Goal: Task Accomplishment & Management: Use online tool/utility

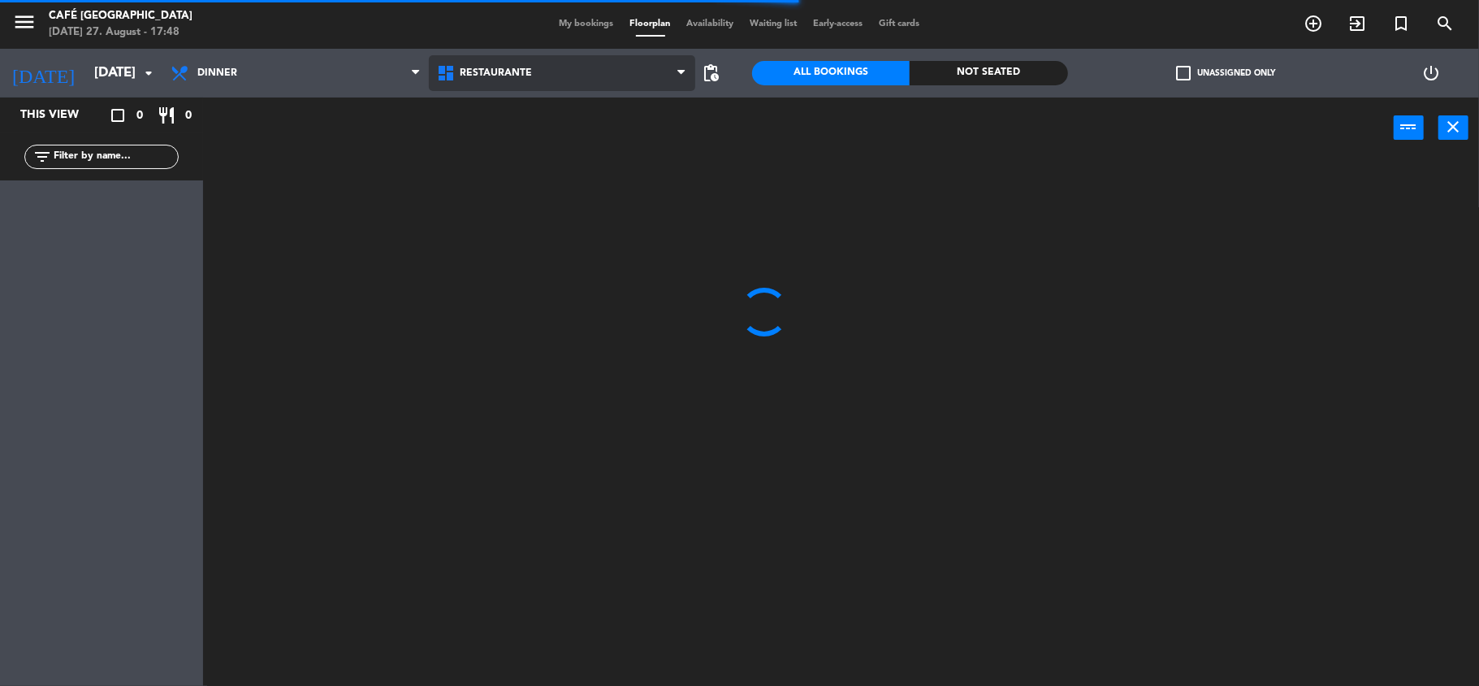
click at [517, 69] on span "Restaurante" at bounding box center [496, 72] width 72 height 11
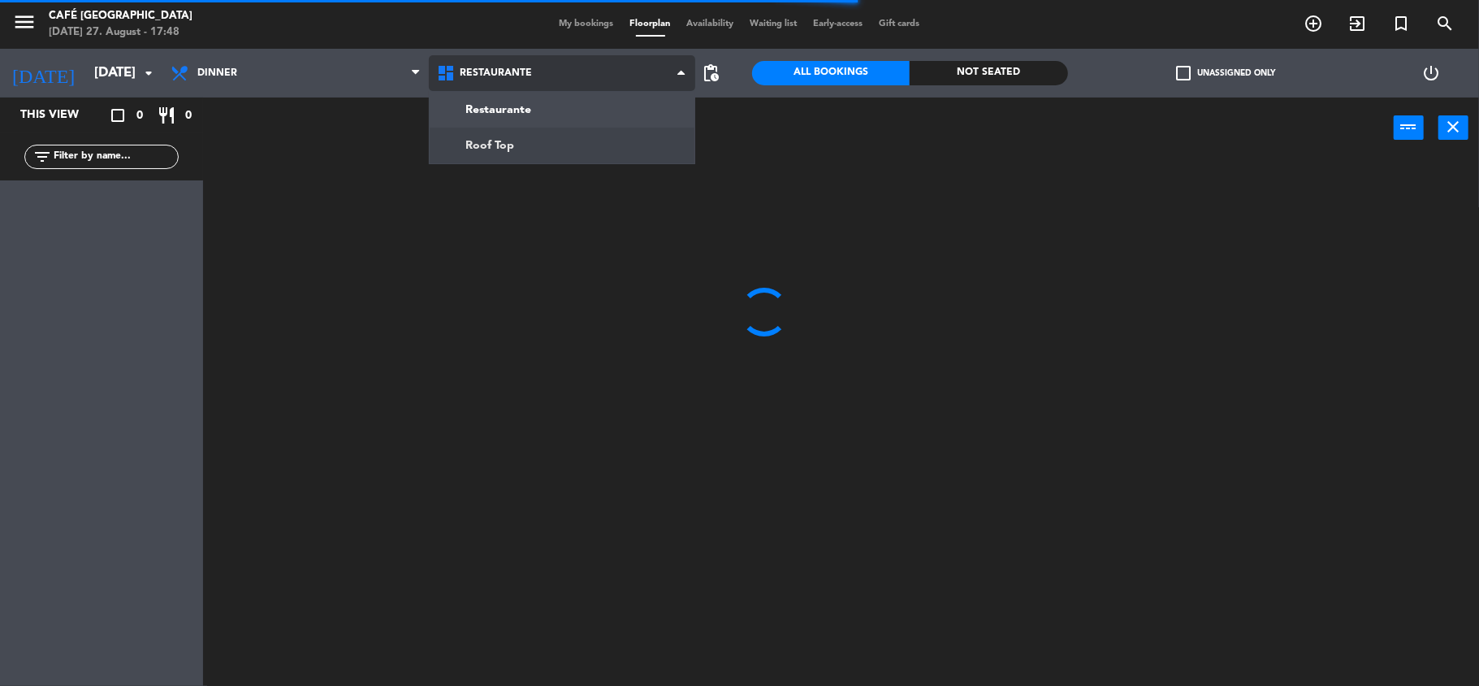
click at [520, 135] on ng-component "menu Café Museo Larco [DATE] 27. August - 17:48 My bookings Floorplan Availabil…" at bounding box center [739, 344] width 1479 height 689
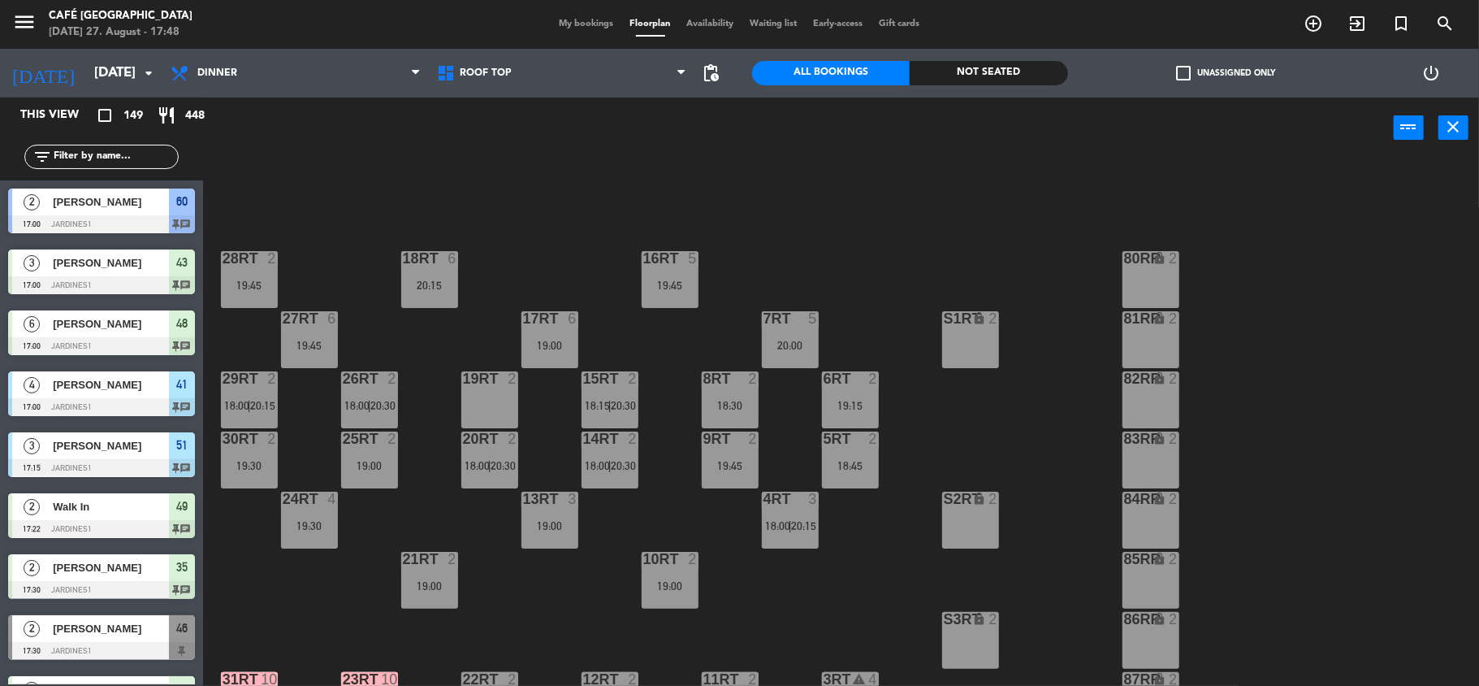
click at [534, 180] on div "18RT 6 20:15 16RT 5 19:45 28RT 2 19:45 80RR lock 2 27RT 6 19:45 7RT 5 20:00 S1R…" at bounding box center [849, 425] width 1262 height 527
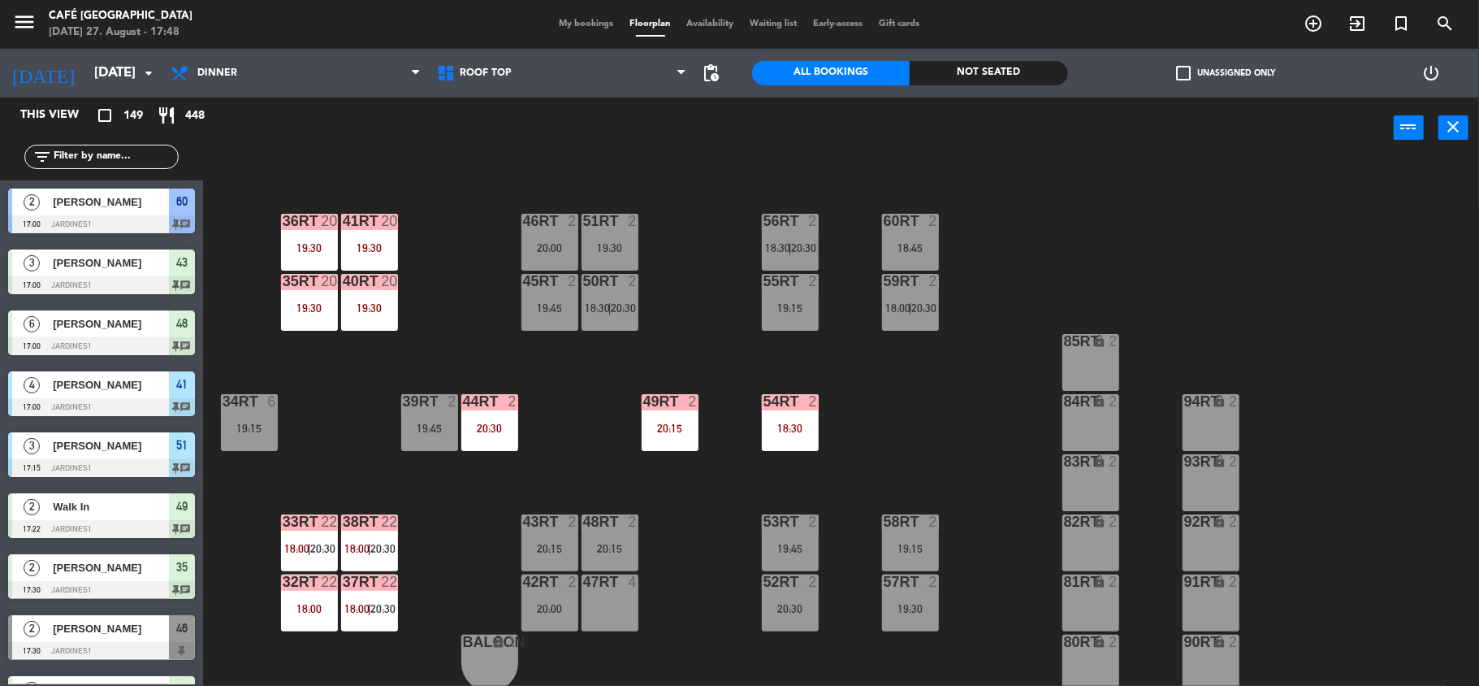
scroll to position [700, 0]
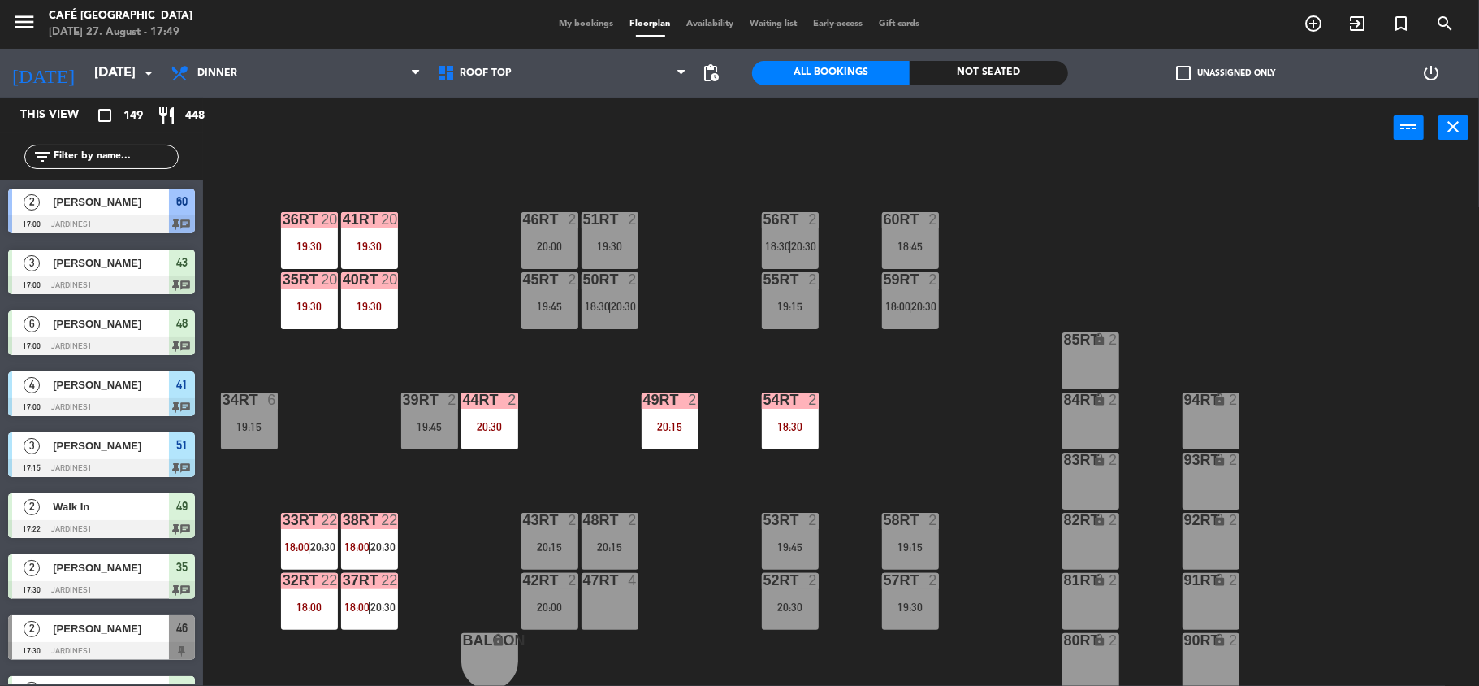
click at [1209, 162] on div "18RT 6 20:15 16RT 5 19:45 28RT 2 19:45 80RR lock 2 27RT 6 19:45 7RT 5 20:00 S1R…" at bounding box center [849, 425] width 1262 height 527
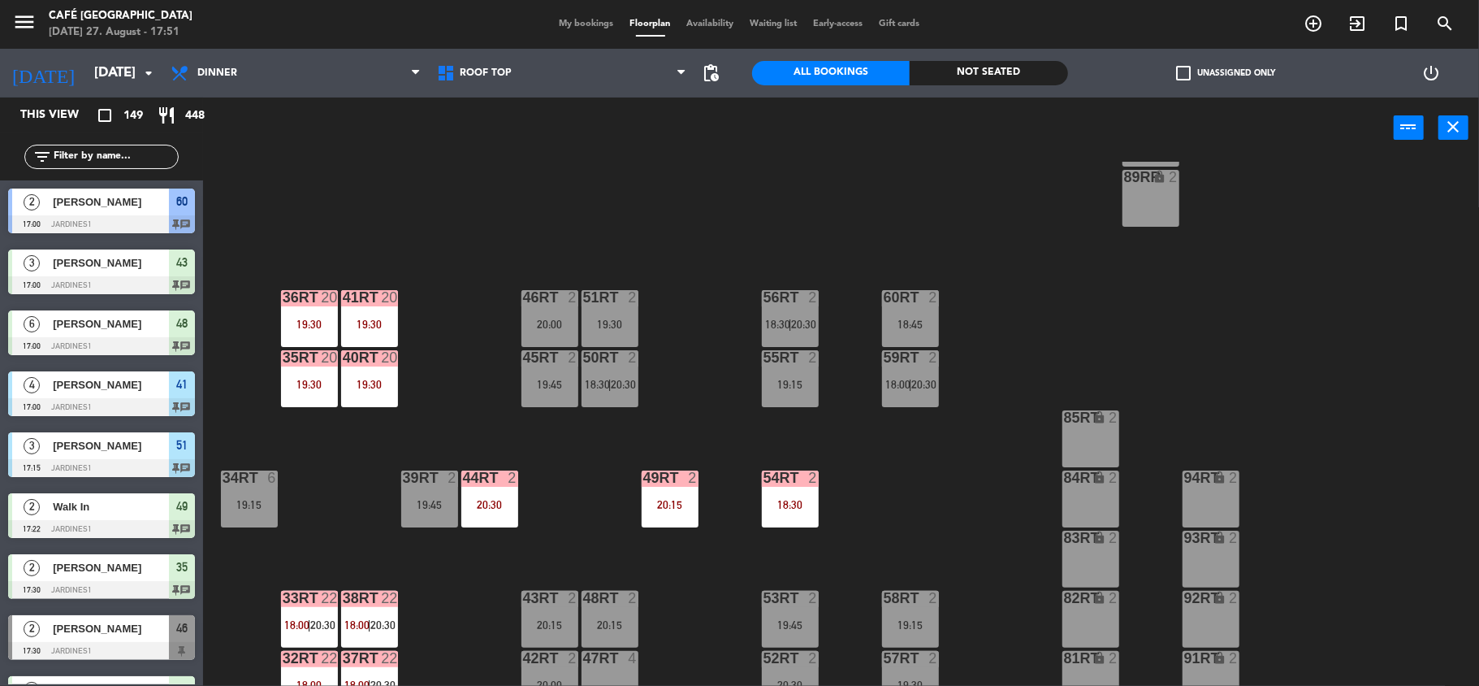
scroll to position [650, 0]
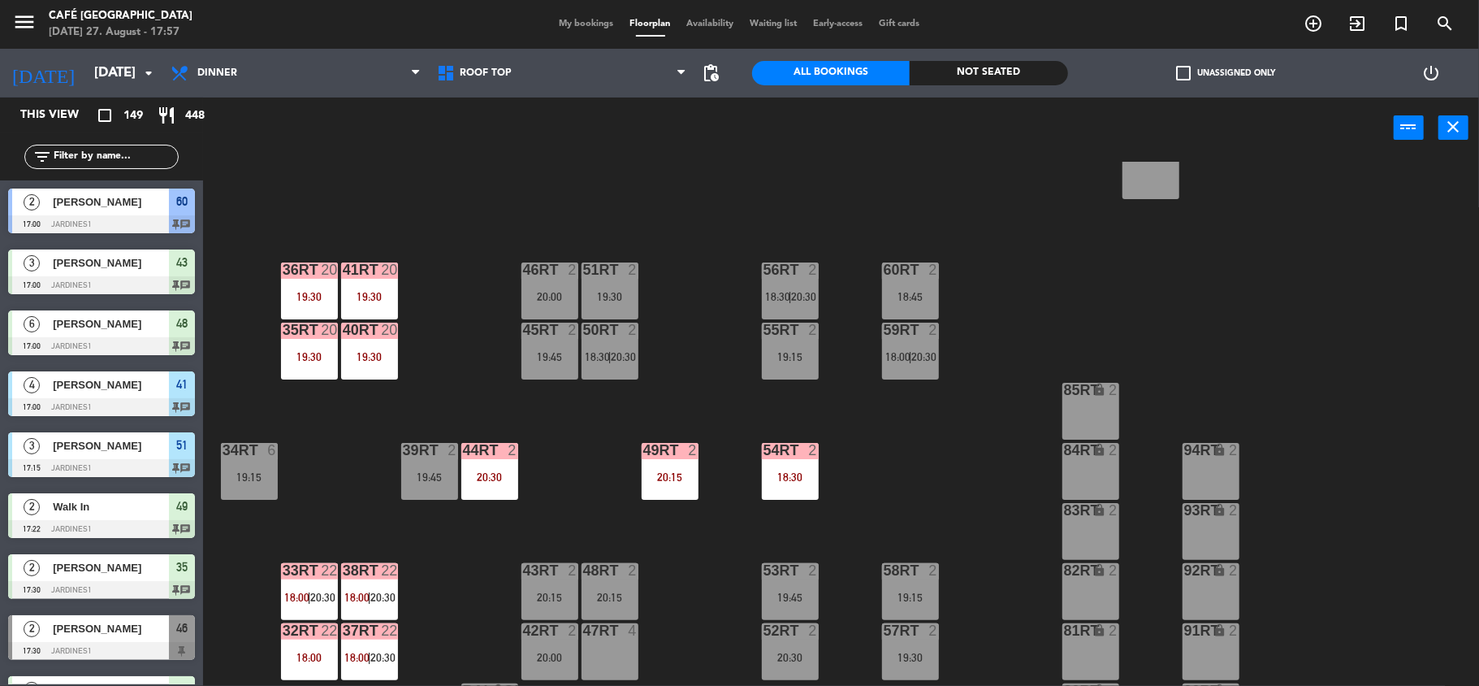
click at [676, 316] on div "18RT 6 20:15 16RT 5 19:45 28RT 2 19:45 80RR lock 2 27RT 6 19:45 7RT 5 20:00 S1R…" at bounding box center [849, 425] width 1262 height 527
click at [898, 589] on div "58RT 2 19:15" at bounding box center [910, 591] width 57 height 57
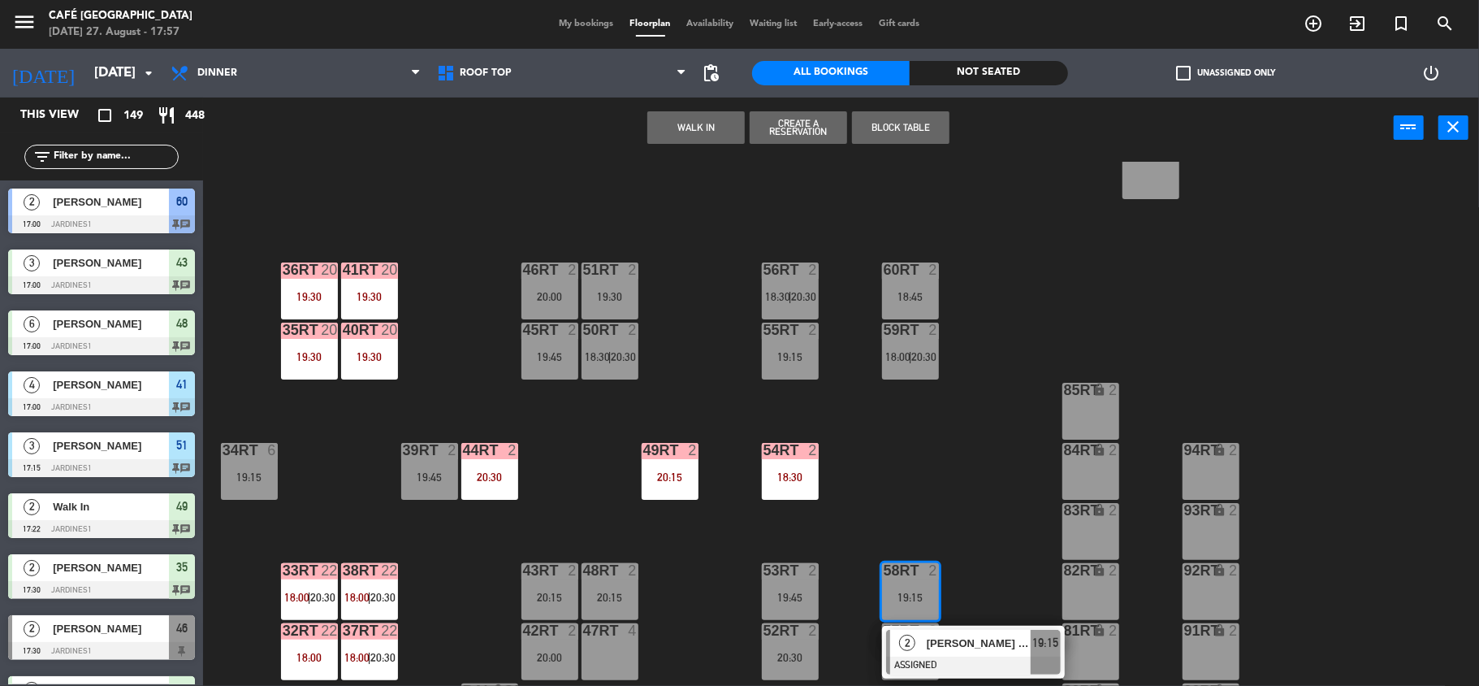
click at [679, 136] on button "WALK IN" at bounding box center [695, 127] width 97 height 32
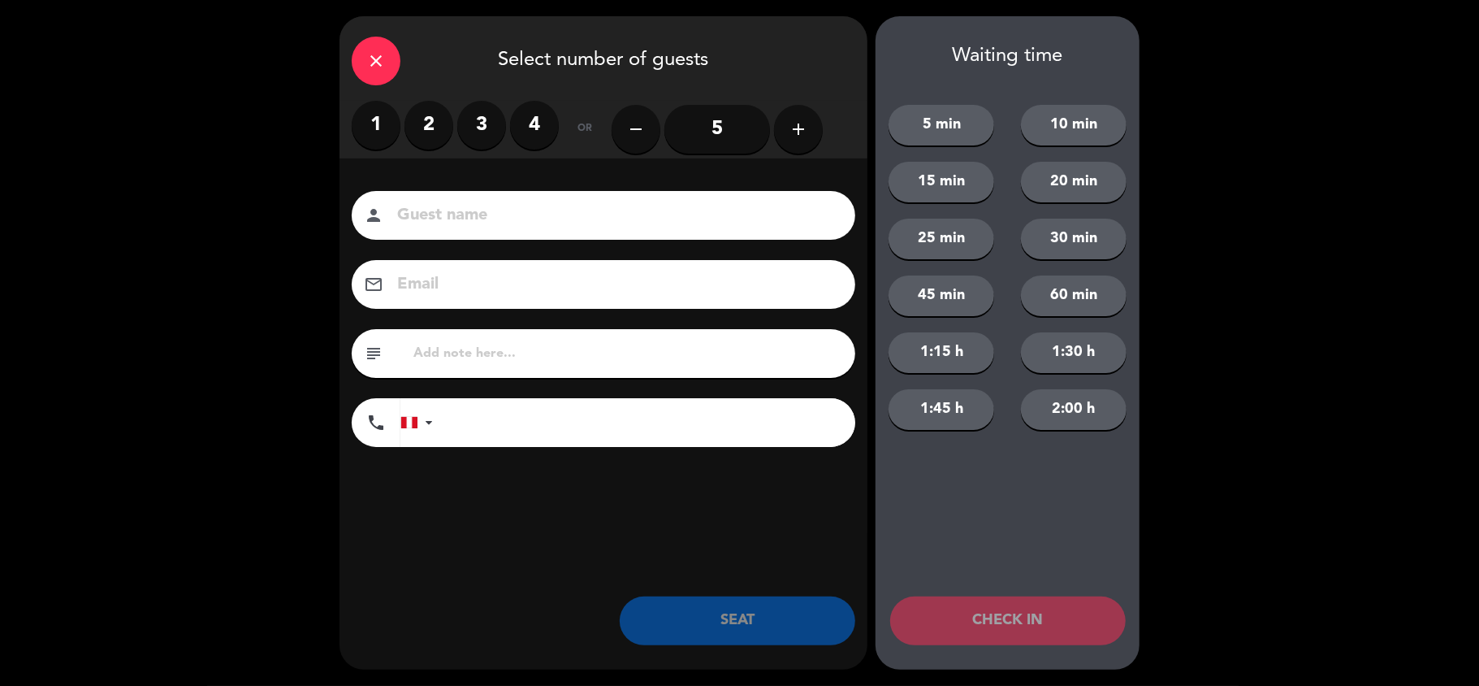
click at [417, 128] on label "2" at bounding box center [429, 125] width 49 height 49
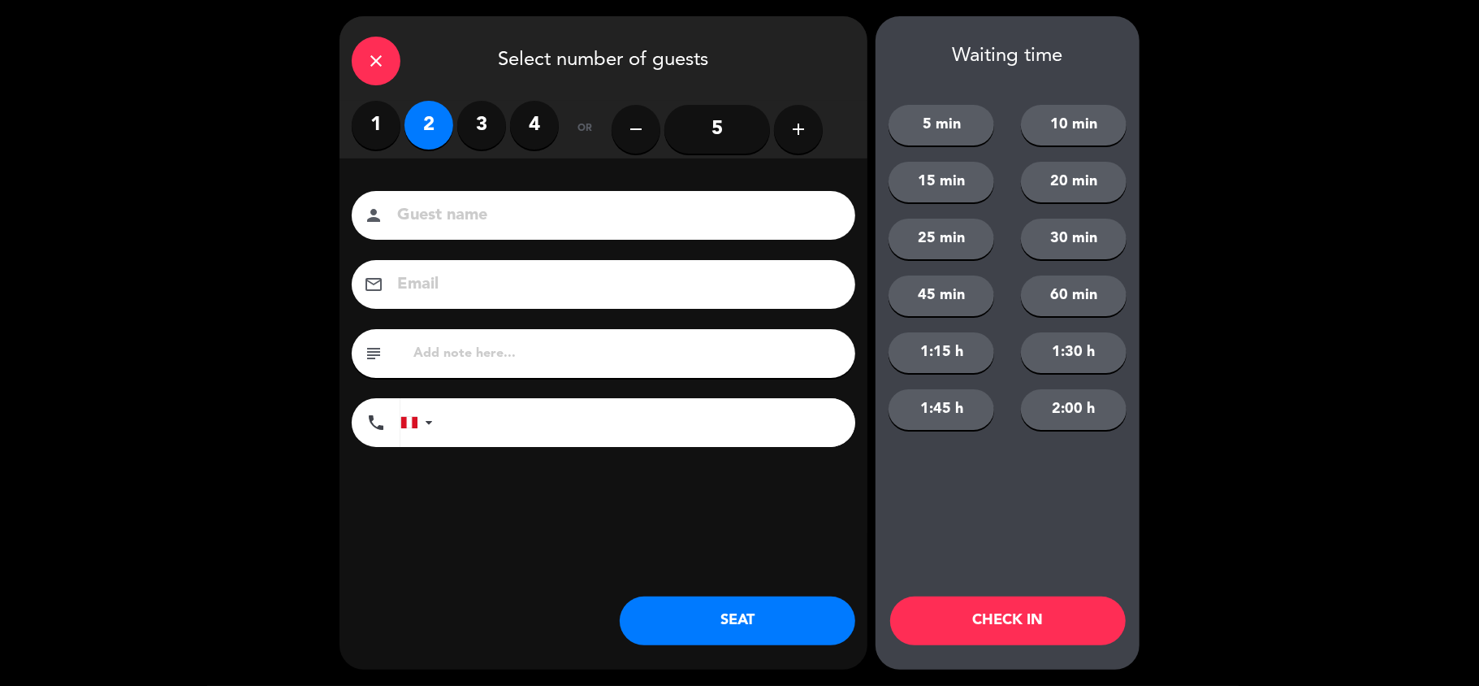
click at [461, 339] on div "subject" at bounding box center [604, 353] width 504 height 49
click at [465, 349] on input "text" at bounding box center [627, 353] width 431 height 23
type input "m58rt"
click at [771, 608] on button "SEAT" at bounding box center [738, 620] width 236 height 49
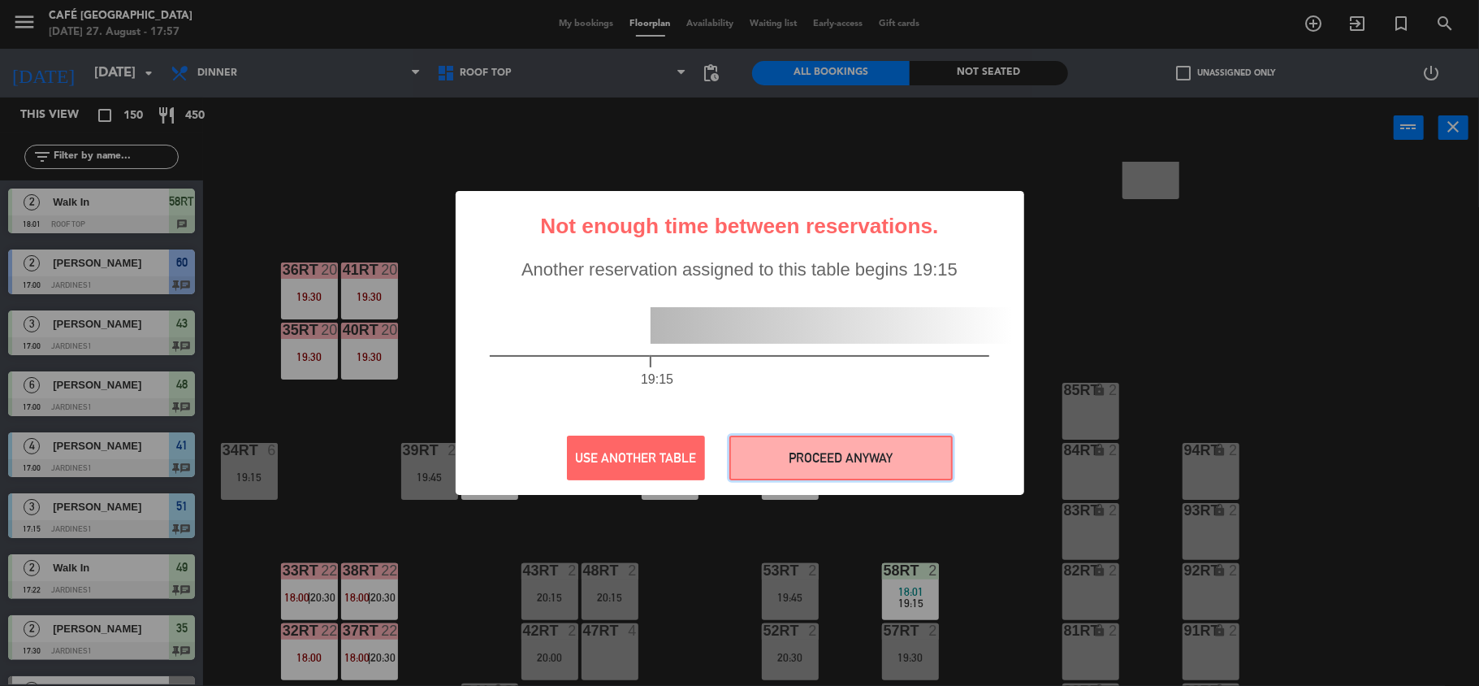
click at [885, 458] on button "PROCEED ANYWAY" at bounding box center [840, 457] width 223 height 45
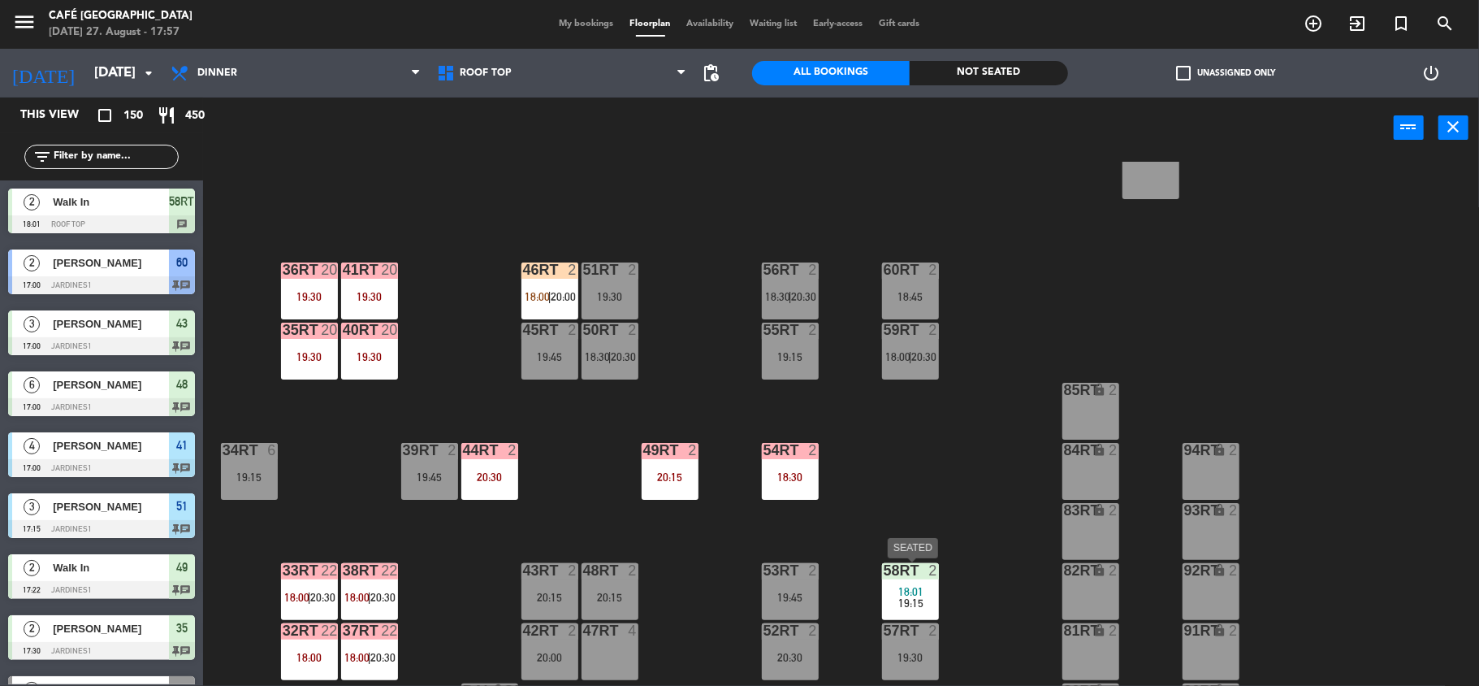
click at [905, 589] on span "18:01" at bounding box center [910, 591] width 25 height 13
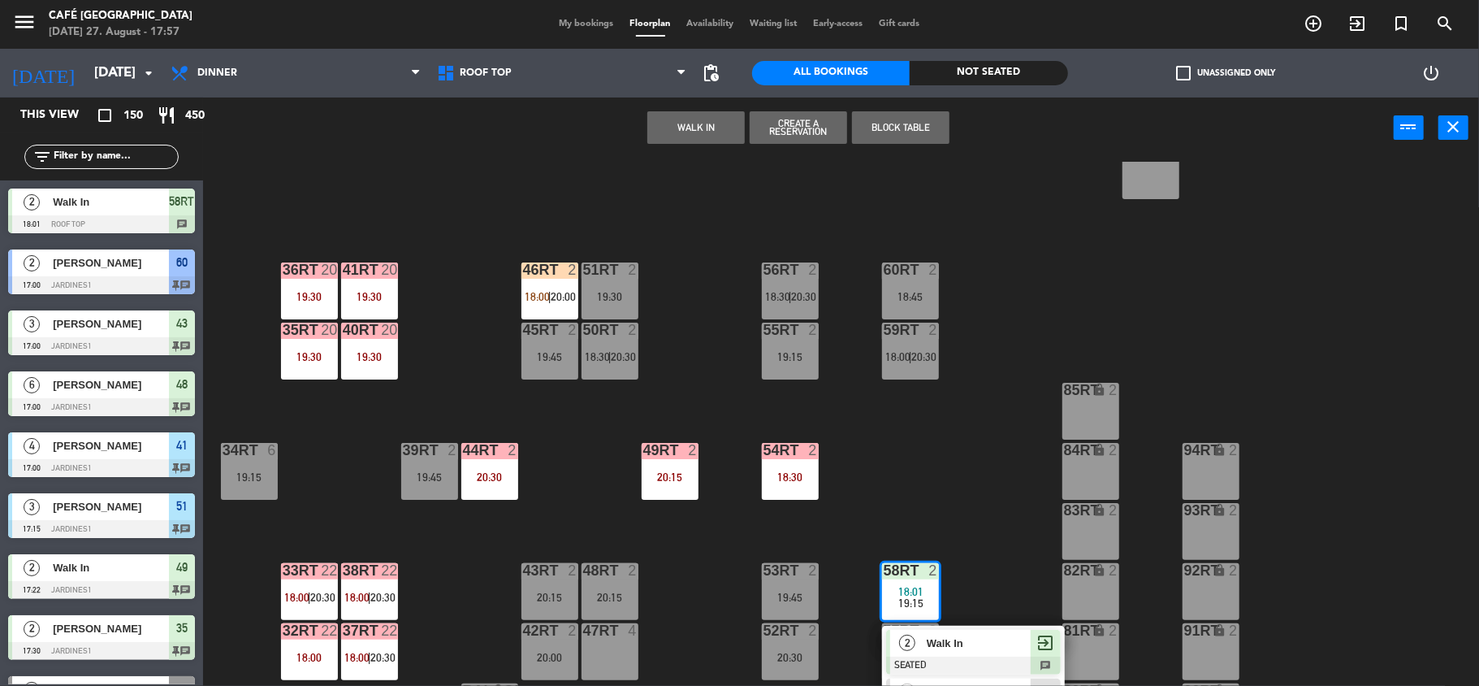
scroll to position [700, 0]
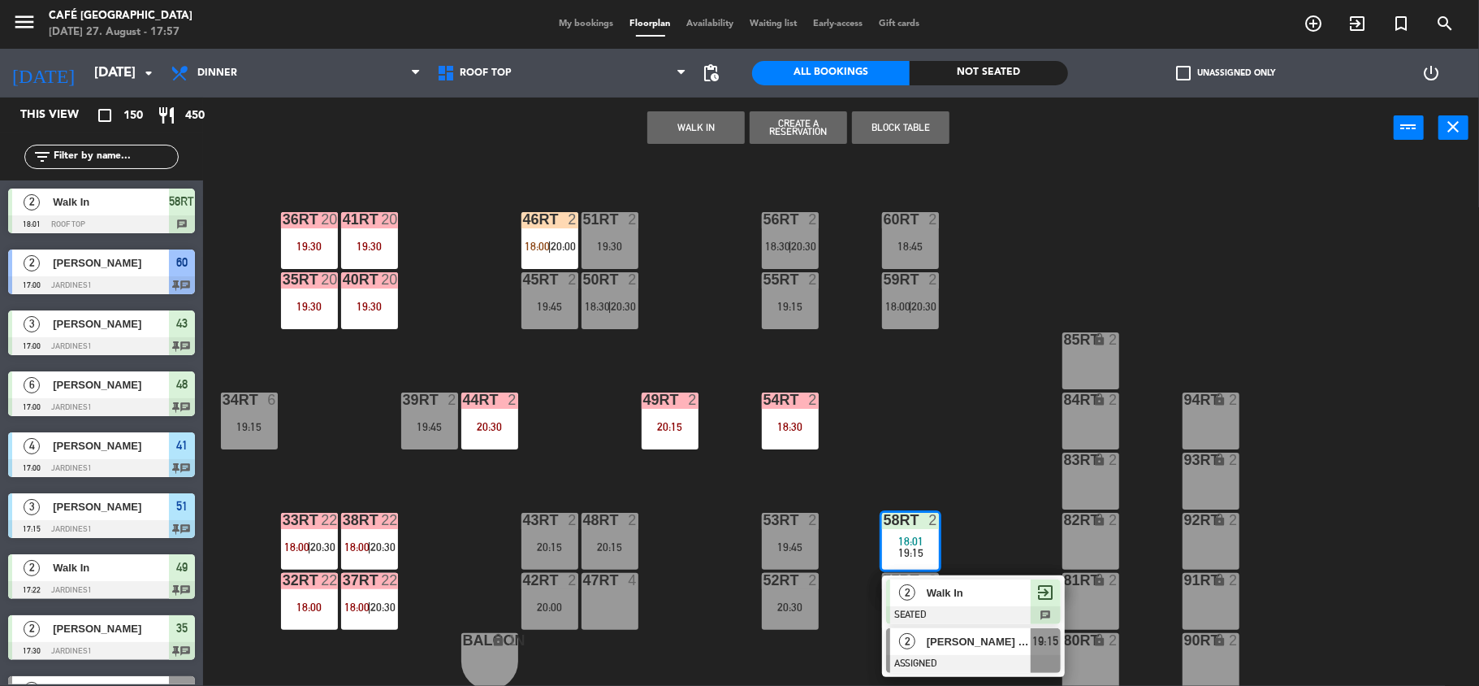
click at [942, 648] on span "[PERSON_NAME] [PERSON_NAME]" at bounding box center [979, 641] width 104 height 17
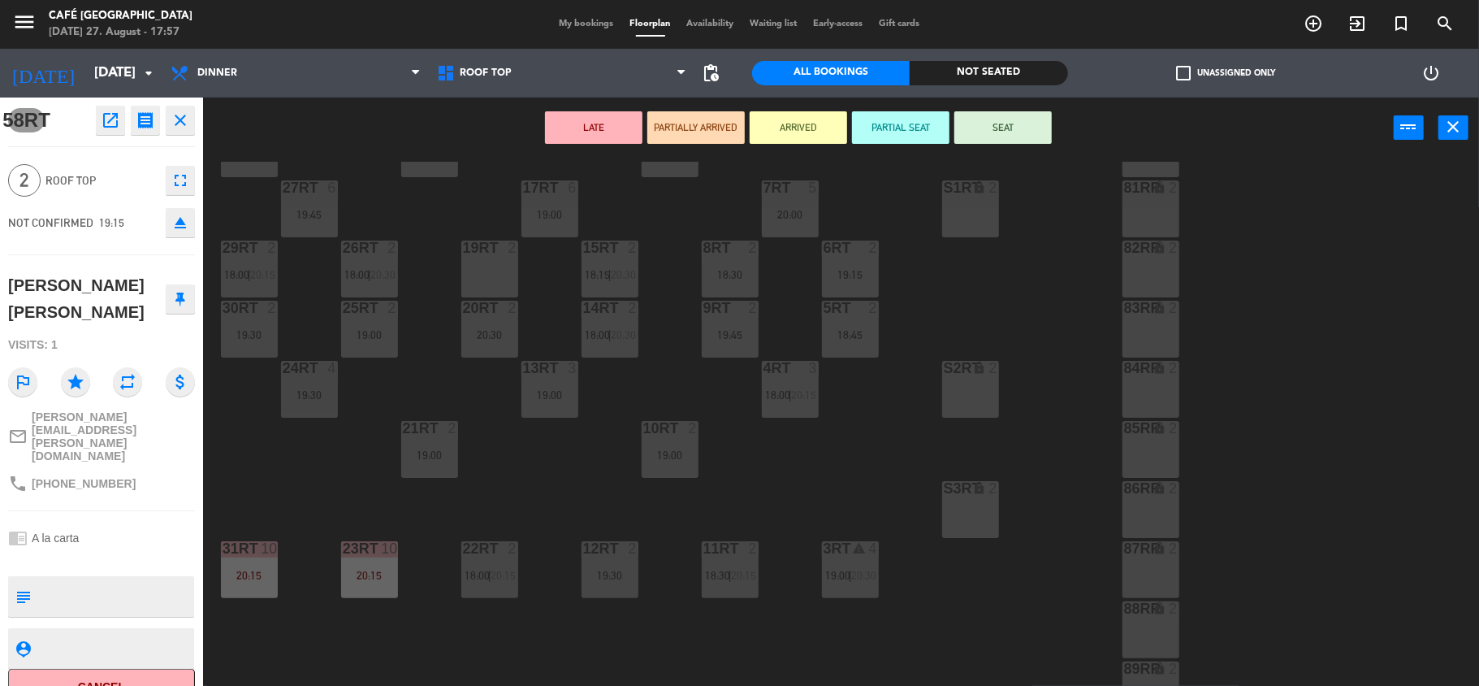
scroll to position [130, 0]
click at [728, 265] on div "8RT 2 18:30" at bounding box center [730, 269] width 57 height 57
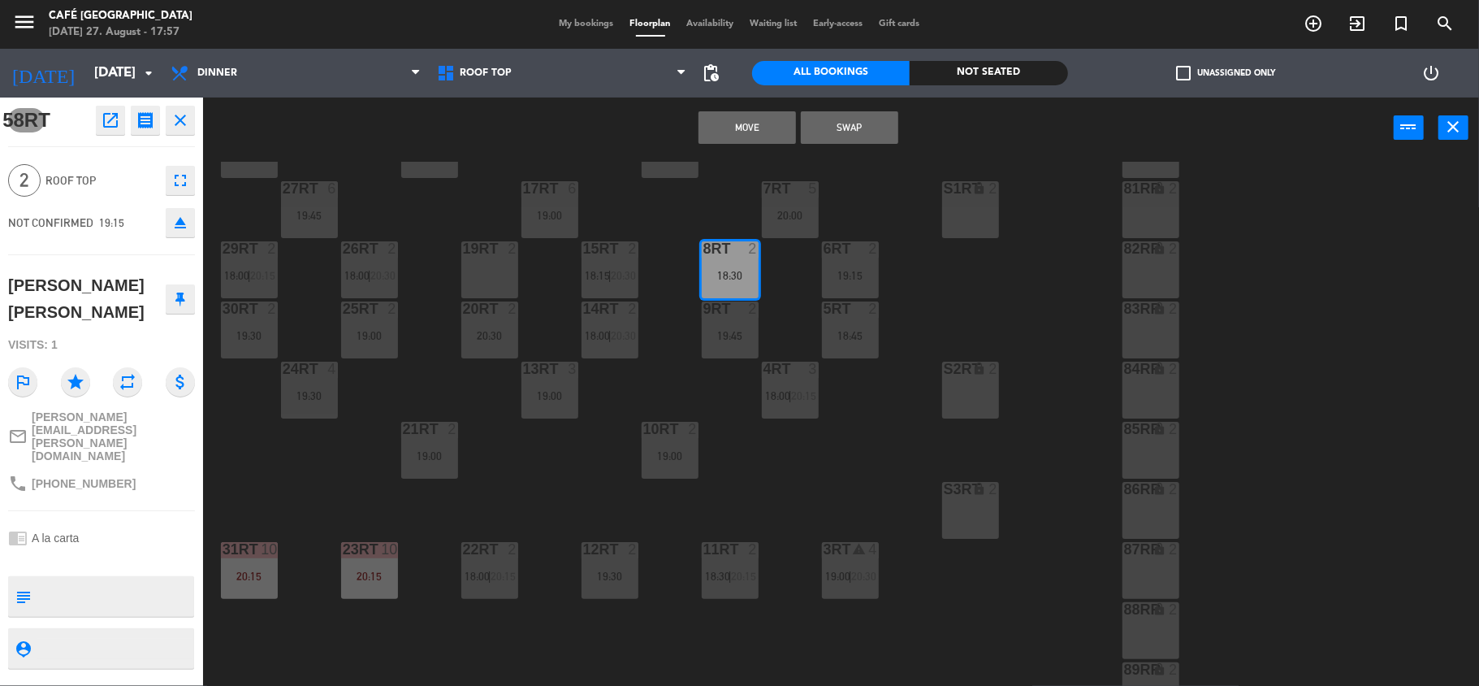
click at [943, 231] on div "S1RT lock 2" at bounding box center [970, 209] width 57 height 57
click at [930, 304] on div "18RT 6 20:15 16RT 5 19:45 28RT 2 19:45 80RR lock 2 27RT 6 19:45 7RT 5 20:00 S1R…" at bounding box center [849, 425] width 1262 height 527
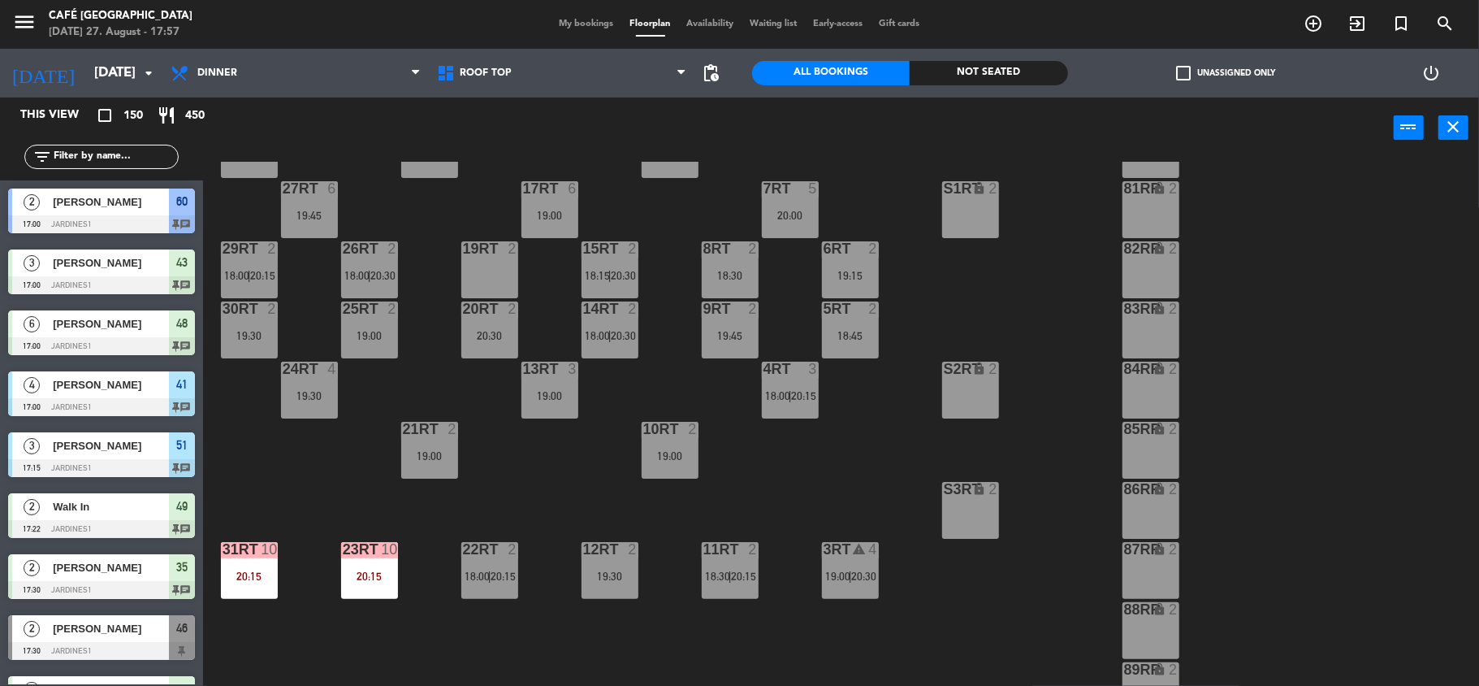
scroll to position [3, 0]
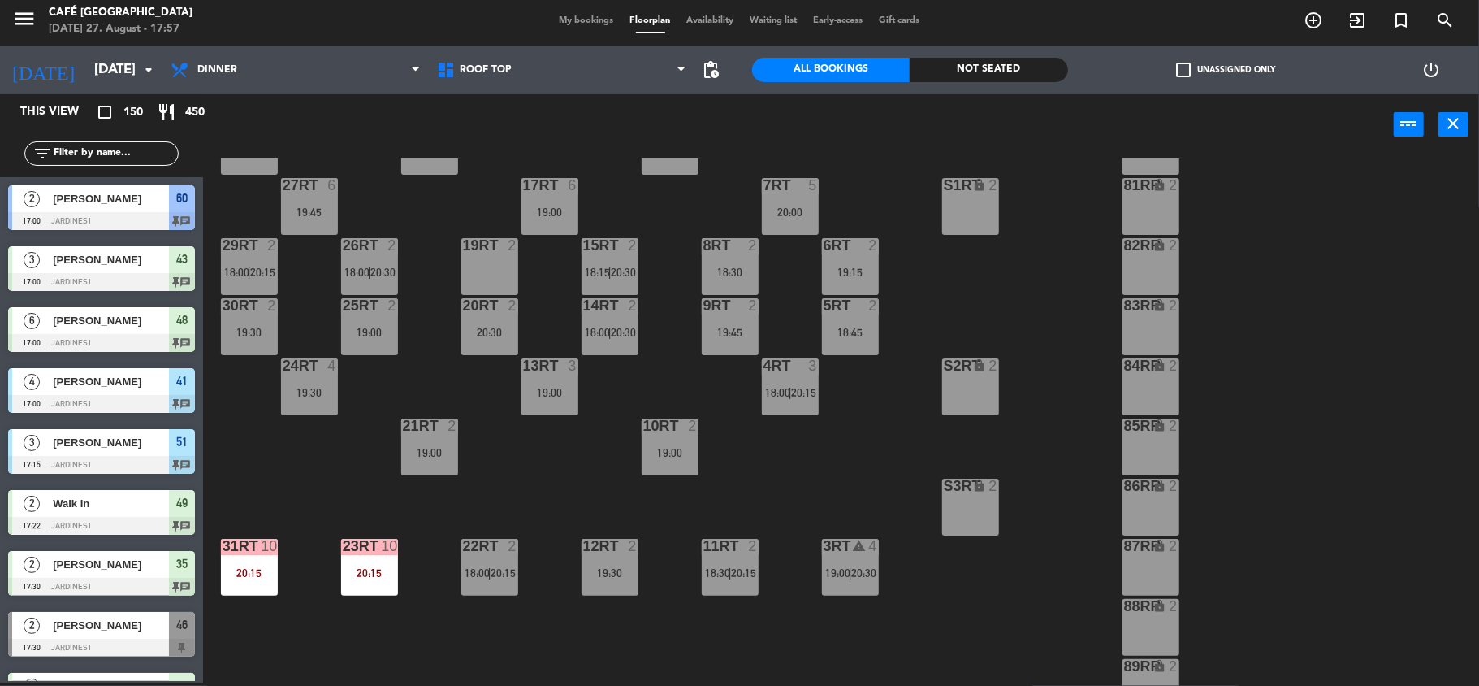
click at [865, 174] on div "18RT 6 20:15 16RT 5 19:45 28RT 2 19:45 80RR lock 2 27RT 6 19:45 7RT 5 20:00 S1R…" at bounding box center [849, 421] width 1262 height 527
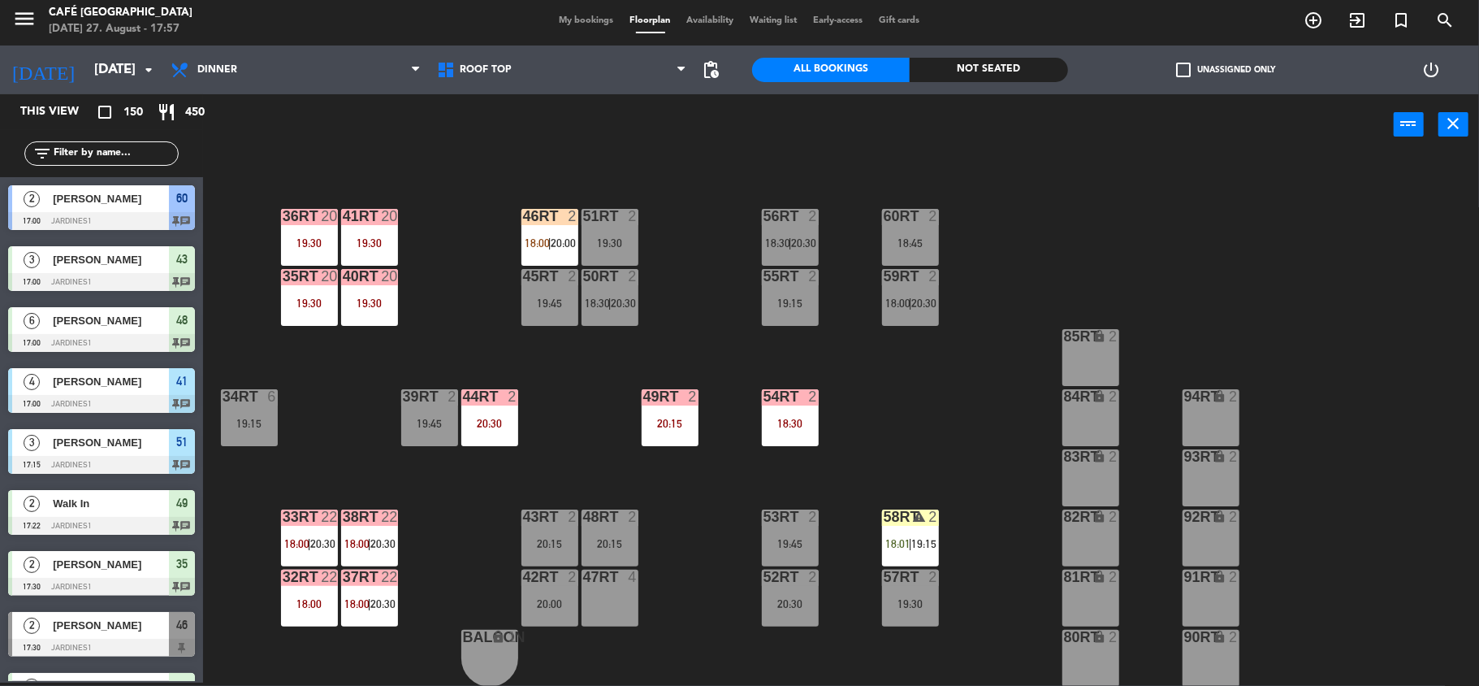
click at [891, 546] on span "18:01" at bounding box center [897, 543] width 25 height 13
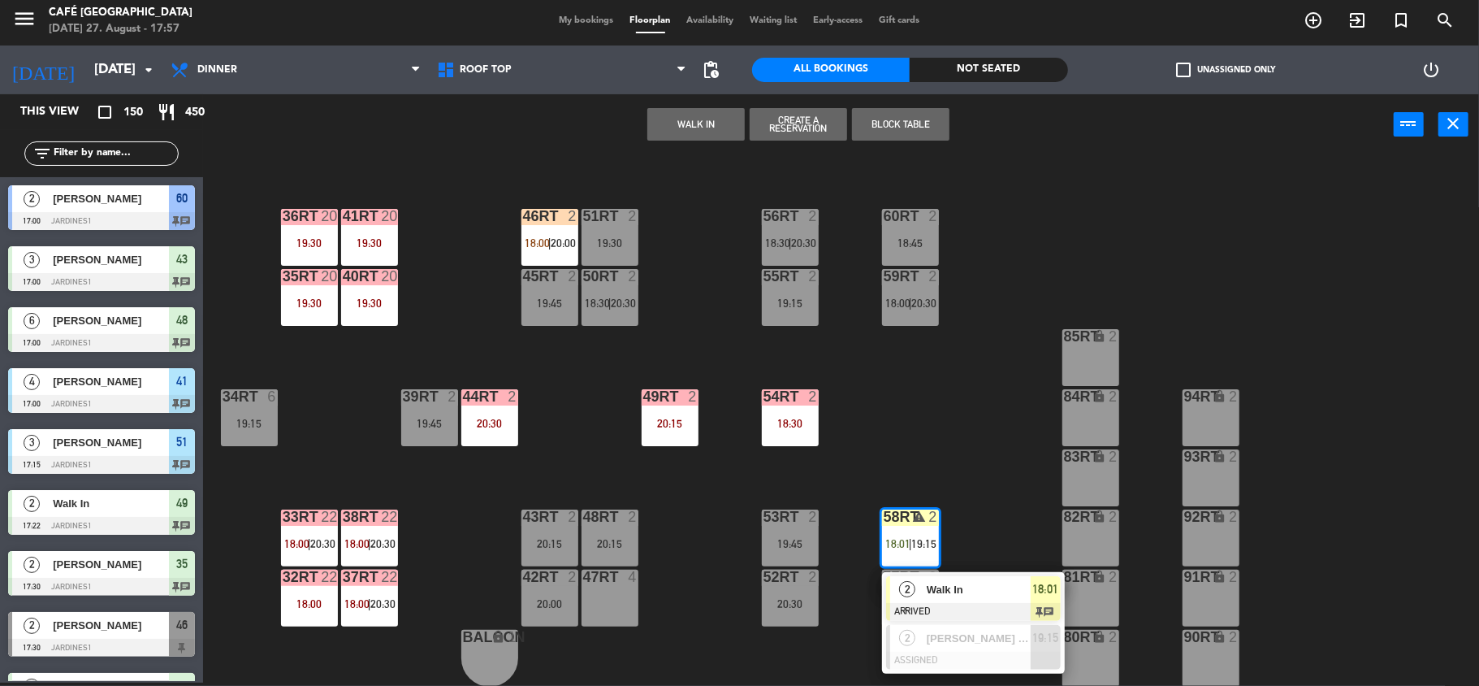
click at [962, 600] on div "Walk In" at bounding box center [978, 589] width 106 height 27
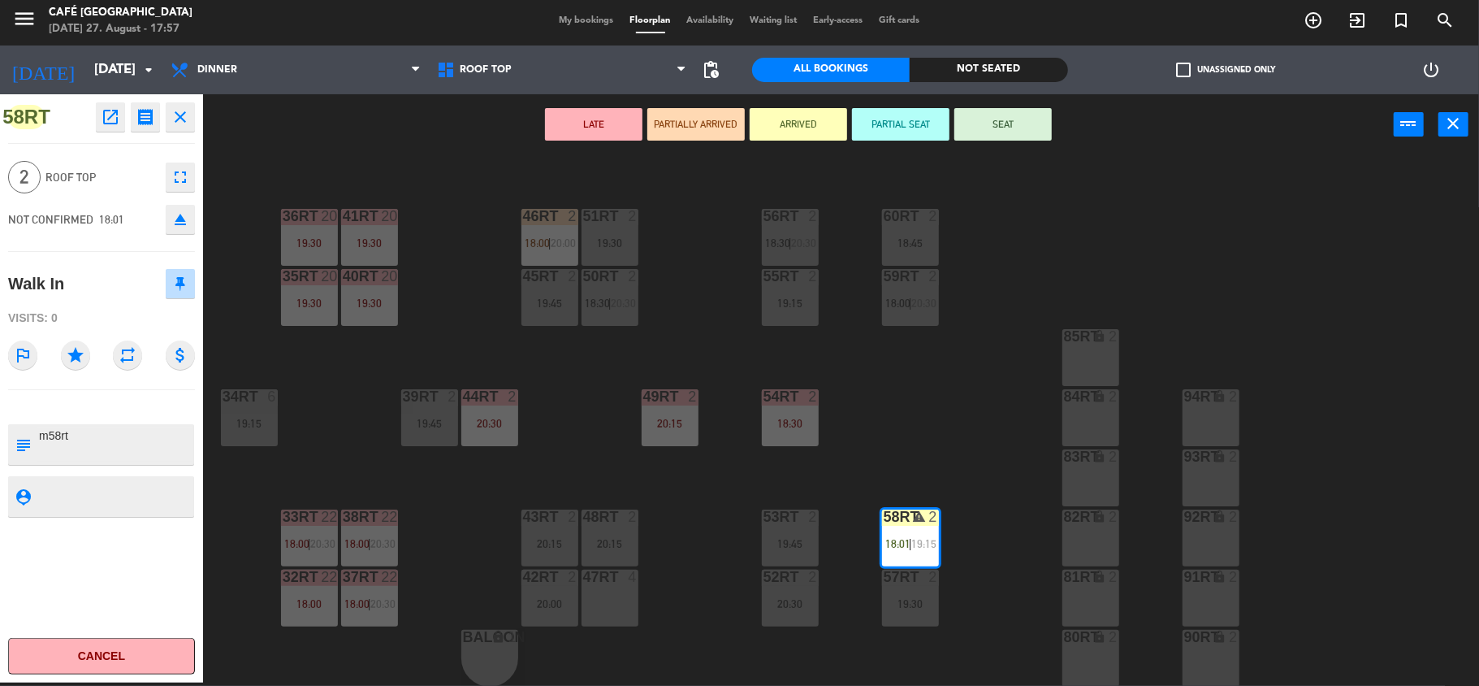
click at [1001, 127] on button "SEAT" at bounding box center [1003, 124] width 97 height 32
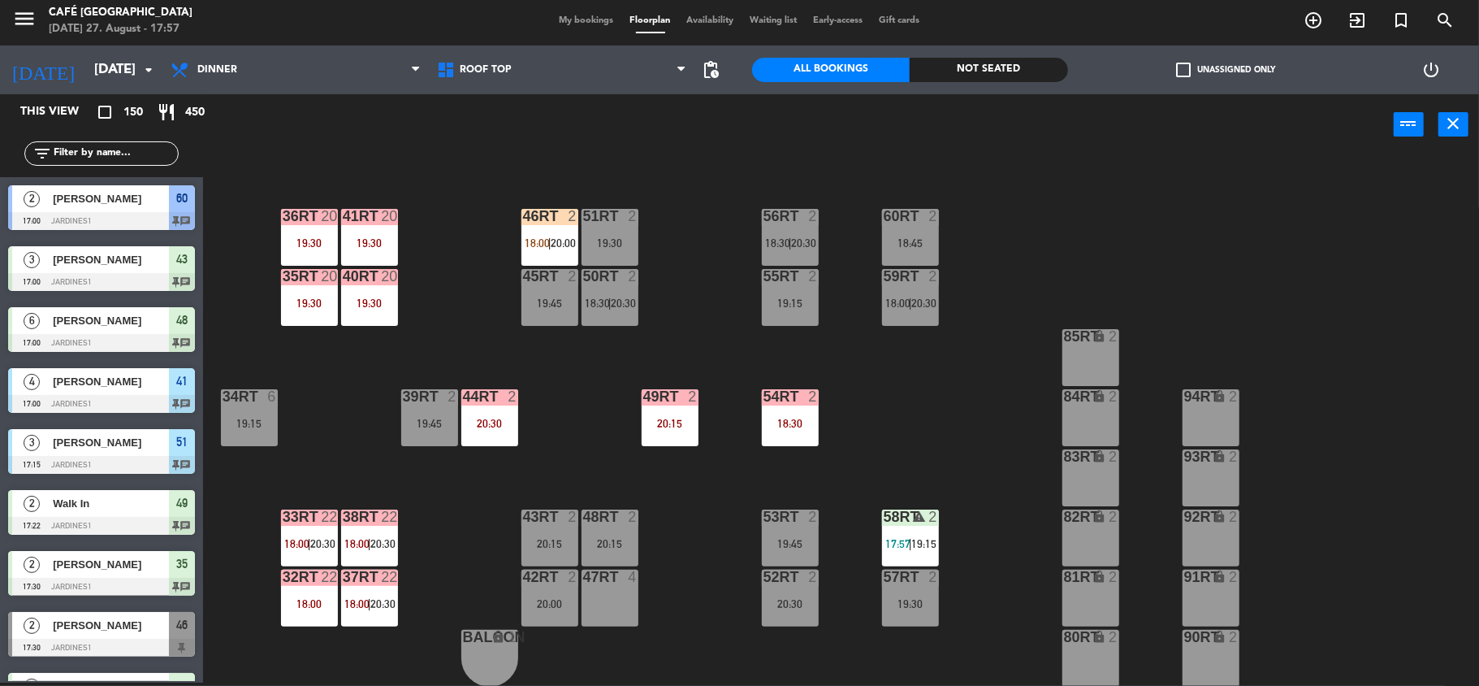
click at [1035, 187] on div "18RT 6 20:15 16RT 5 19:45 28RT 2 19:45 80RR lock 2 27RT 6 19:45 7RT 5 20:00 S1R…" at bounding box center [849, 421] width 1262 height 527
click at [1124, 264] on div "18RT 6 20:15 16RT 5 19:45 28RT 2 19:45 80RR lock 2 27RT 6 19:45 7RT 5 20:00 S1R…" at bounding box center [849, 421] width 1262 height 527
click at [1116, 264] on div "18RT 6 20:15 16RT 5 19:45 28RT 2 19:45 80RR lock 2 27RT 6 19:45 7RT 5 20:00 S1R…" at bounding box center [849, 421] width 1262 height 527
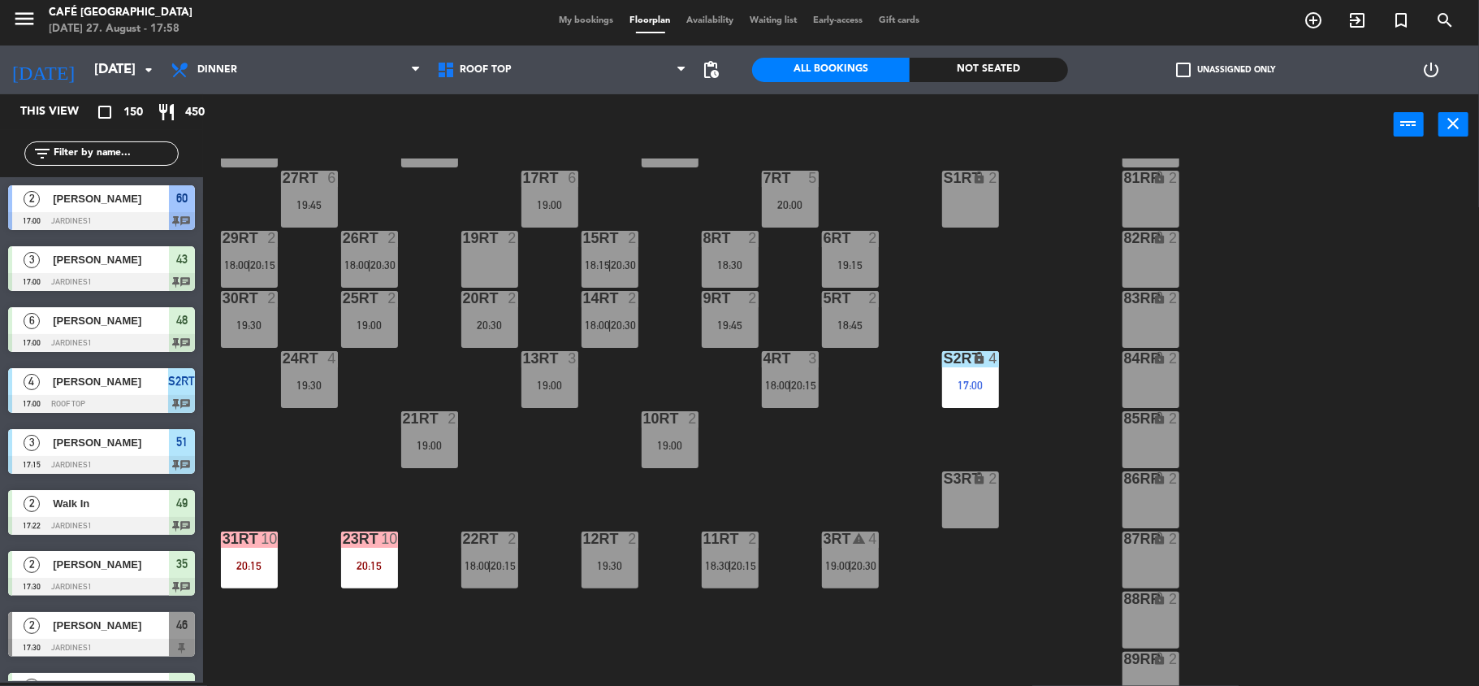
scroll to position [94, 0]
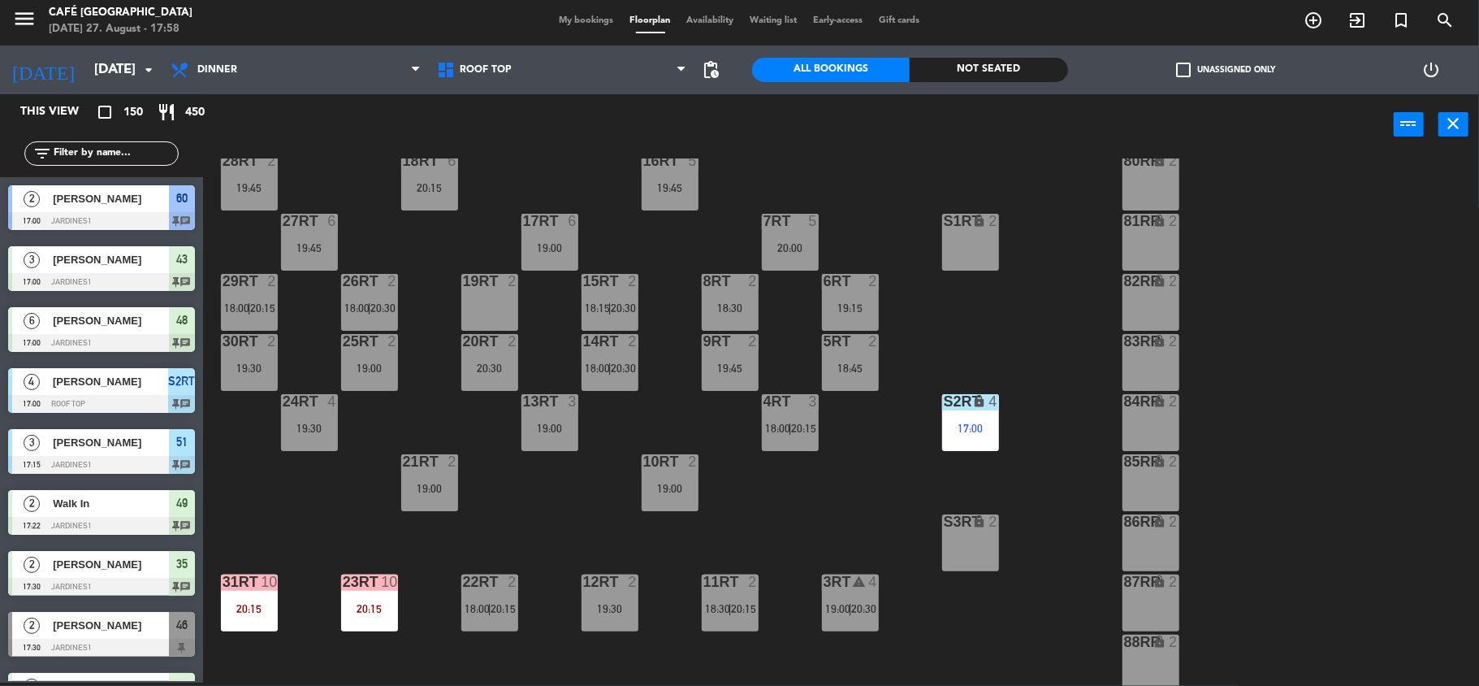
click at [781, 435] on div "4RT 3 18:00 | 20:15" at bounding box center [790, 422] width 57 height 57
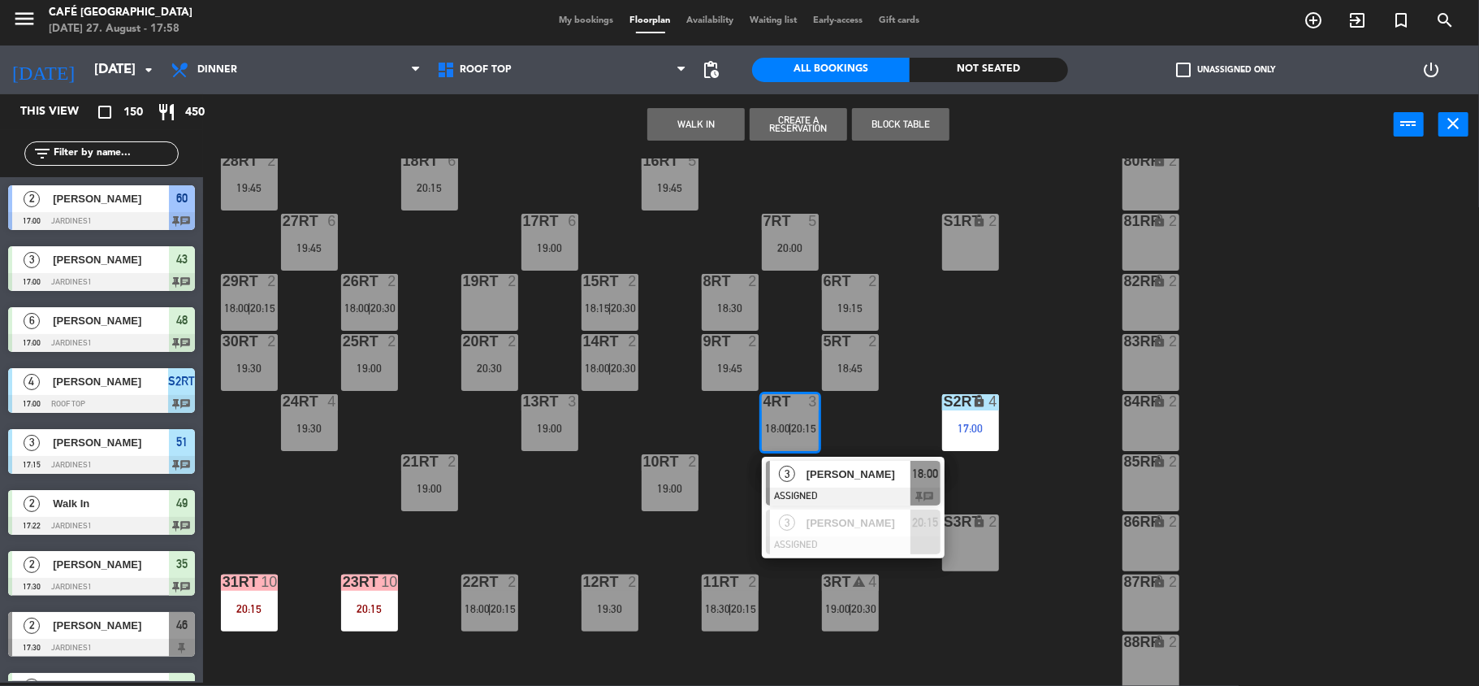
click at [845, 364] on div "18:45" at bounding box center [850, 367] width 57 height 11
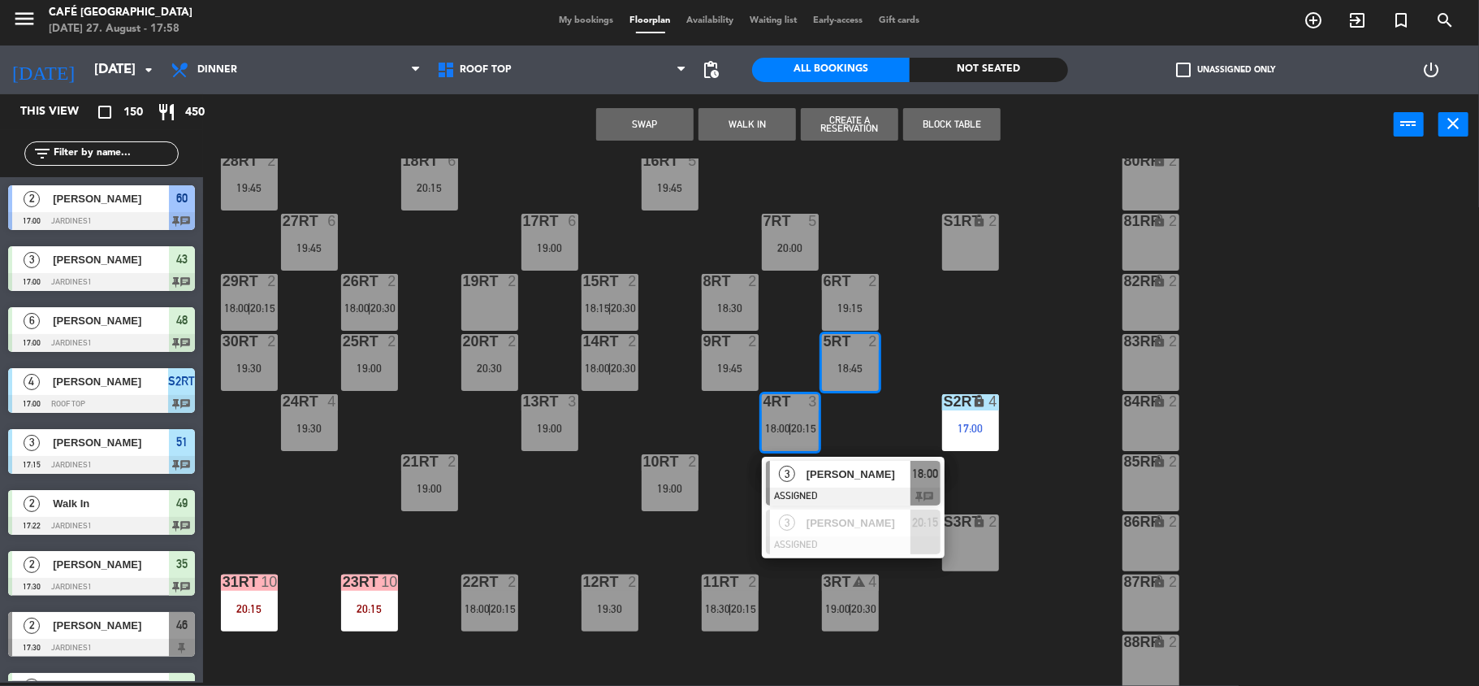
click at [934, 302] on div "18RT 6 20:15 16RT 5 19:45 28RT 2 19:45 80RR lock 2 27RT 6 19:45 7RT 5 20:00 S1R…" at bounding box center [849, 421] width 1262 height 527
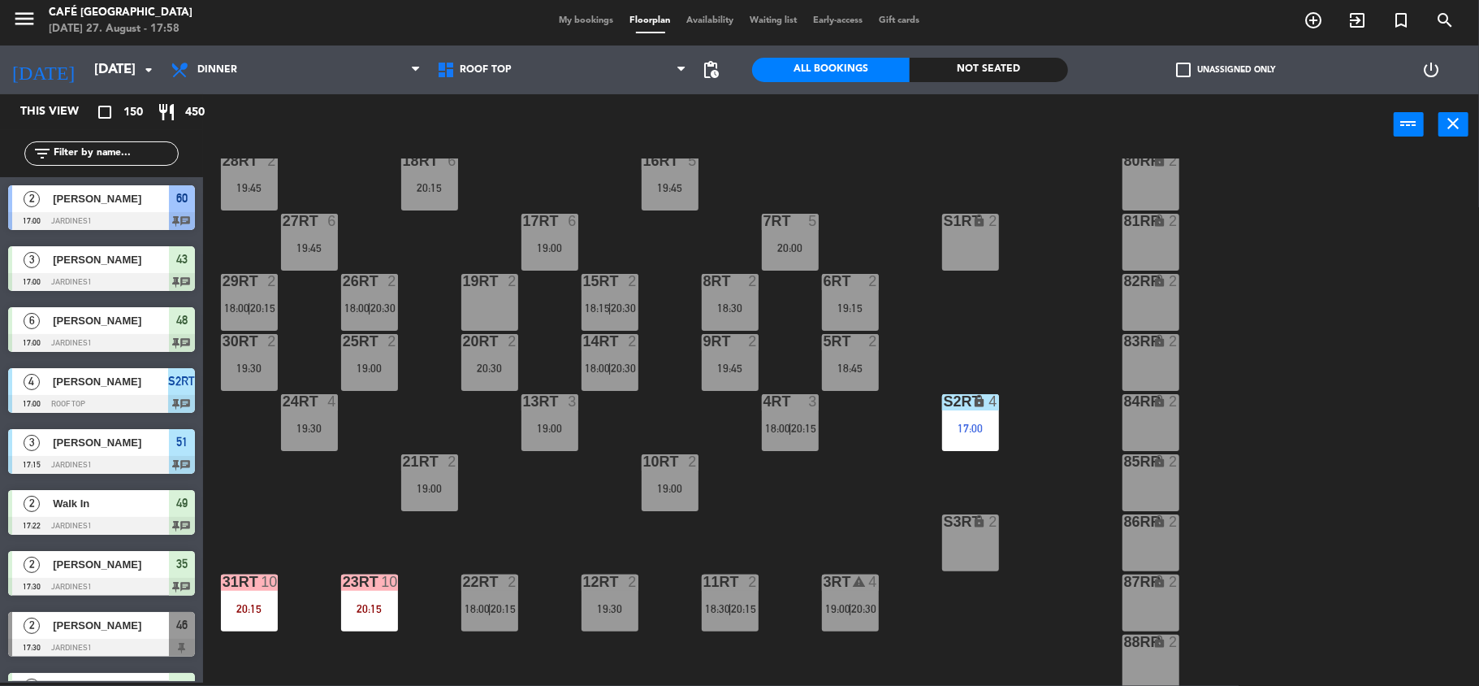
click at [852, 346] on div at bounding box center [850, 341] width 27 height 15
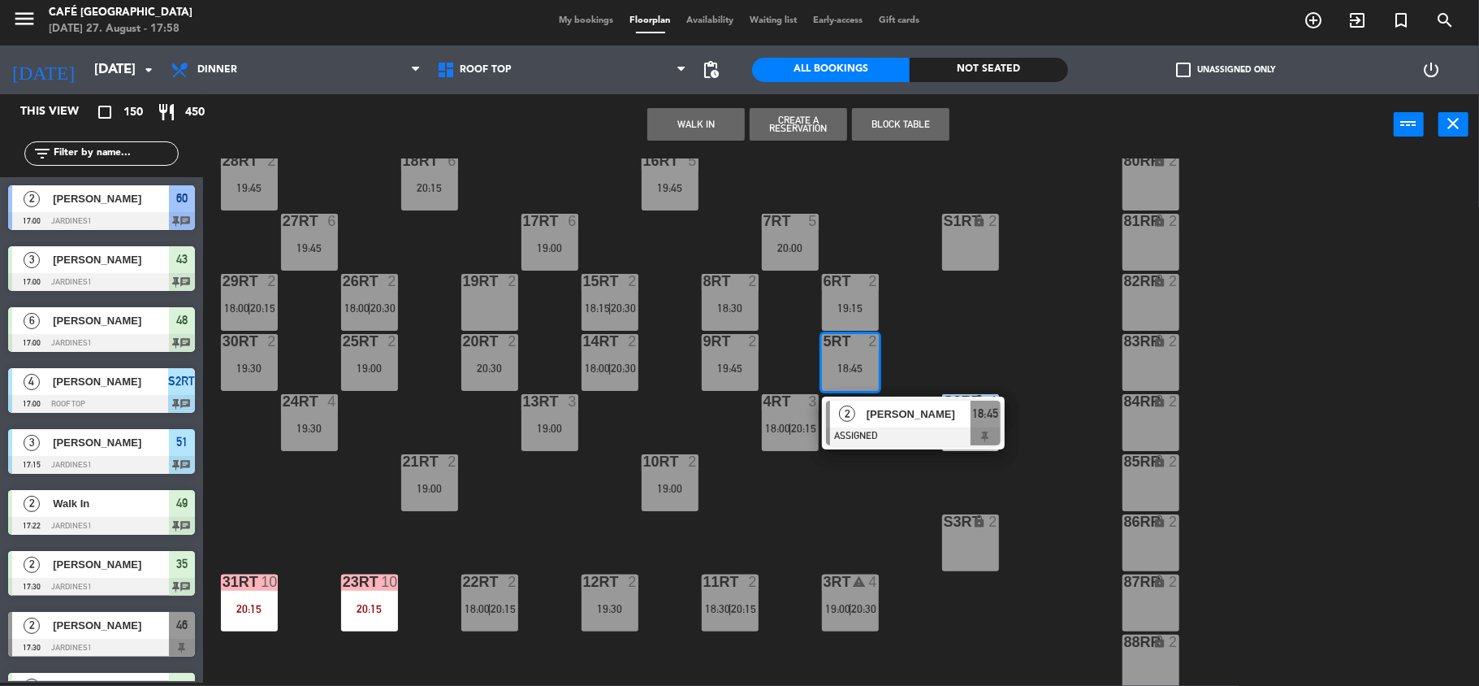
click at [722, 134] on button "WALK IN" at bounding box center [695, 124] width 97 height 32
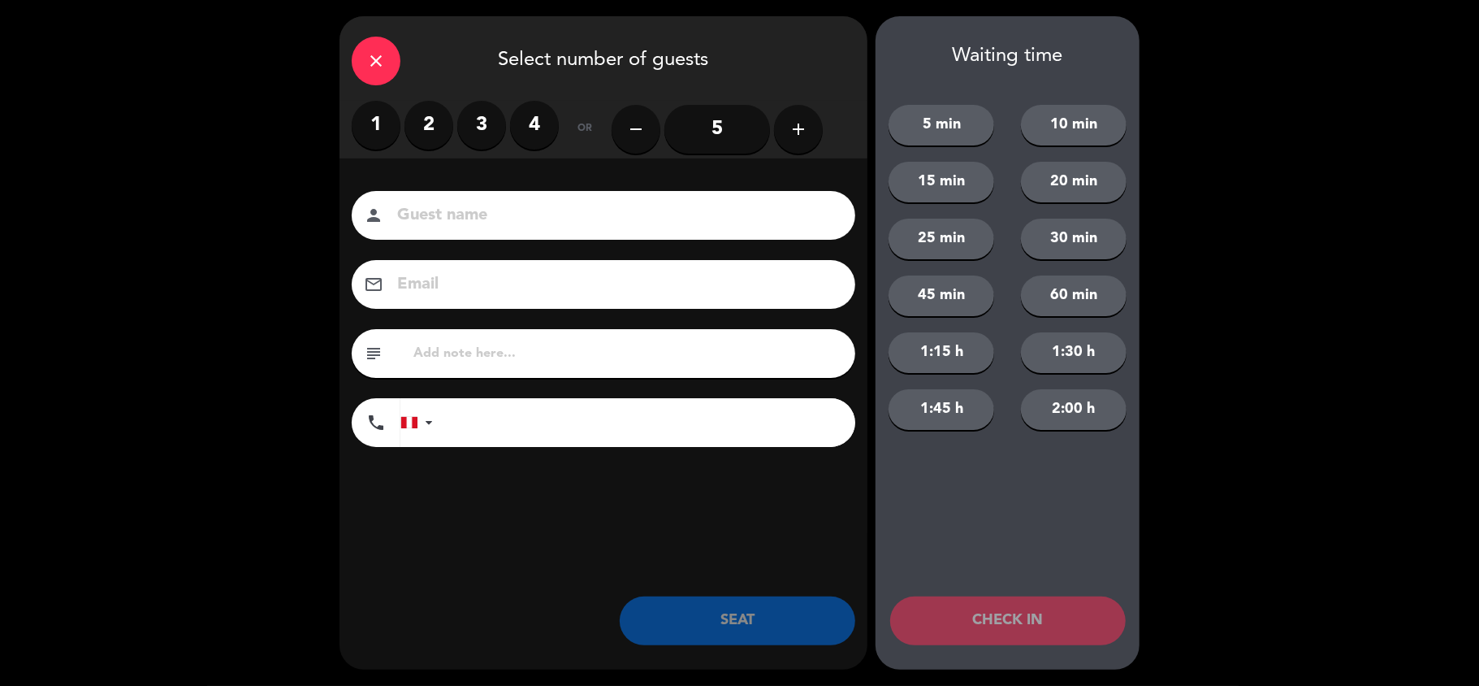
click at [443, 130] on label "2" at bounding box center [429, 125] width 49 height 49
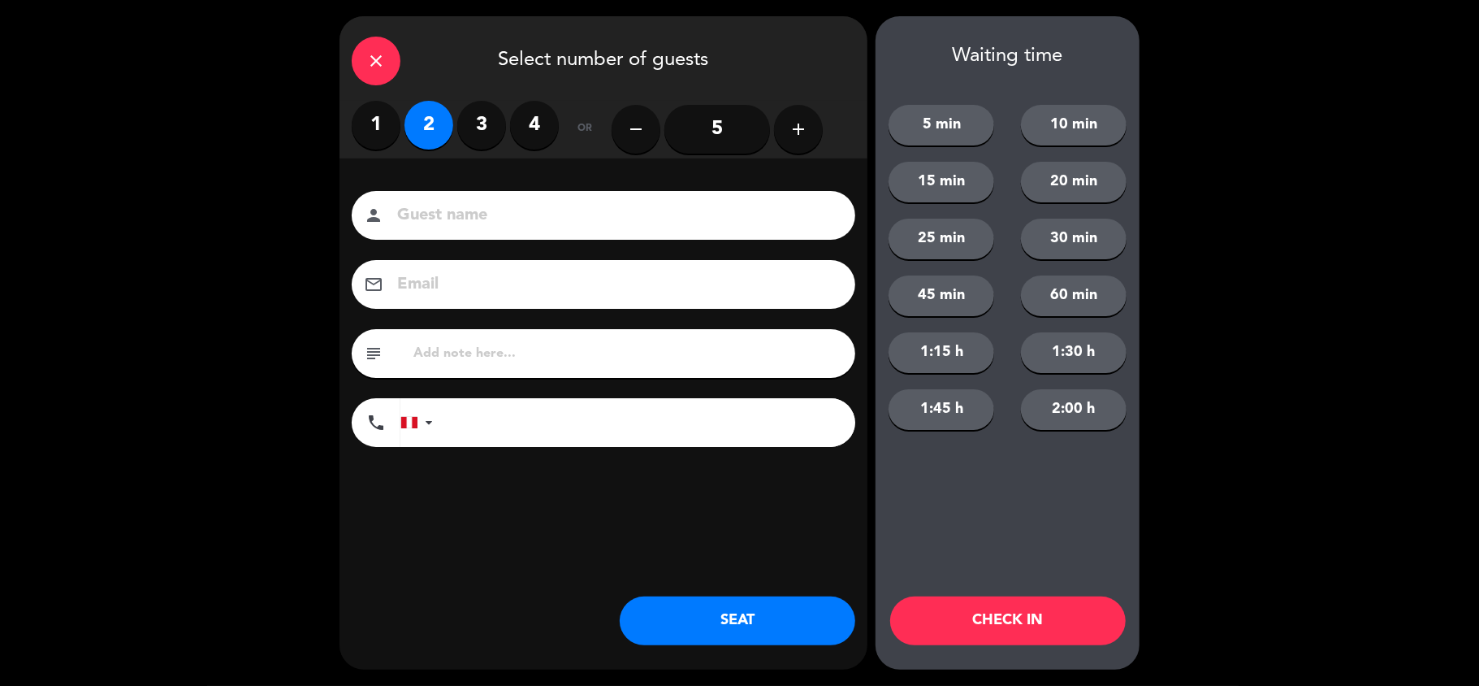
click at [446, 195] on div "person" at bounding box center [604, 215] width 504 height 49
click at [446, 213] on input at bounding box center [615, 215] width 439 height 28
type input "[PERSON_NAME]"
click at [453, 348] on input "text" at bounding box center [627, 353] width 431 height 23
type input "m5rt"
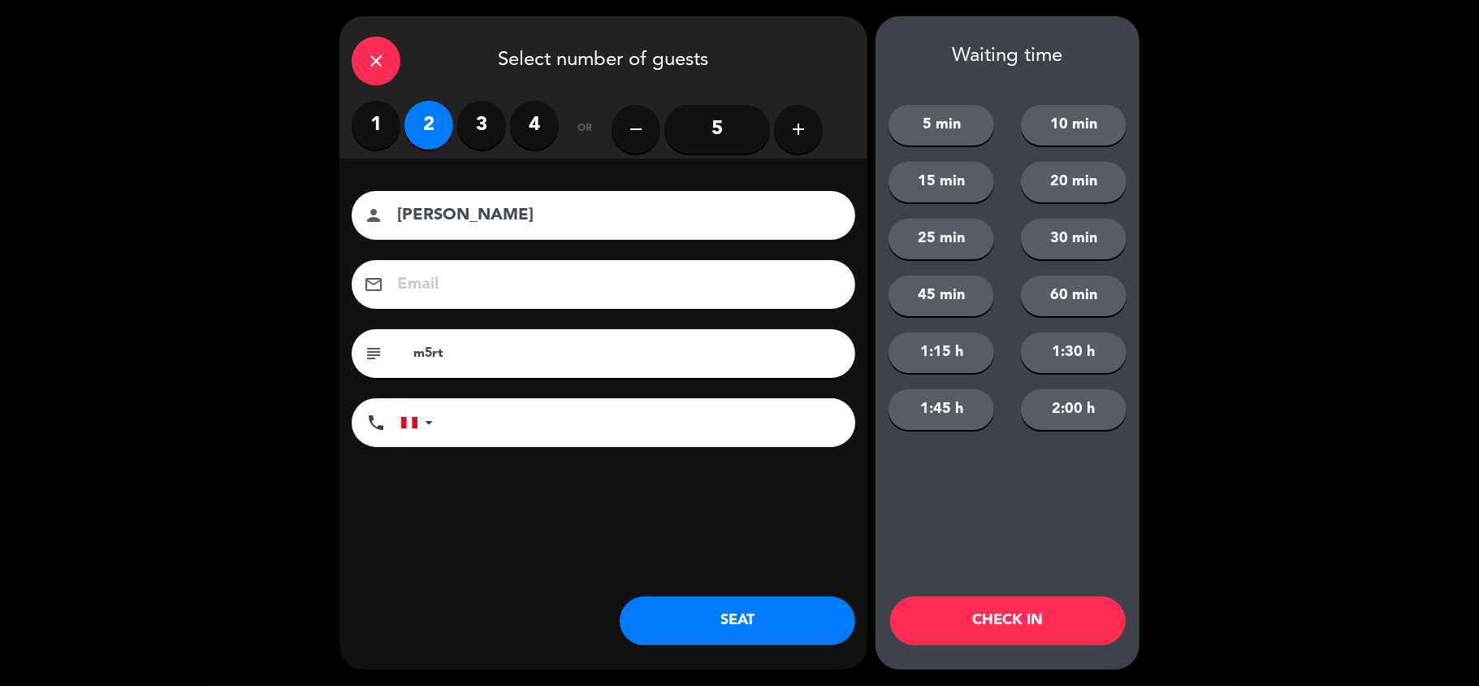
click at [754, 605] on button "SEAT" at bounding box center [738, 620] width 236 height 49
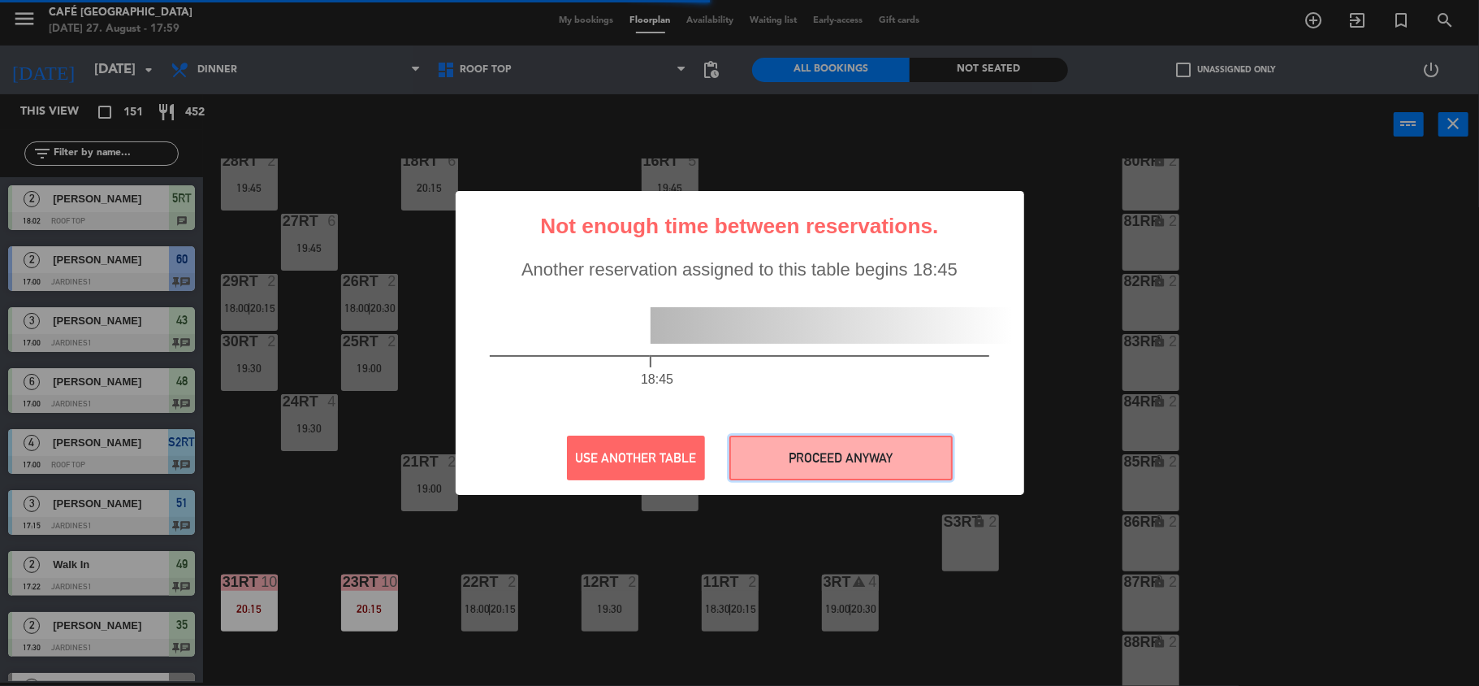
click at [783, 465] on button "PROCEED ANYWAY" at bounding box center [840, 457] width 223 height 45
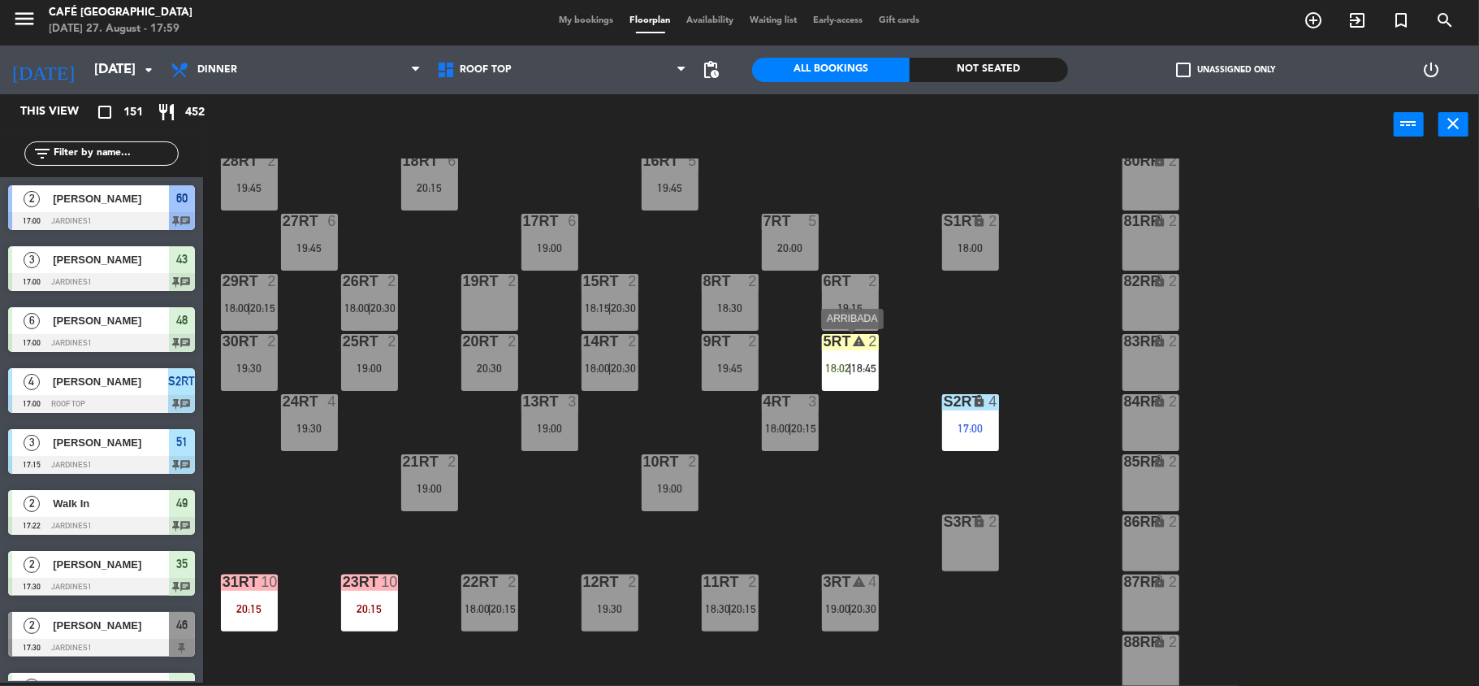
click at [838, 374] on div "5RT warning 2 18:02 | 18:45" at bounding box center [850, 362] width 57 height 57
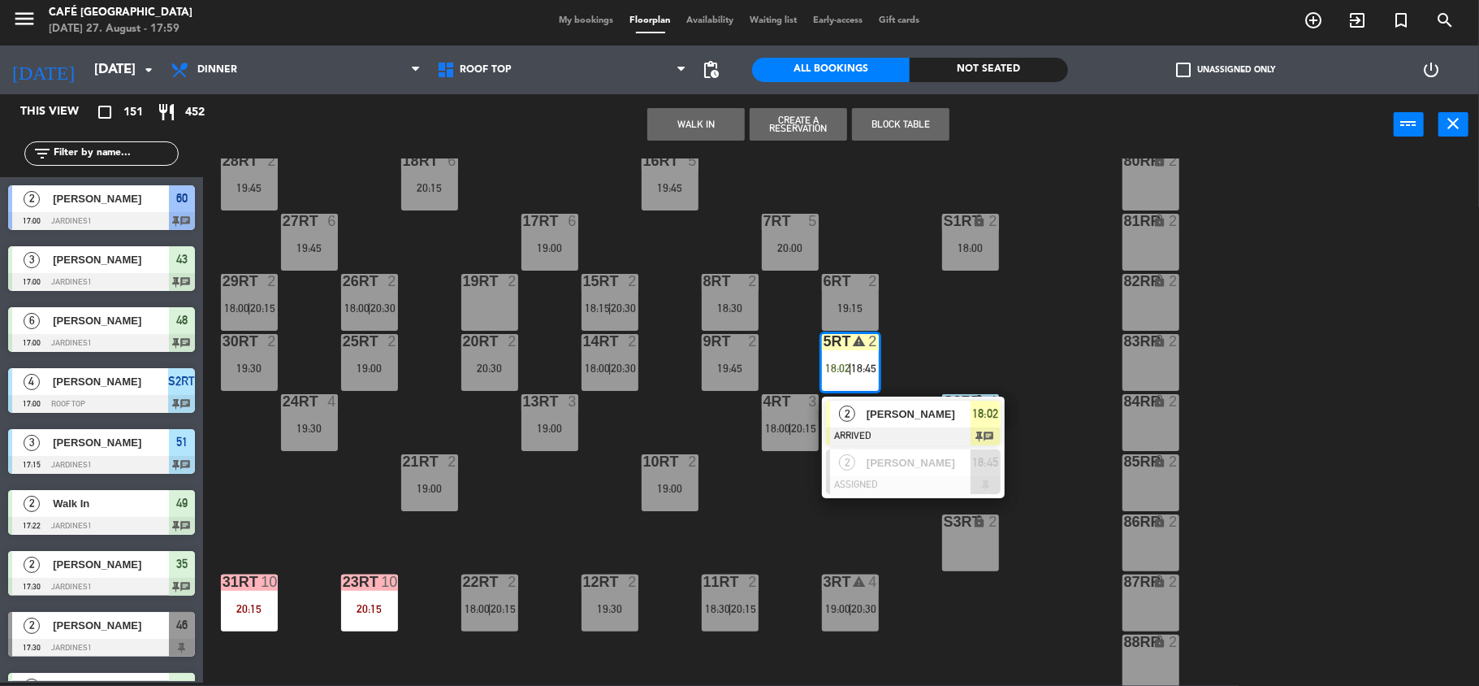
click at [869, 406] on span "[PERSON_NAME]" at bounding box center [919, 413] width 104 height 17
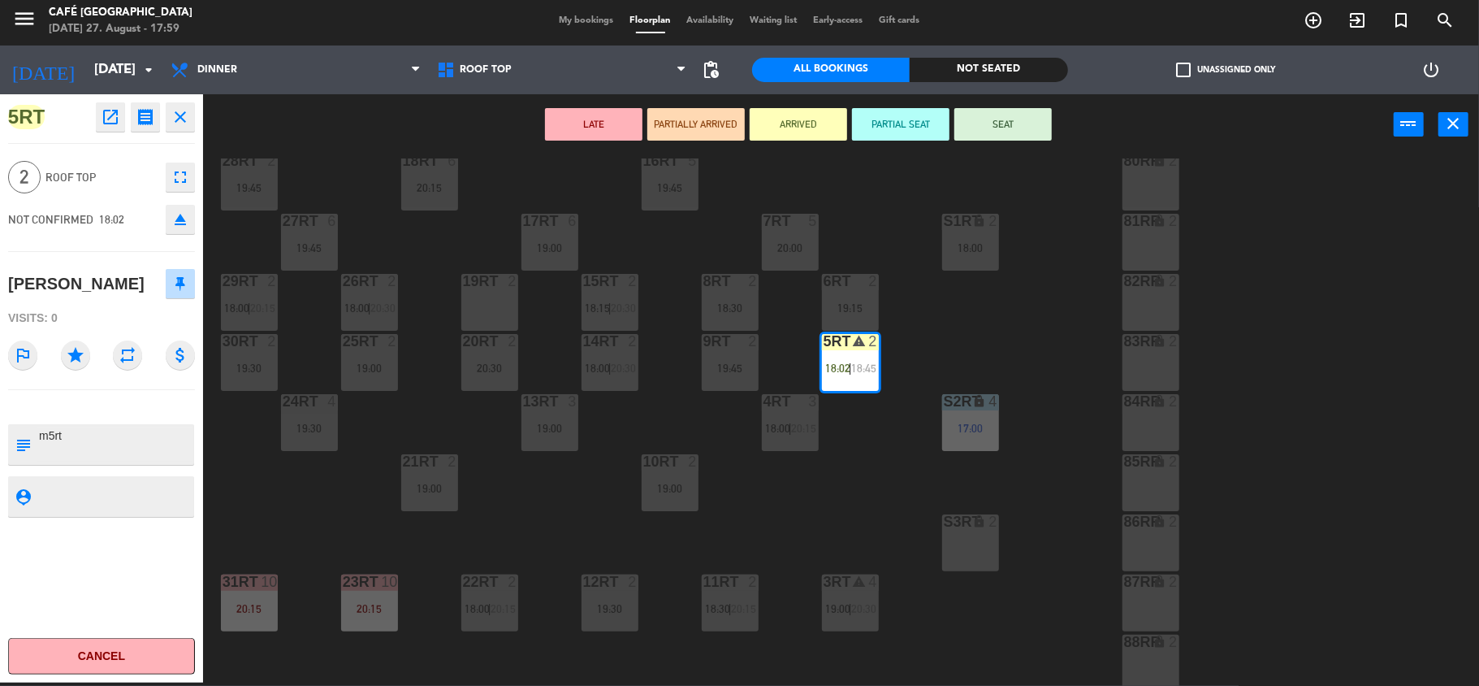
click at [1021, 134] on button "SEAT" at bounding box center [1003, 124] width 97 height 32
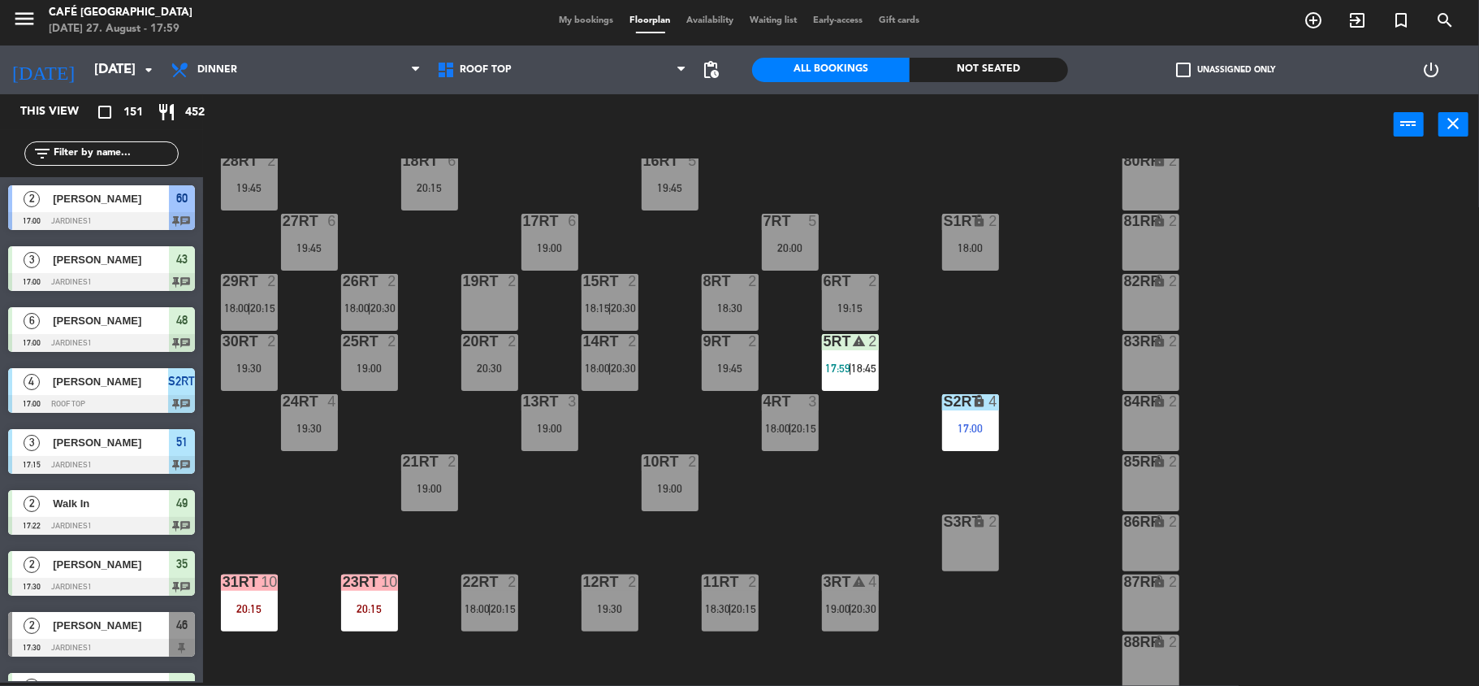
scroll to position [3, 0]
click at [135, 159] on input "text" at bounding box center [115, 154] width 126 height 18
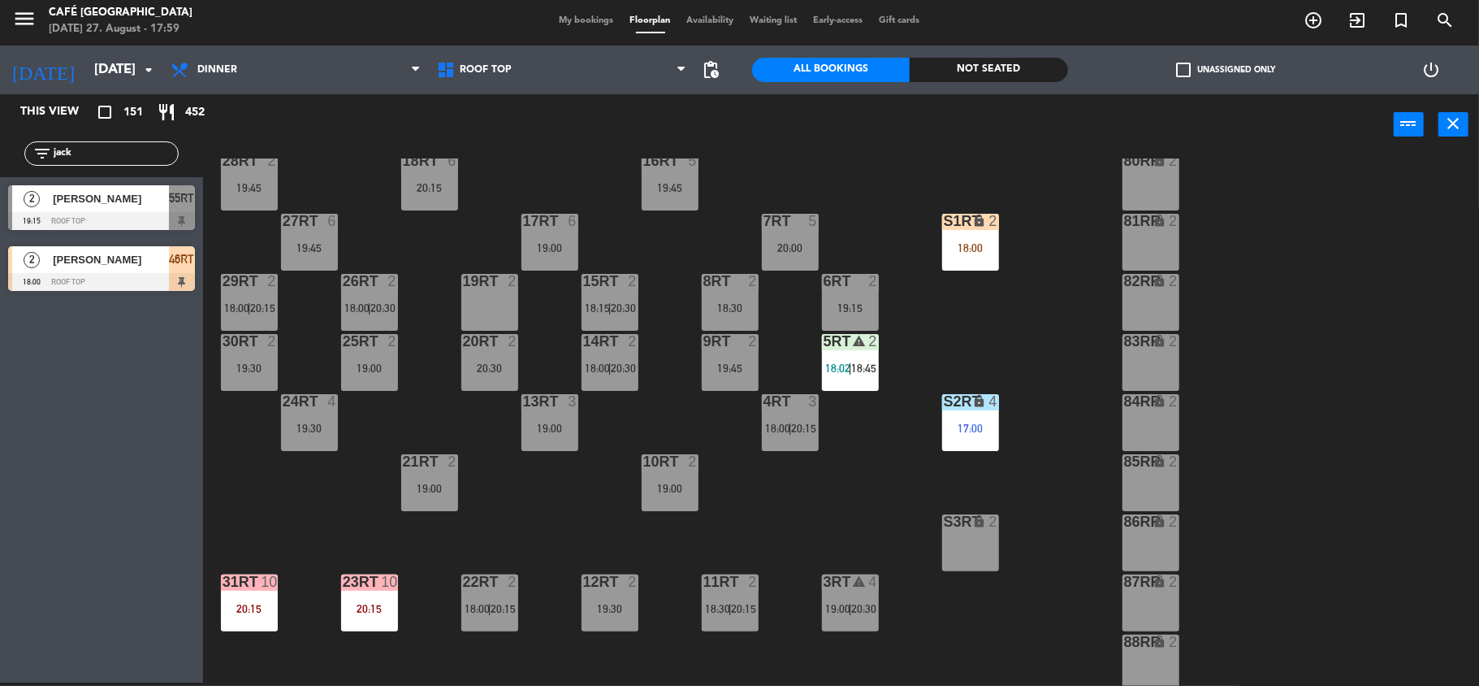
type input "jack"
click at [121, 229] on div at bounding box center [101, 221] width 187 height 18
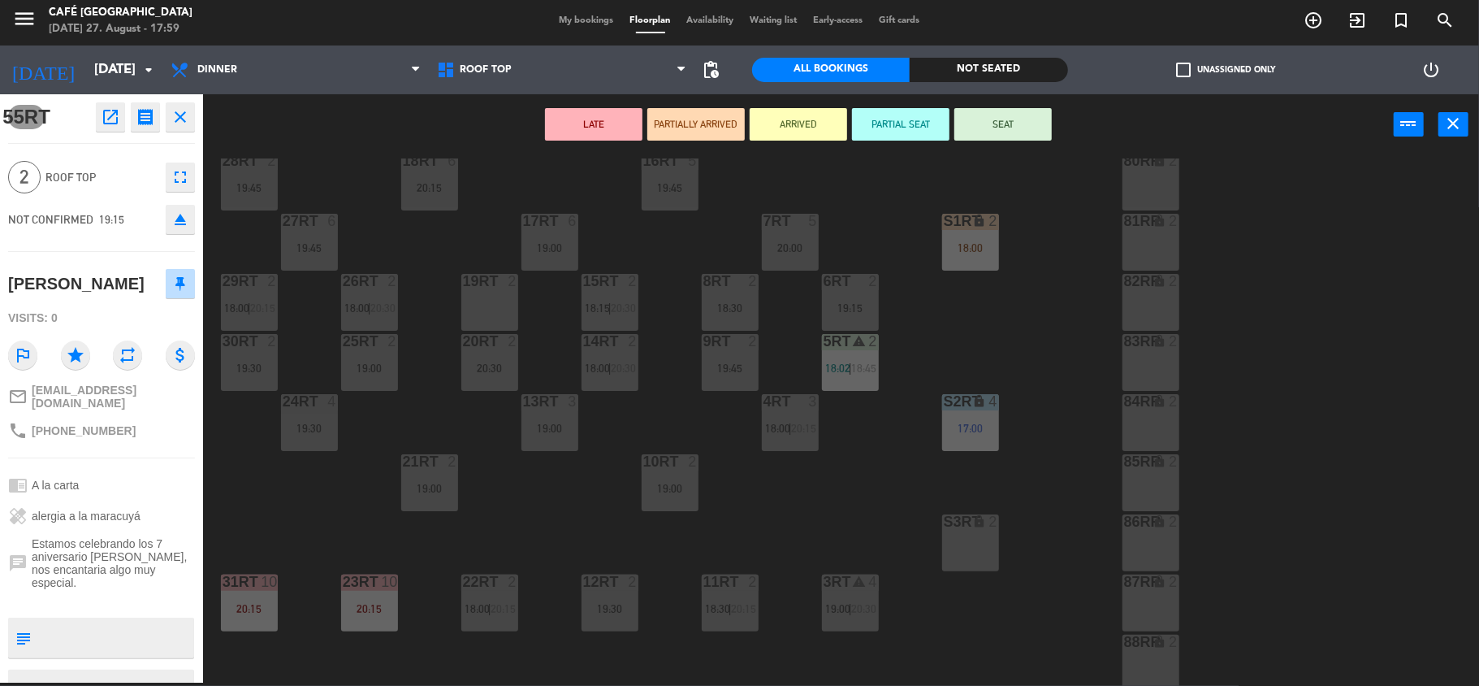
click at [177, 117] on icon "close" at bounding box center [180, 116] width 19 height 19
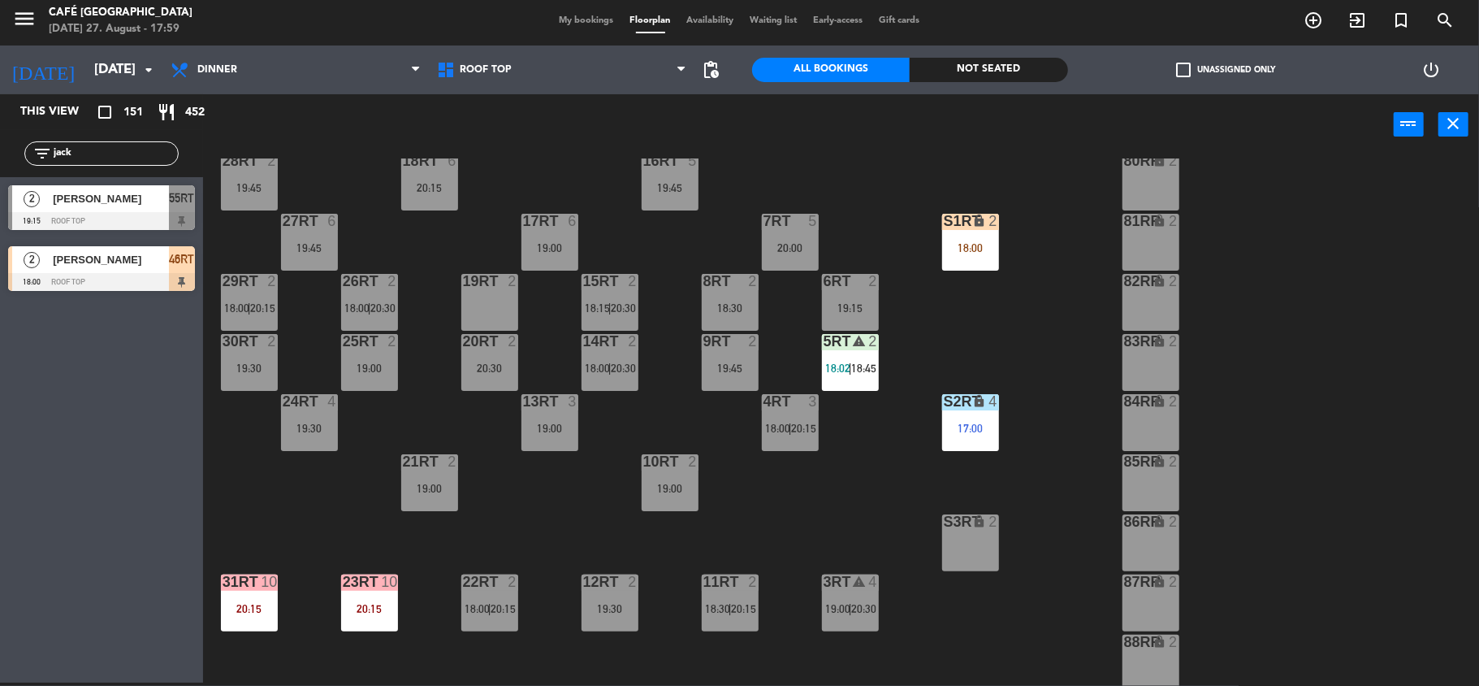
click at [135, 263] on span "[PERSON_NAME]" at bounding box center [111, 259] width 116 height 17
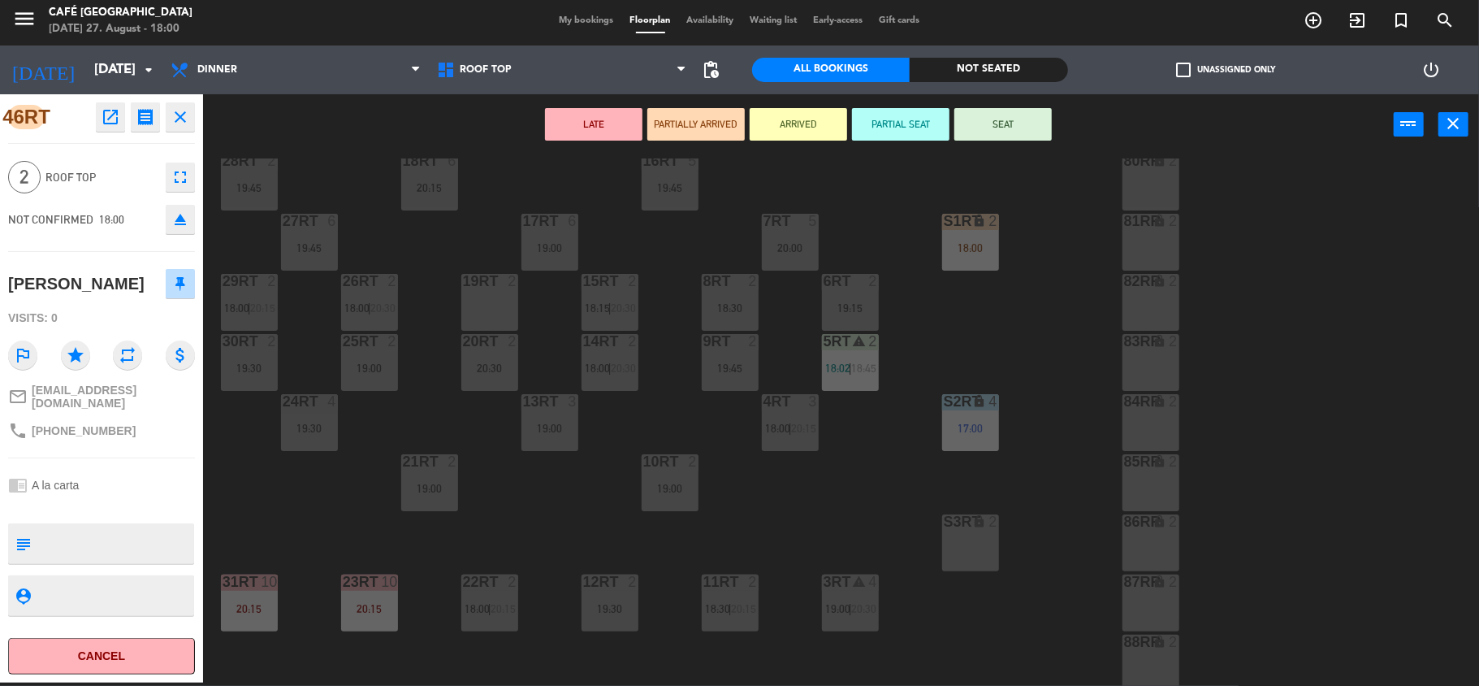
click at [625, 239] on div "18RT 6 20:15 16RT 5 19:45 28RT 2 19:45 80RR lock 2 27RT 6 19:45 7RT 5 20:00 S1R…" at bounding box center [849, 421] width 1262 height 527
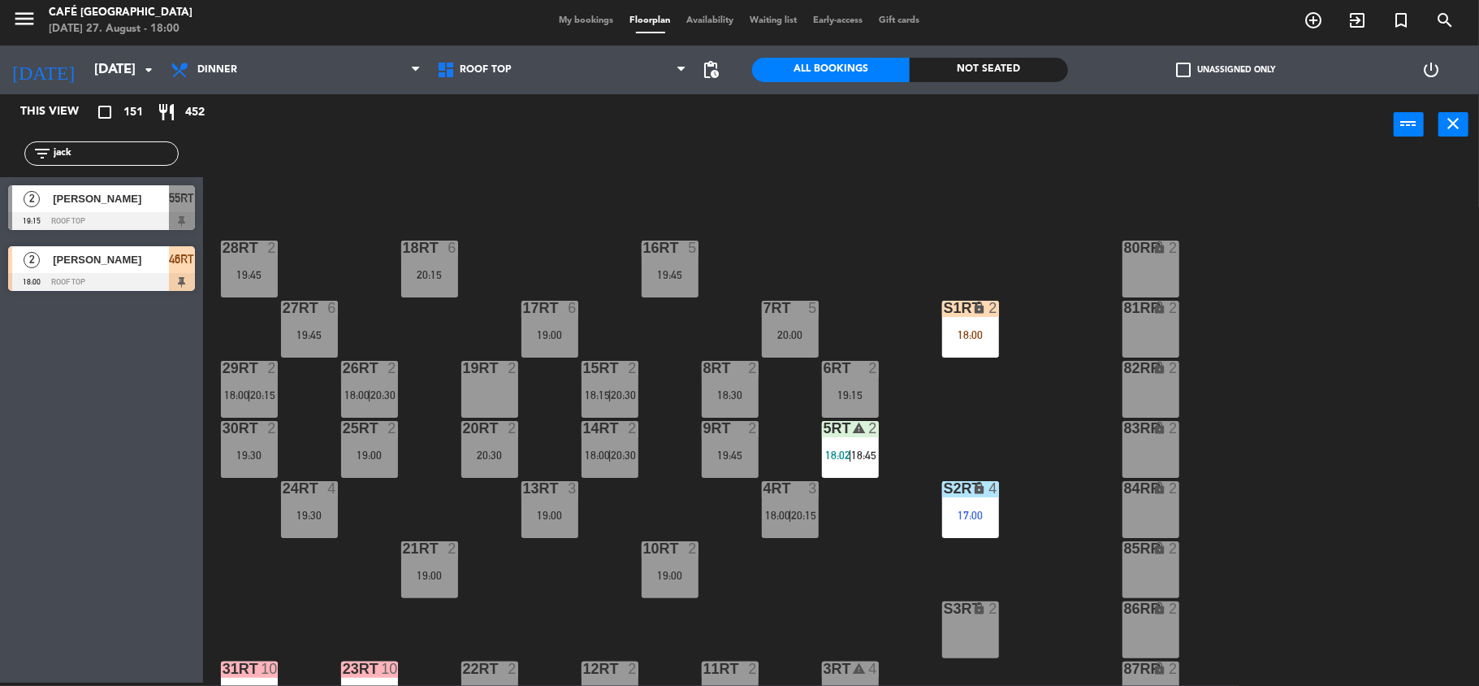
scroll to position [0, 0]
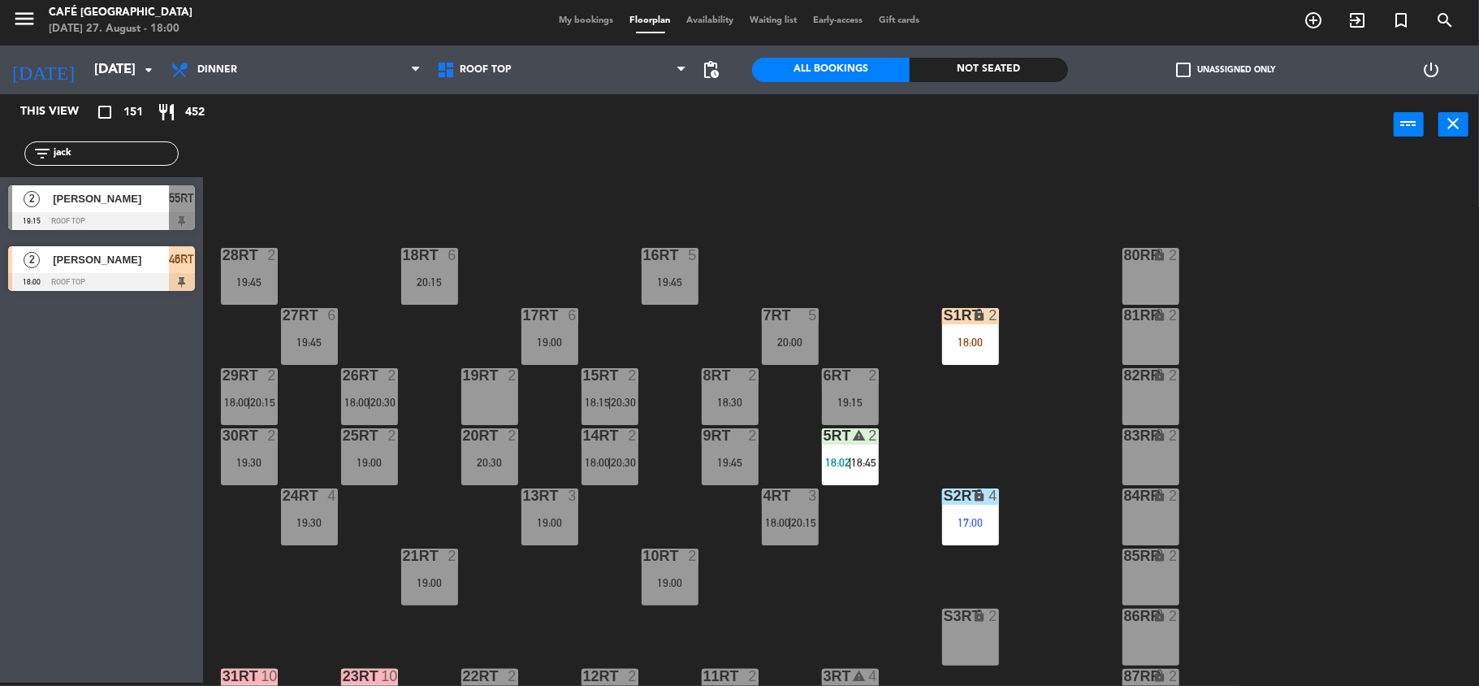
click at [856, 466] on span "18:45" at bounding box center [864, 462] width 25 height 13
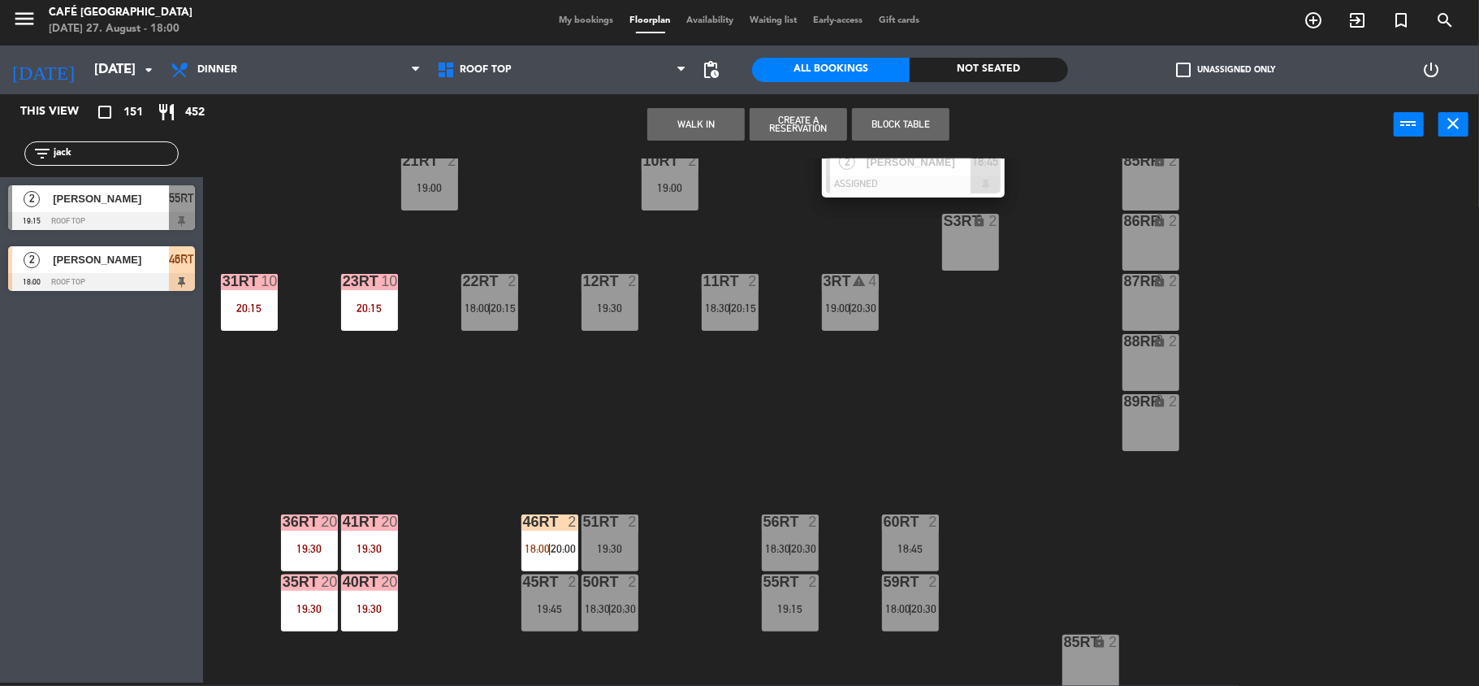
scroll to position [433, 0]
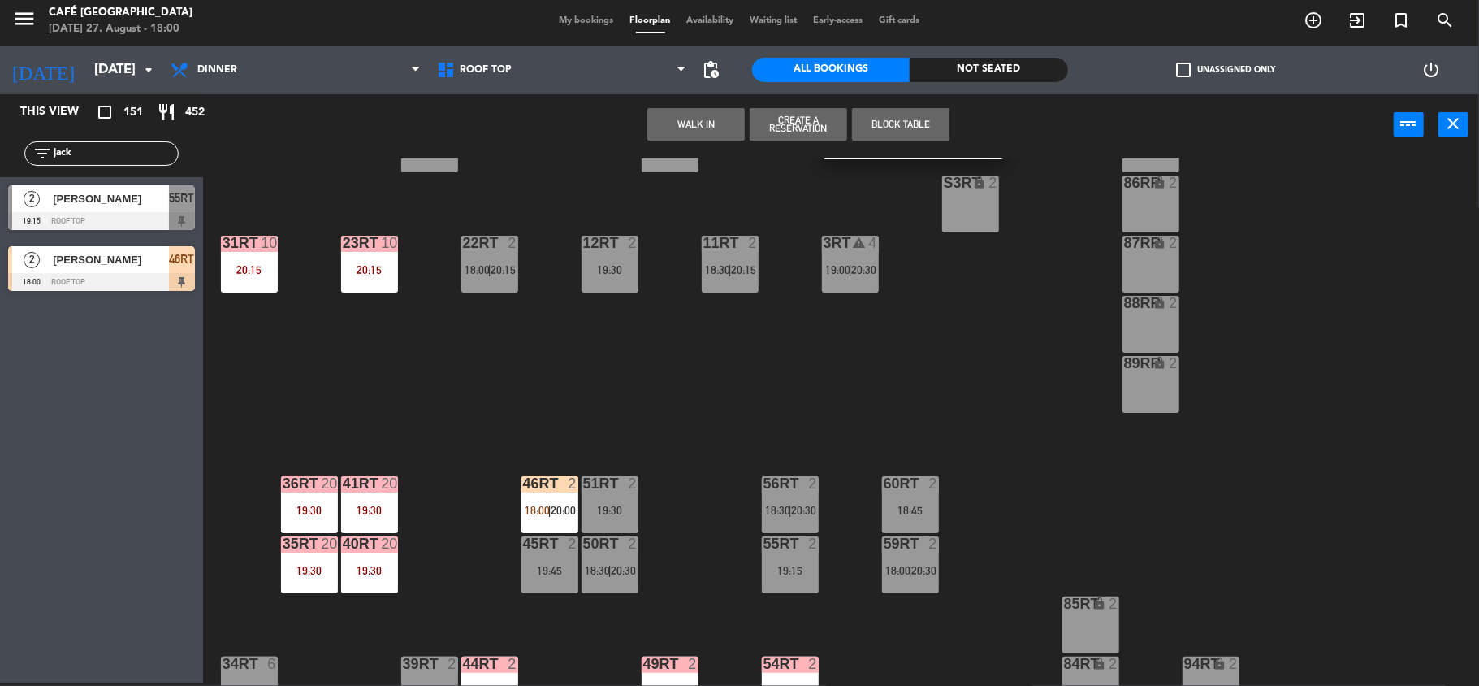
click at [885, 479] on div "60RT" at bounding box center [884, 483] width 1 height 15
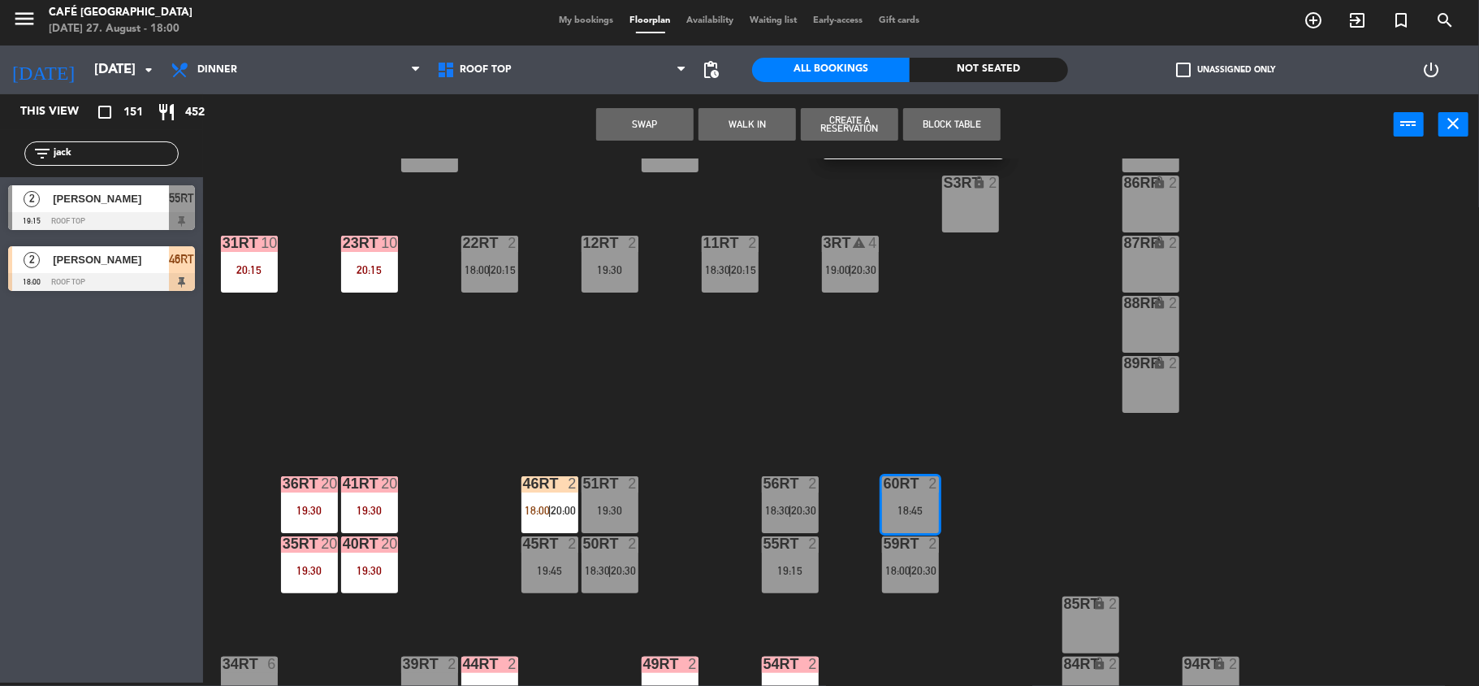
click at [655, 123] on button "Swap" at bounding box center [644, 124] width 97 height 32
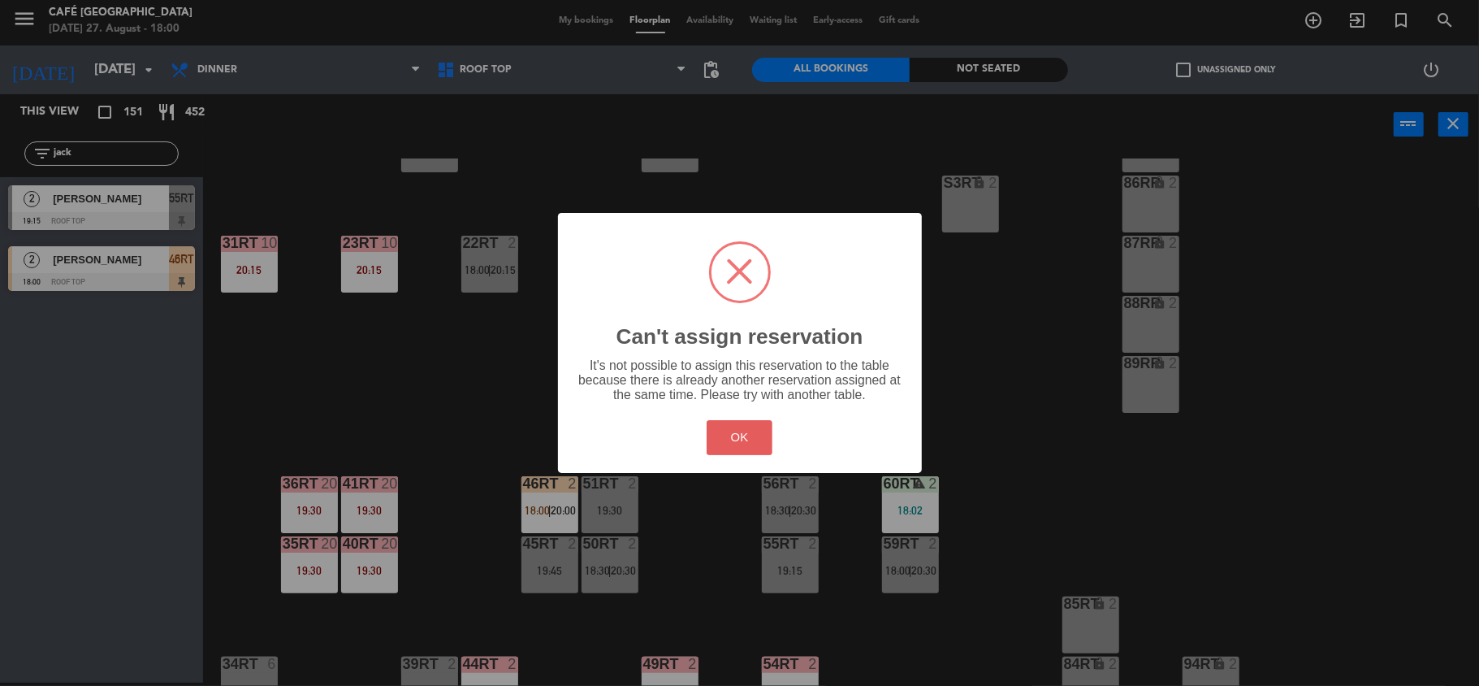
click at [738, 427] on button "OK" at bounding box center [740, 437] width 66 height 35
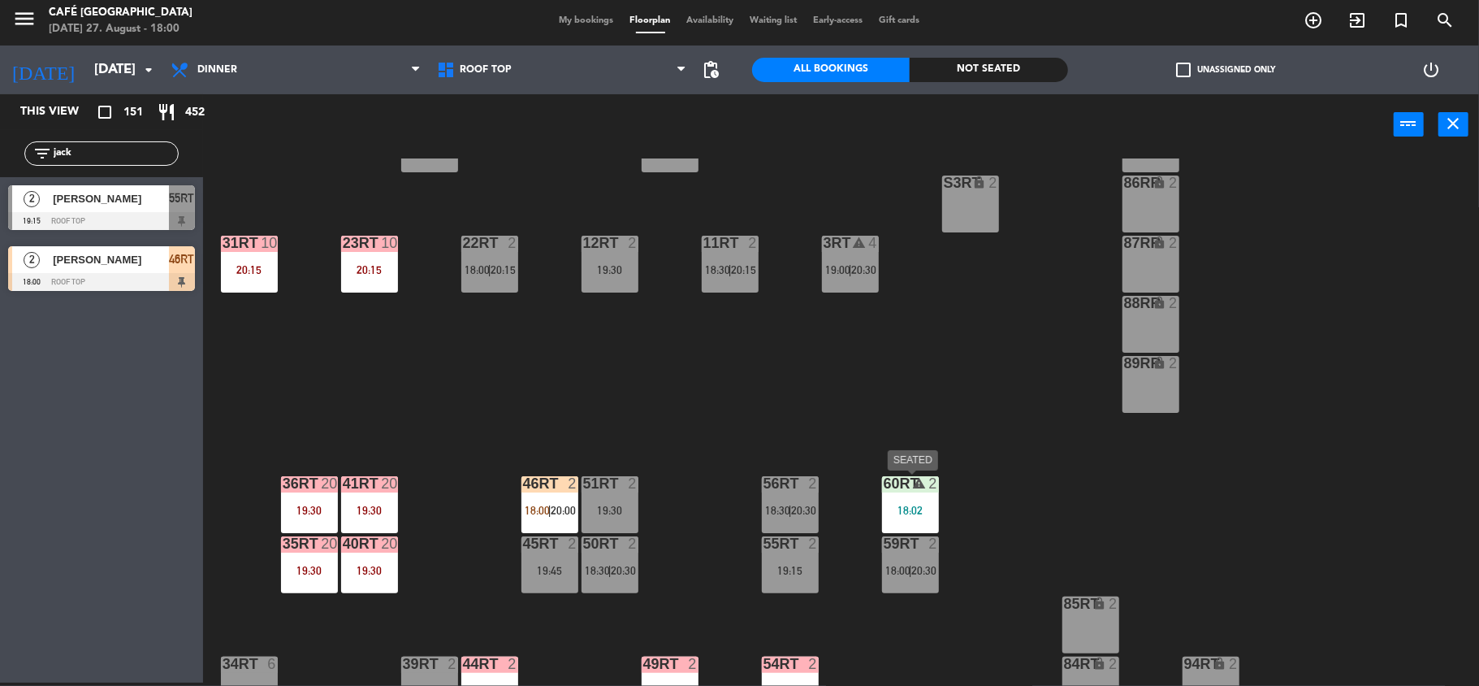
click at [914, 517] on div "60RT warning 2 18:02" at bounding box center [910, 504] width 57 height 57
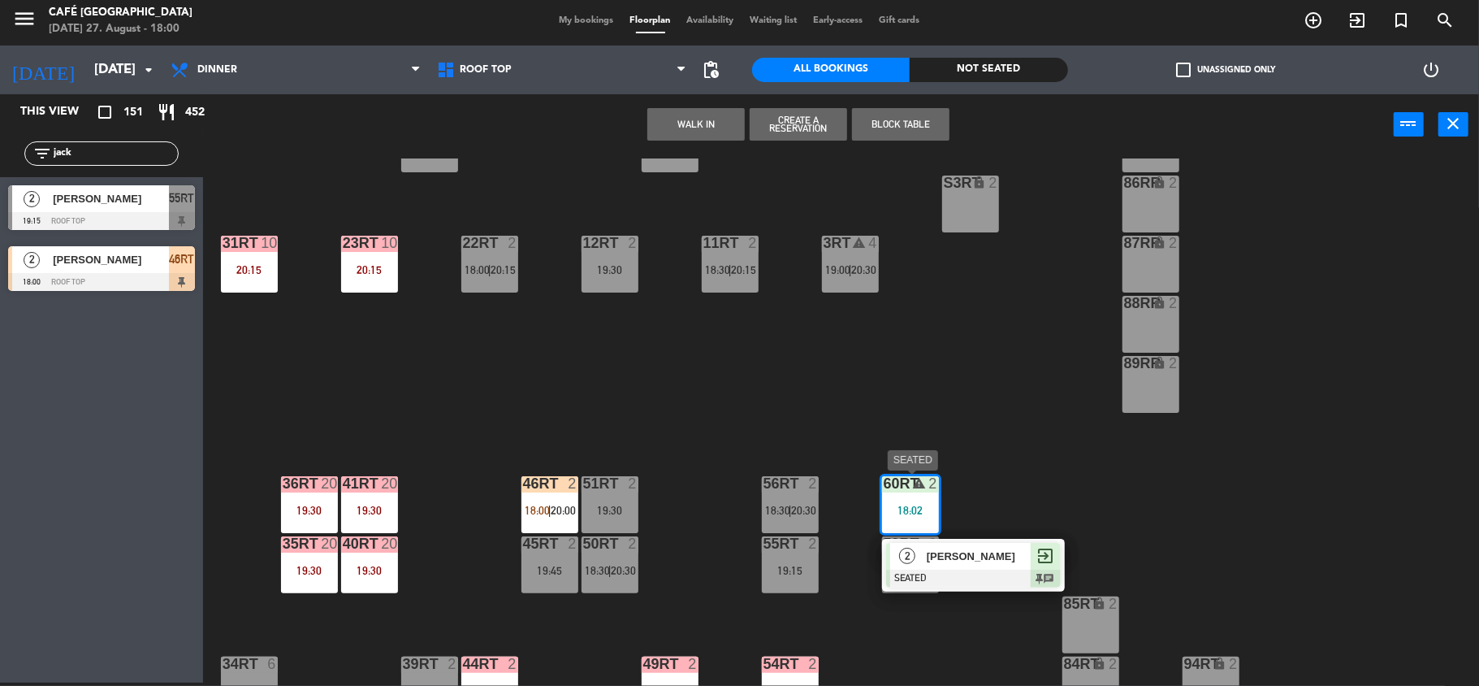
click at [933, 548] on span "[PERSON_NAME]" at bounding box center [979, 556] width 104 height 17
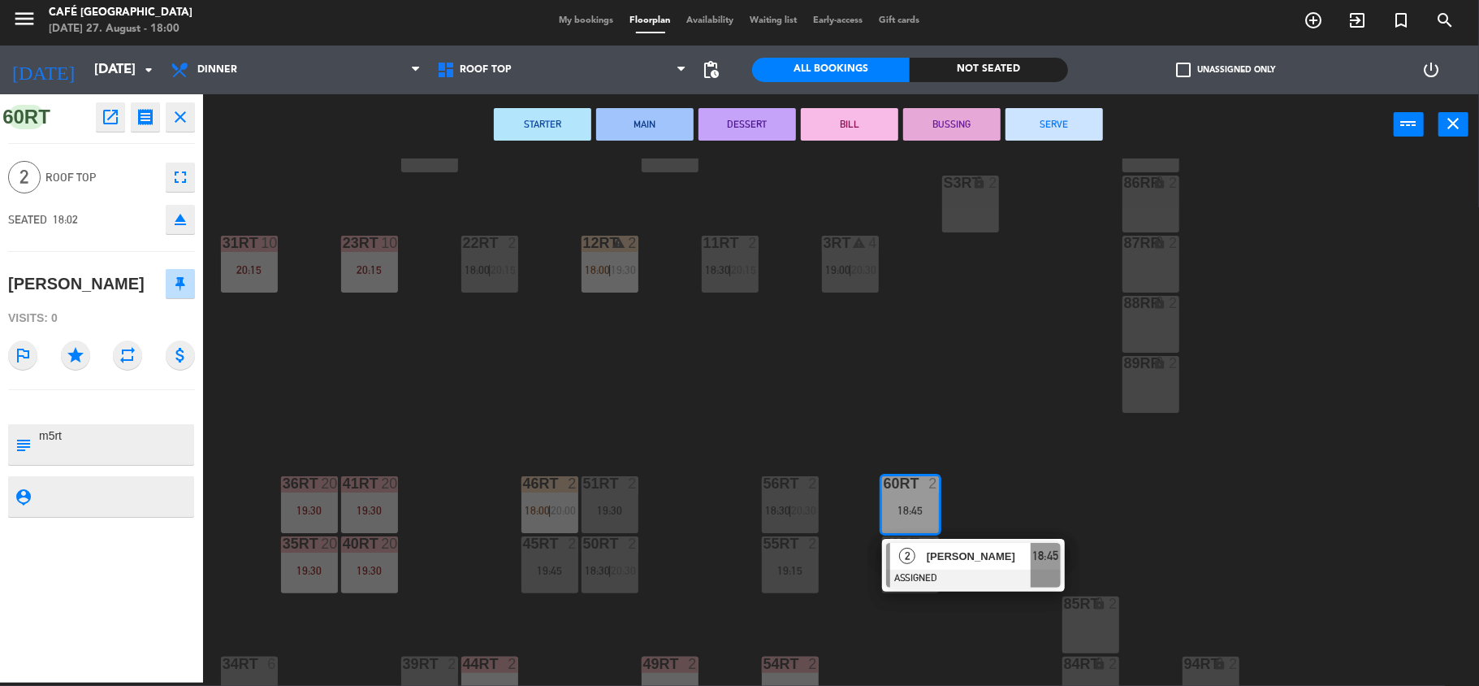
click at [114, 408] on div at bounding box center [101, 406] width 187 height 11
click at [81, 431] on textarea at bounding box center [114, 444] width 155 height 34
type textarea "m60rt"
click at [134, 390] on hr at bounding box center [101, 389] width 187 height 1
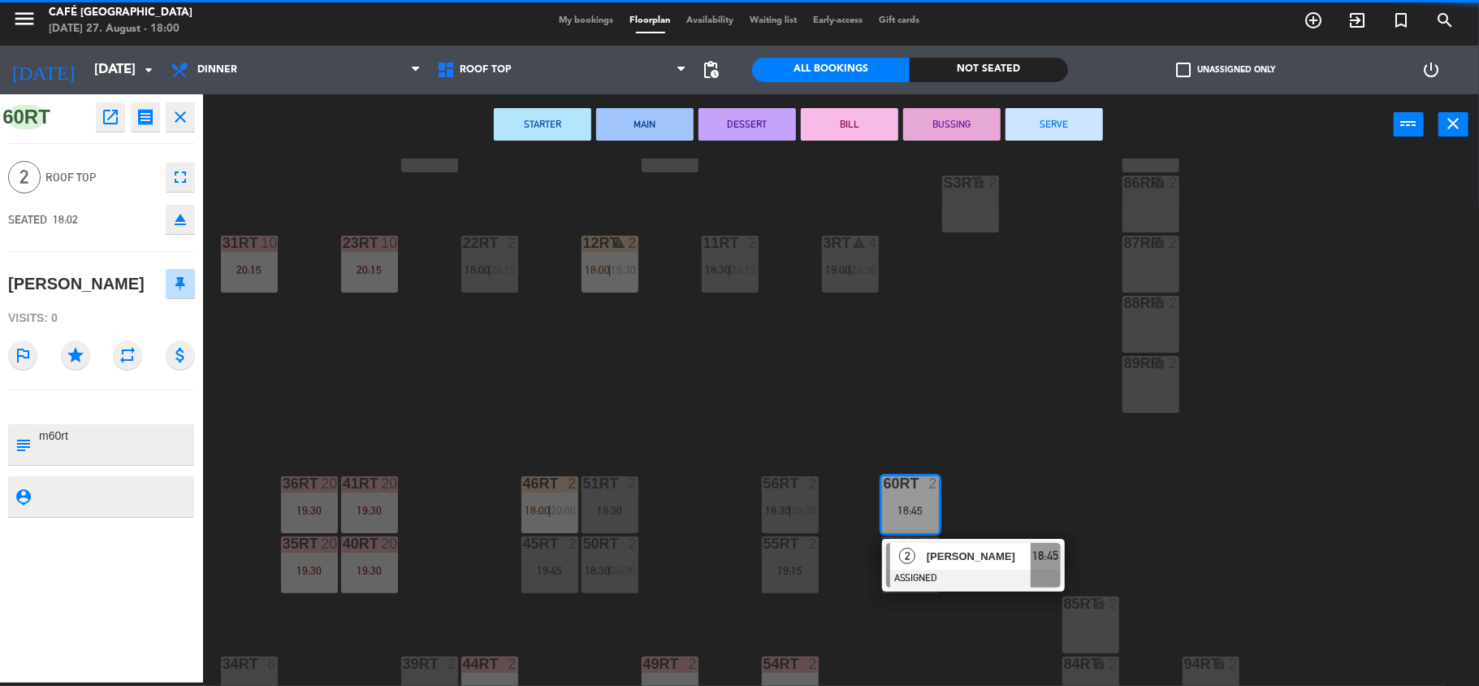
click at [341, 400] on div "18RT 6 20:15 16RT 5 19:45 28RT 2 19:45 80RR lock 2 27RT 6 19:45 7RT 5 20:00 S1R…" at bounding box center [849, 421] width 1262 height 527
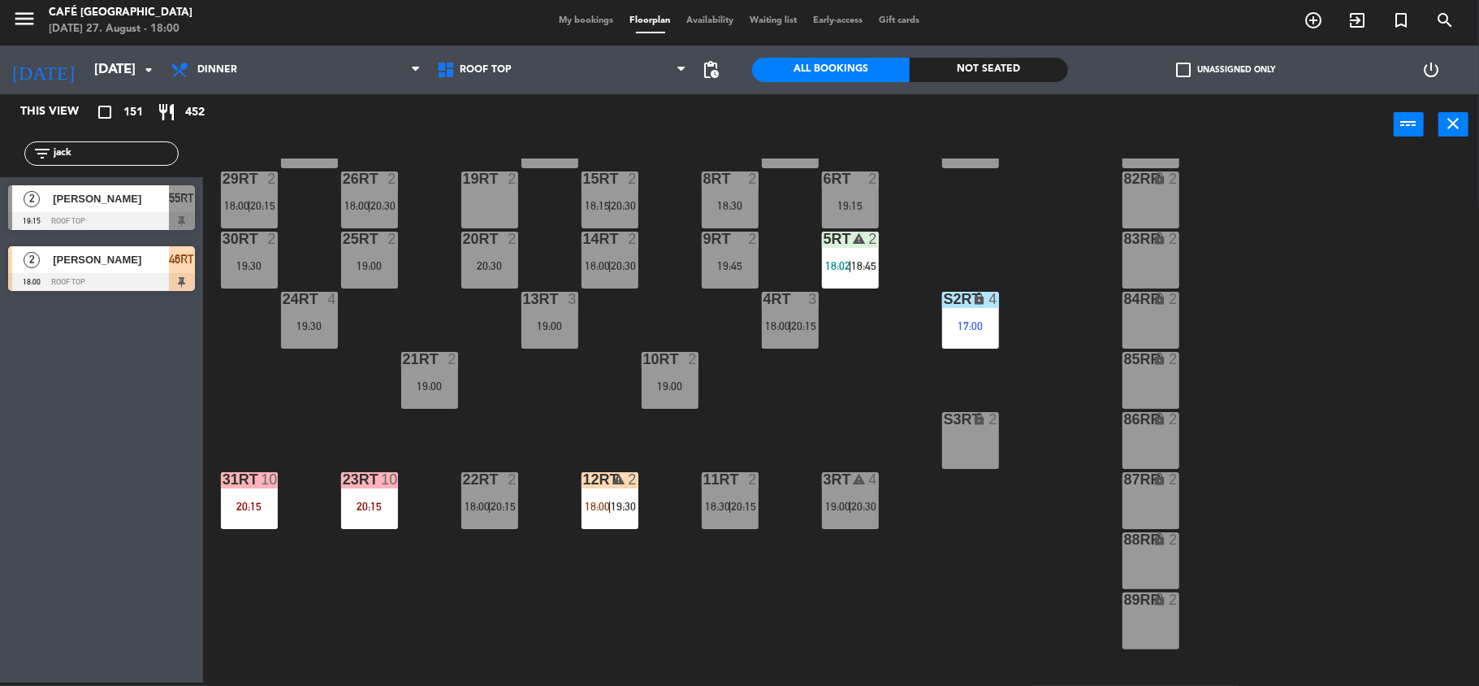
scroll to position [173, 0]
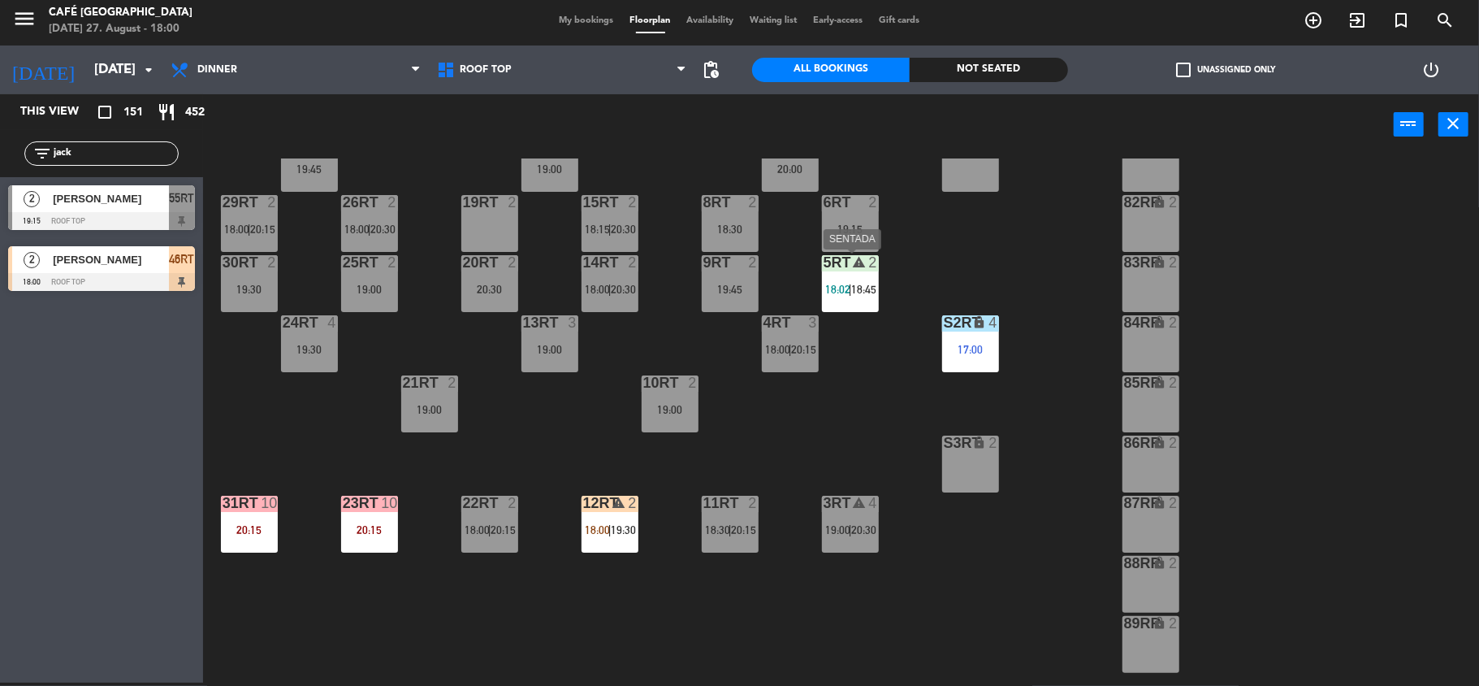
click at [862, 293] on span "18:45" at bounding box center [864, 289] width 25 height 13
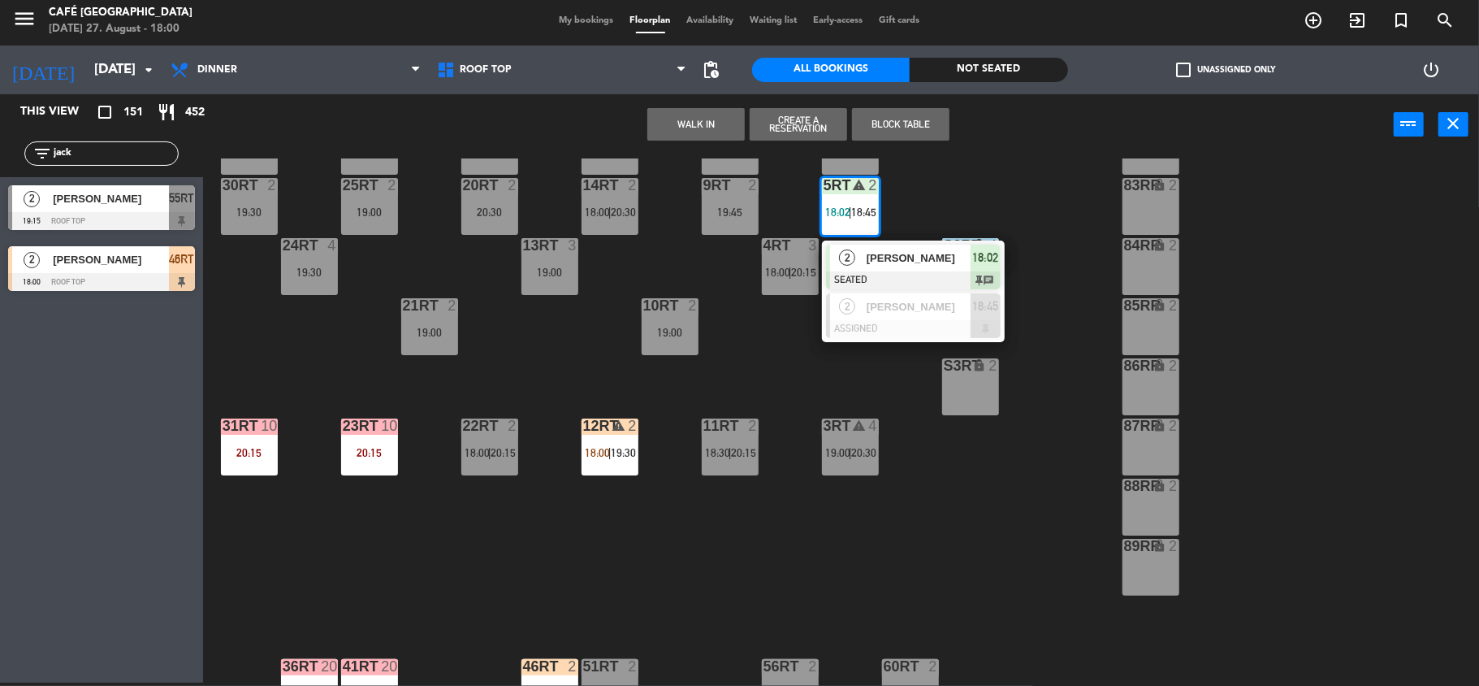
scroll to position [260, 0]
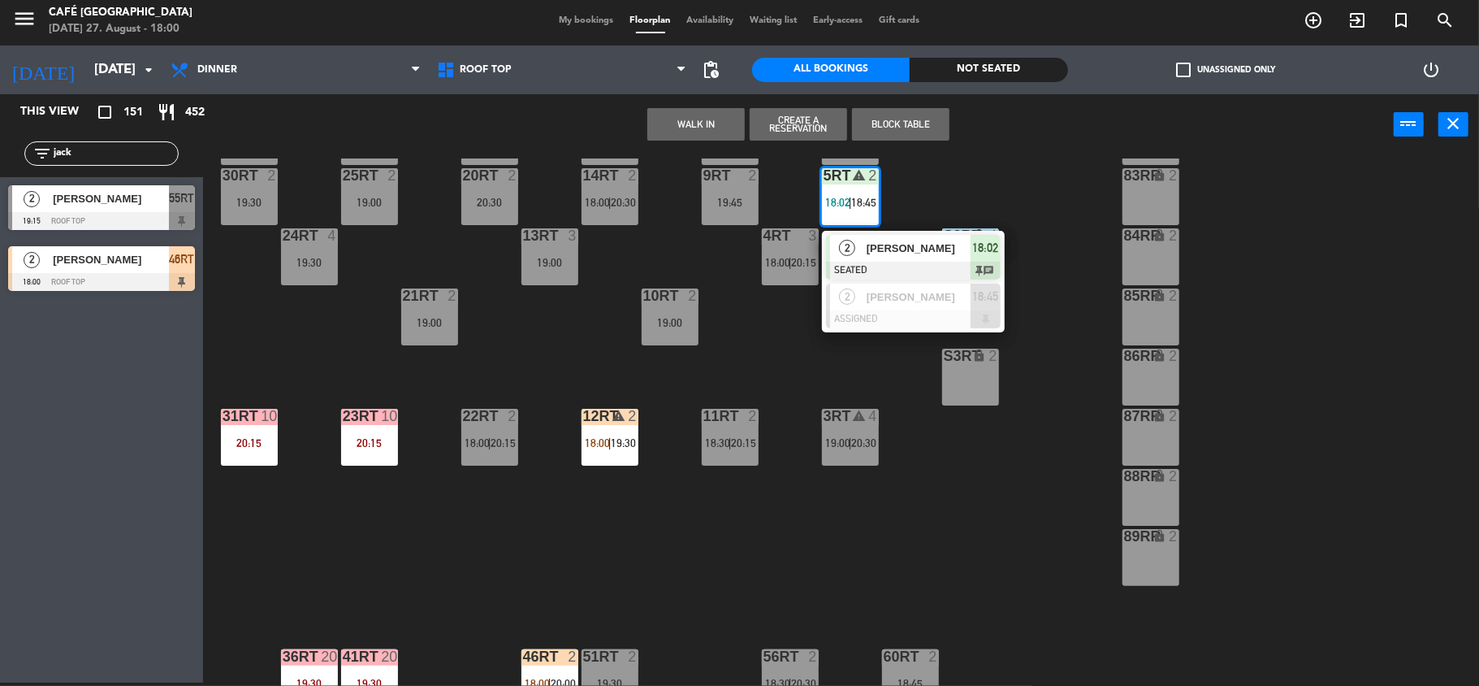
click at [138, 159] on input "jack" at bounding box center [115, 154] width 126 height 18
type input "j"
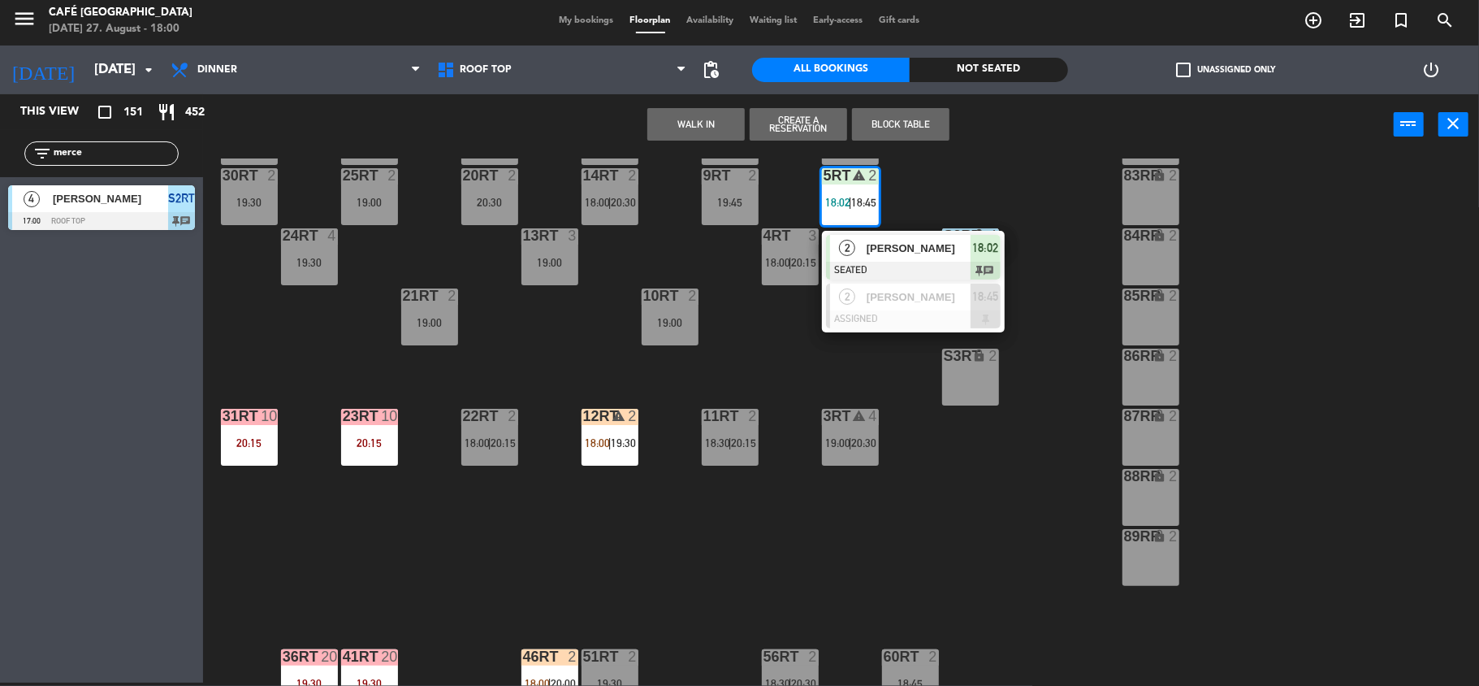
type input "merce"
click at [138, 193] on span "[PERSON_NAME]" at bounding box center [110, 198] width 115 height 17
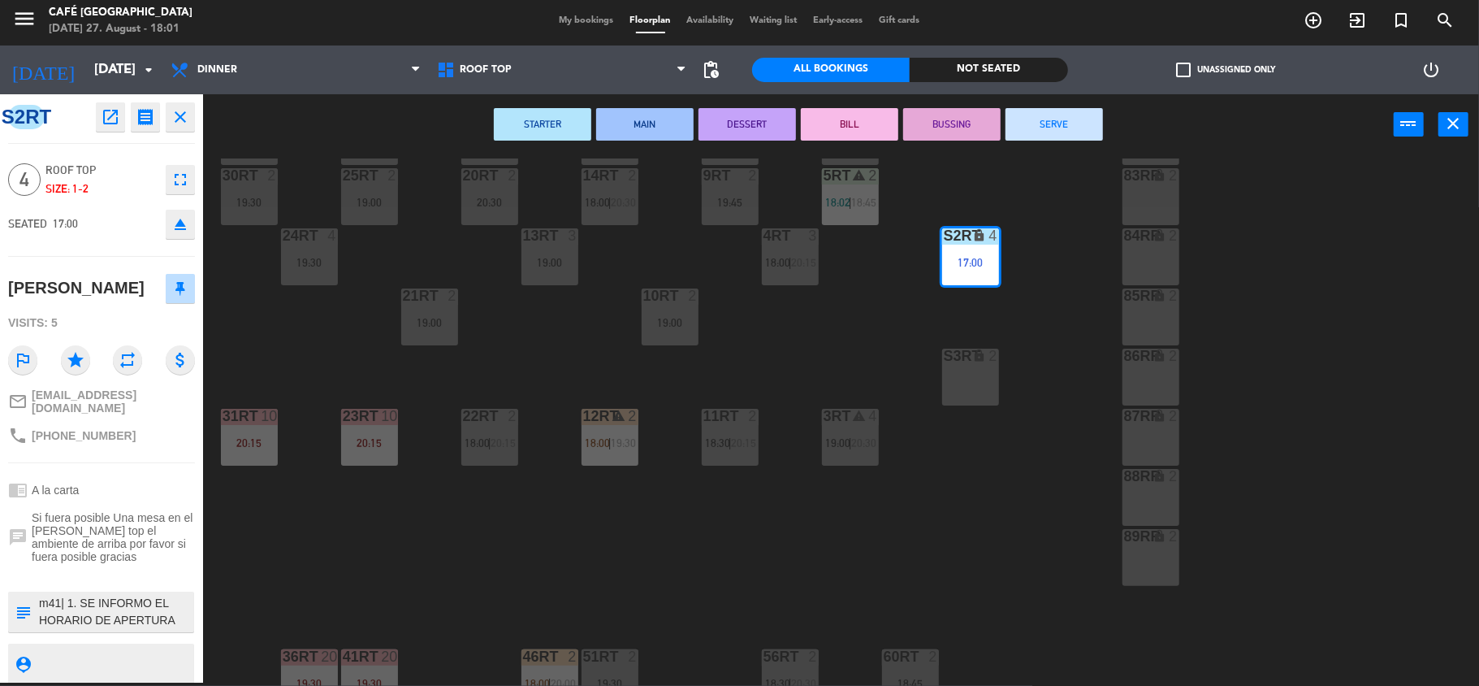
click at [167, 612] on textarea at bounding box center [114, 612] width 155 height 34
click at [395, 351] on div "18RT 6 20:15 16RT 5 19:45 28RT 2 19:45 80RR lock 2 27RT 6 19:45 7RT 5 20:00 S1R…" at bounding box center [849, 421] width 1262 height 527
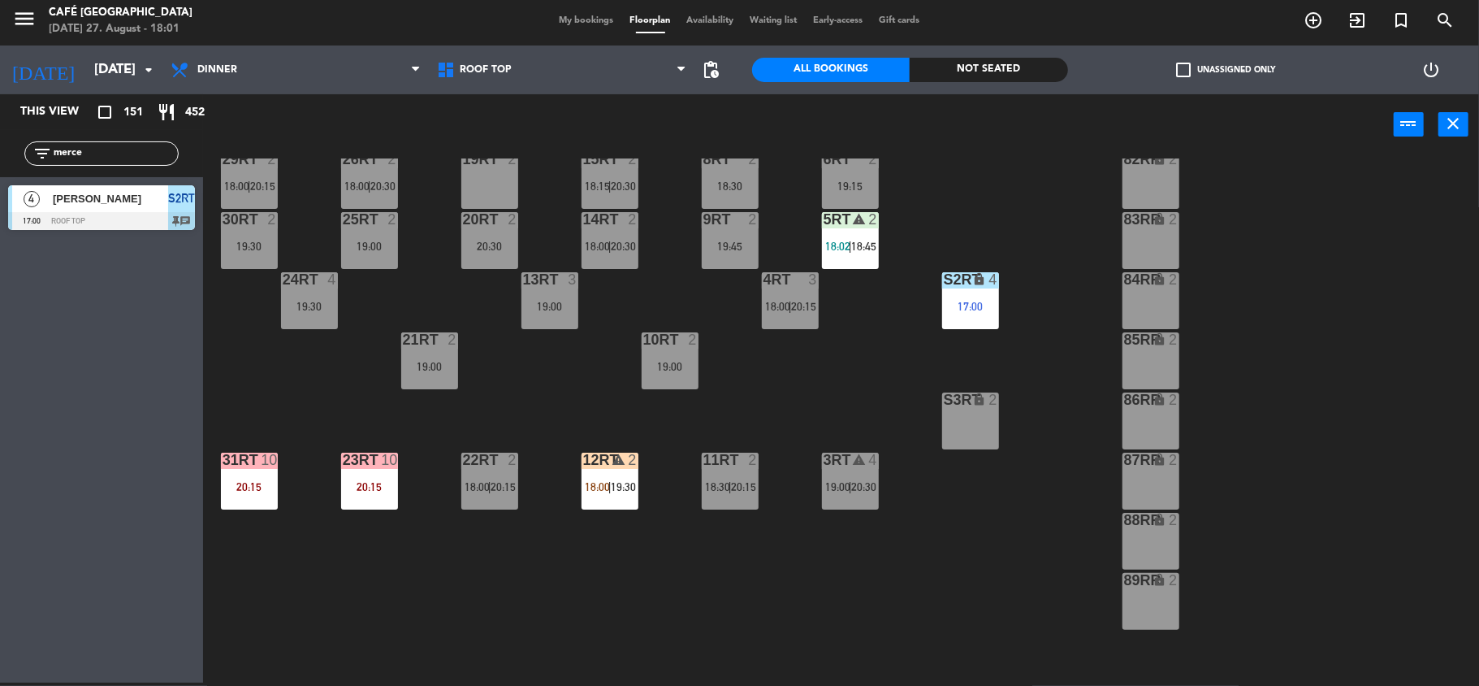
scroll to position [173, 0]
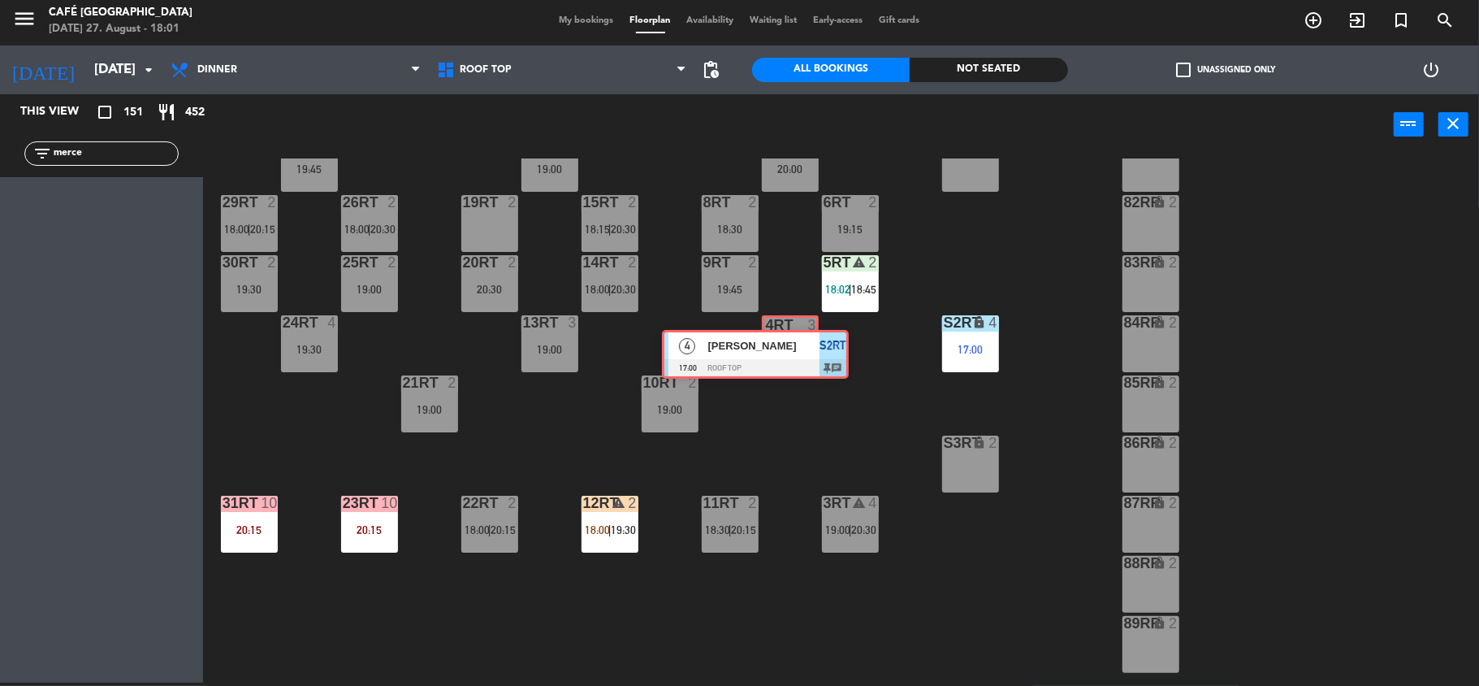
drag, startPoint x: 146, startPoint y: 218, endPoint x: 800, endPoint y: 362, distance: 669.7
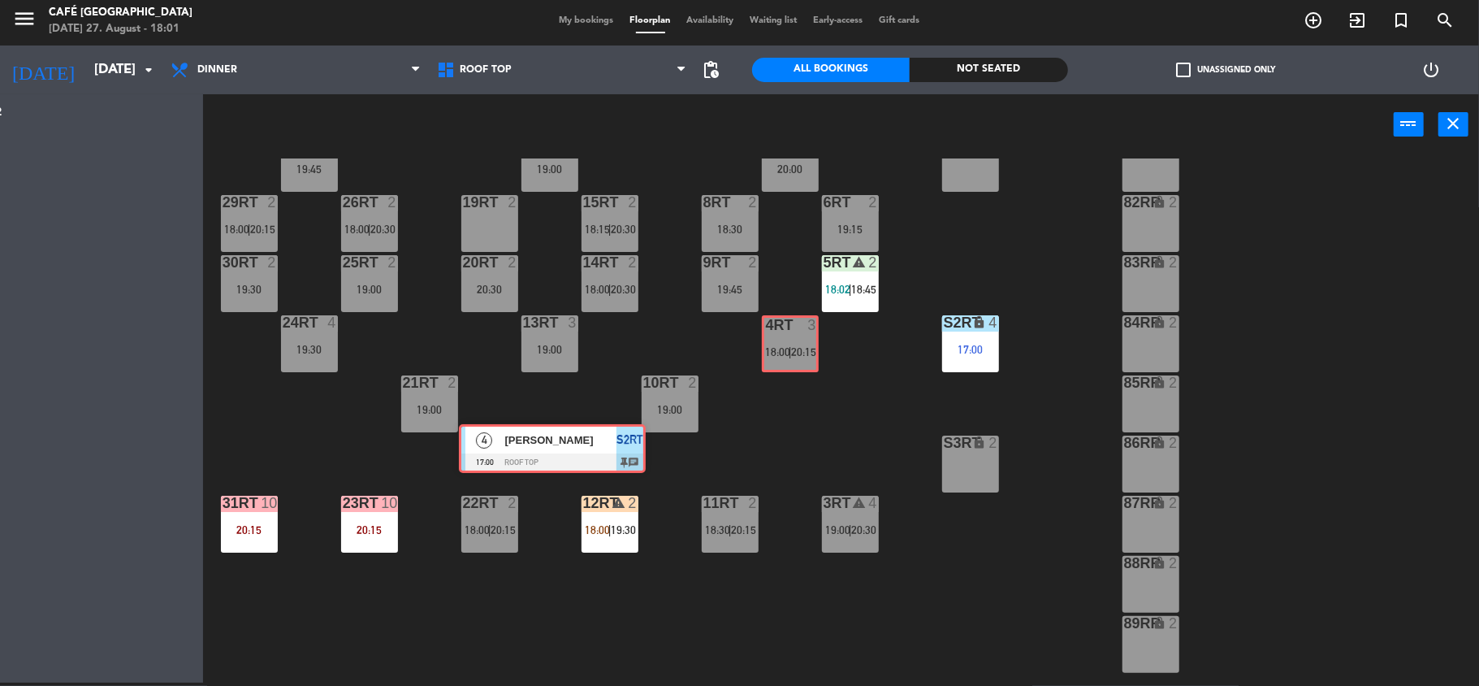
click at [800, 362] on div "This view crop_square 151 restaurant 452 filter_list merce 4 [PERSON_NAME] 17:0…" at bounding box center [739, 389] width 1479 height 591
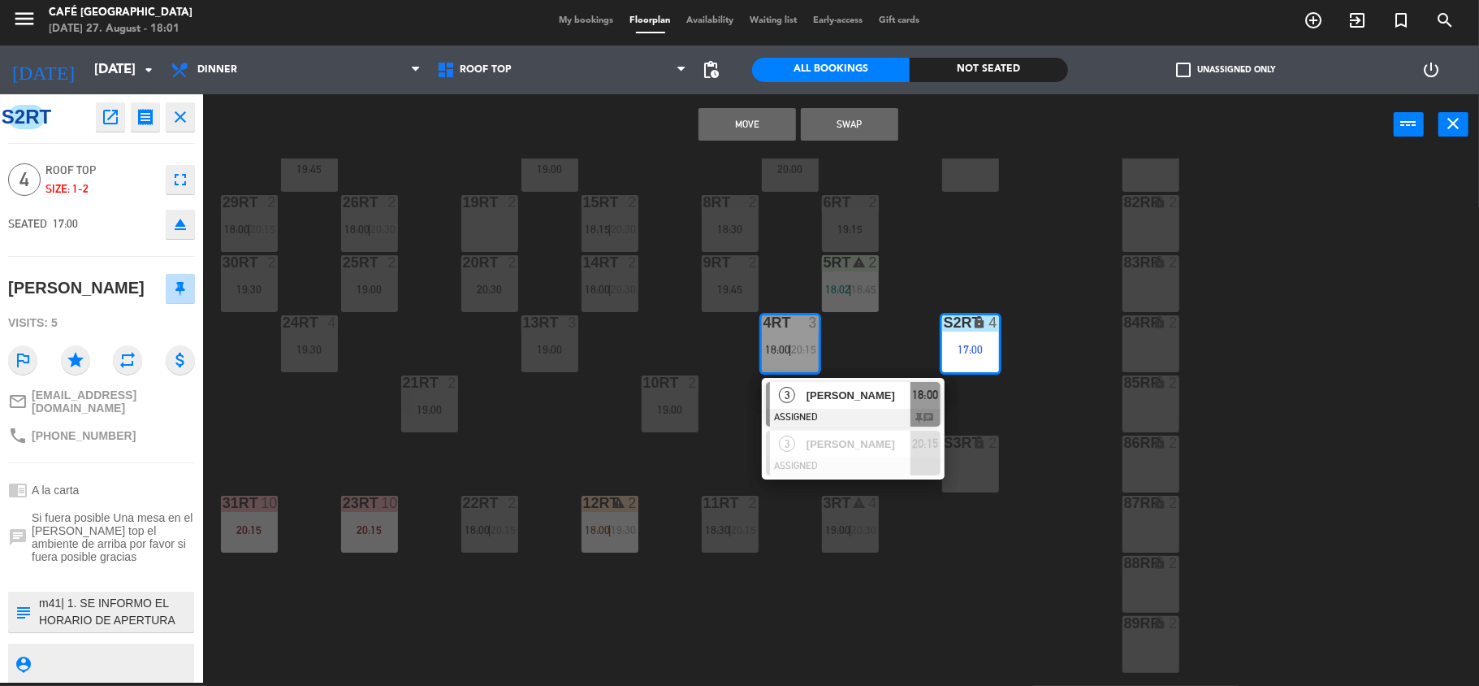
click at [757, 135] on button "Move" at bounding box center [747, 124] width 97 height 32
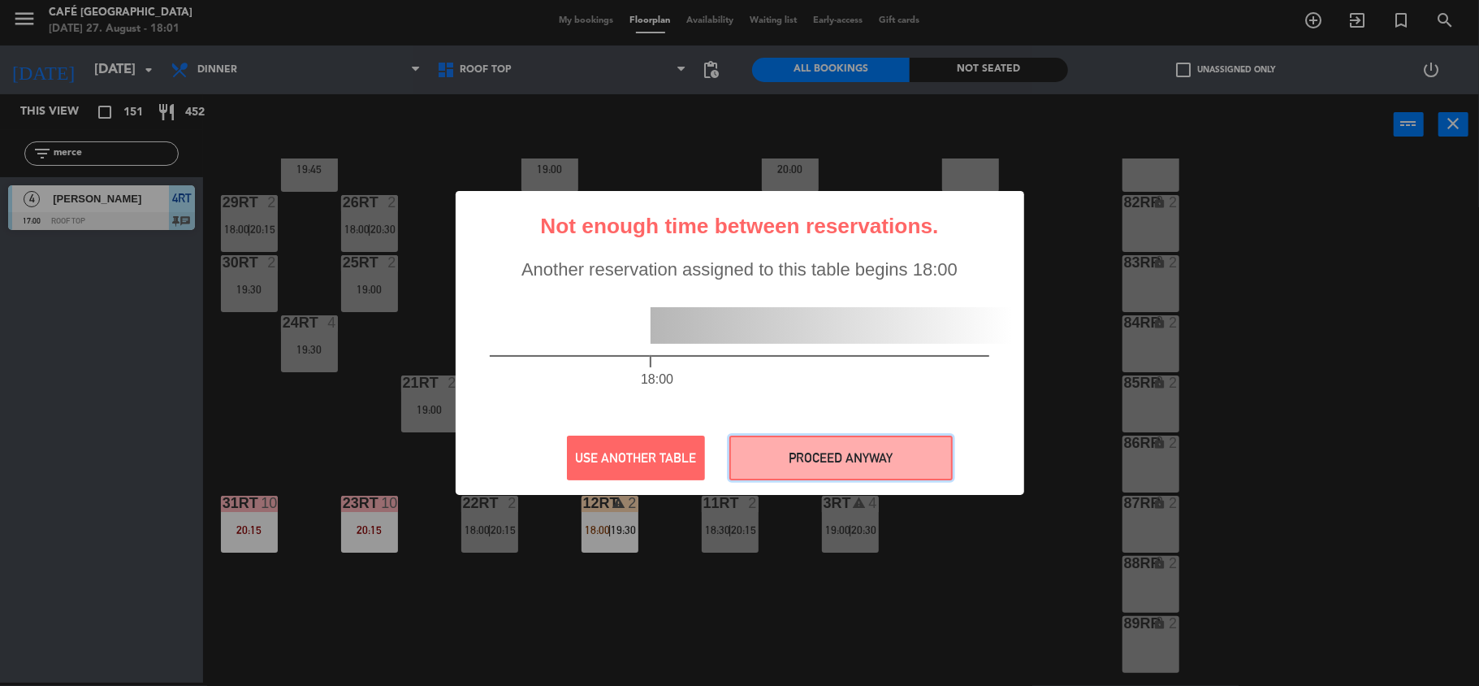
click at [793, 453] on button "PROCEED ANYWAY" at bounding box center [840, 457] width 223 height 45
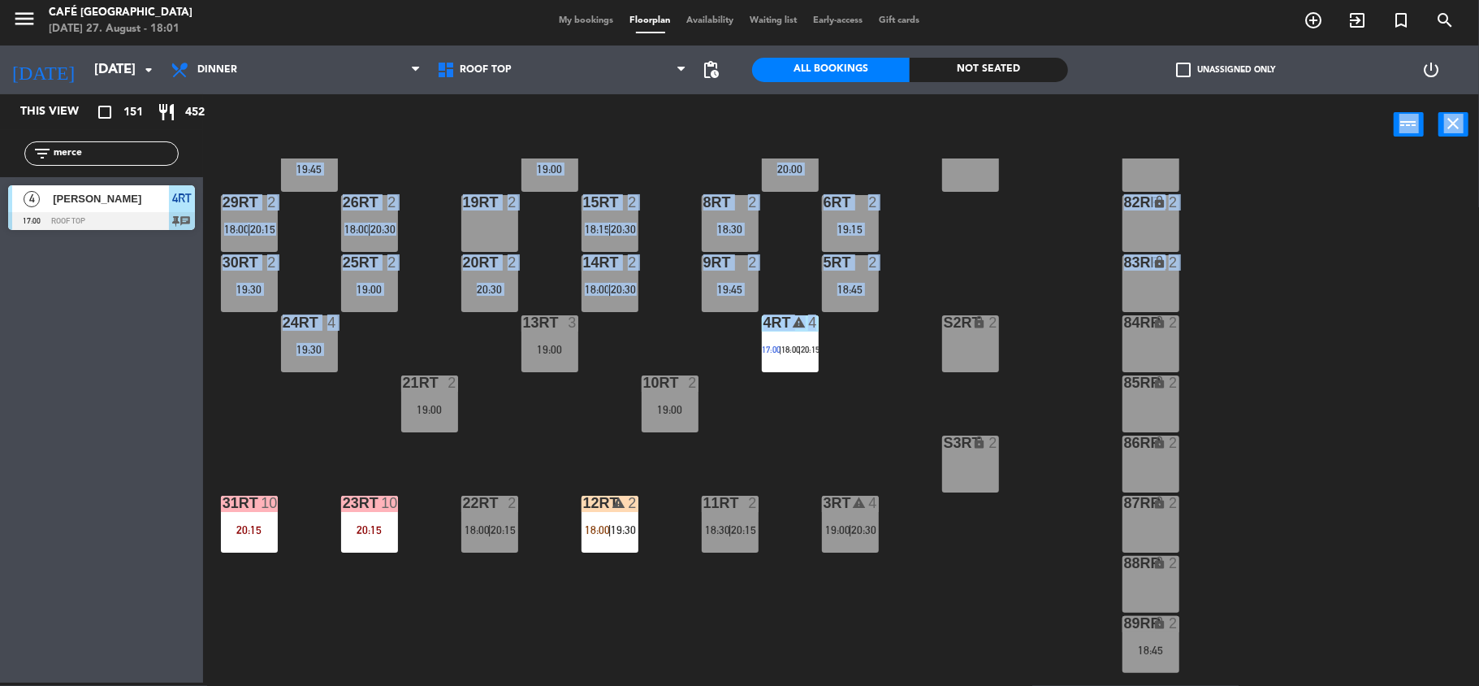
drag, startPoint x: 104, startPoint y: 213, endPoint x: 754, endPoint y: 391, distance: 673.8
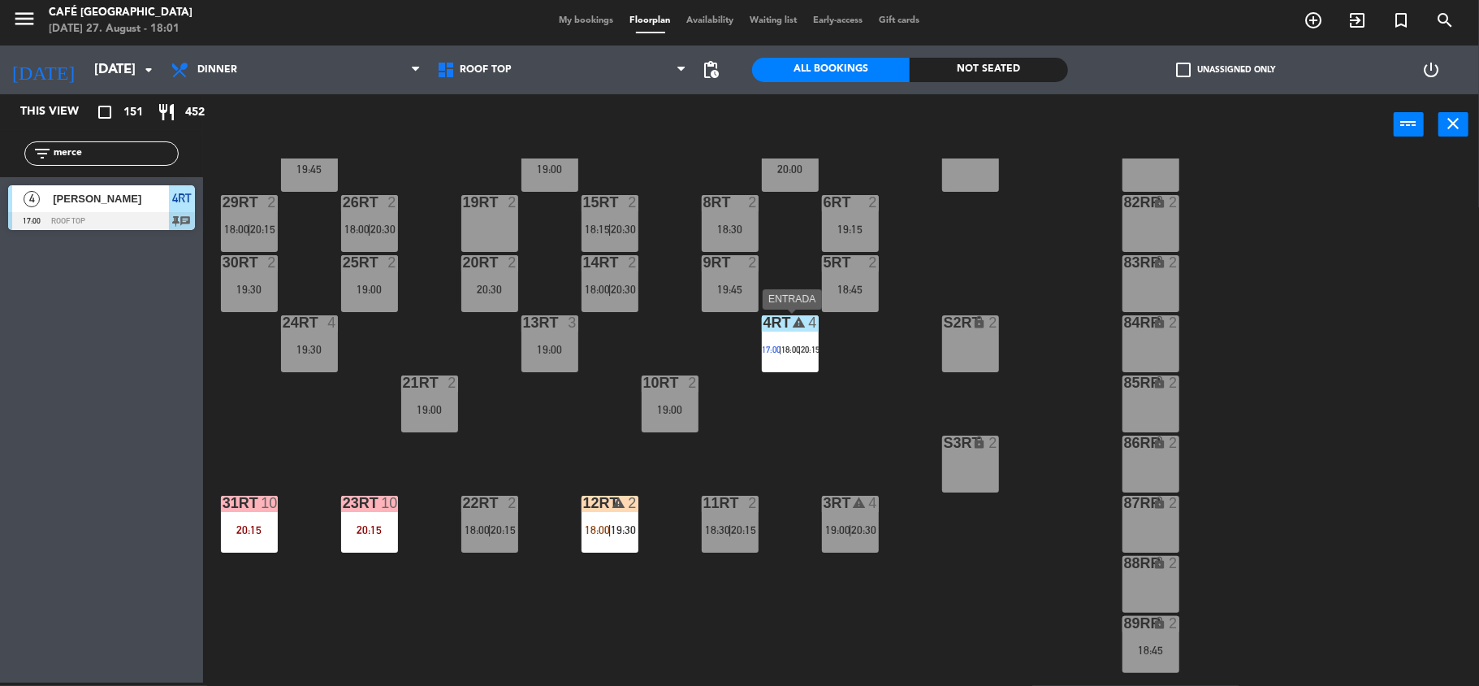
click at [801, 348] on span "|" at bounding box center [800, 349] width 2 height 10
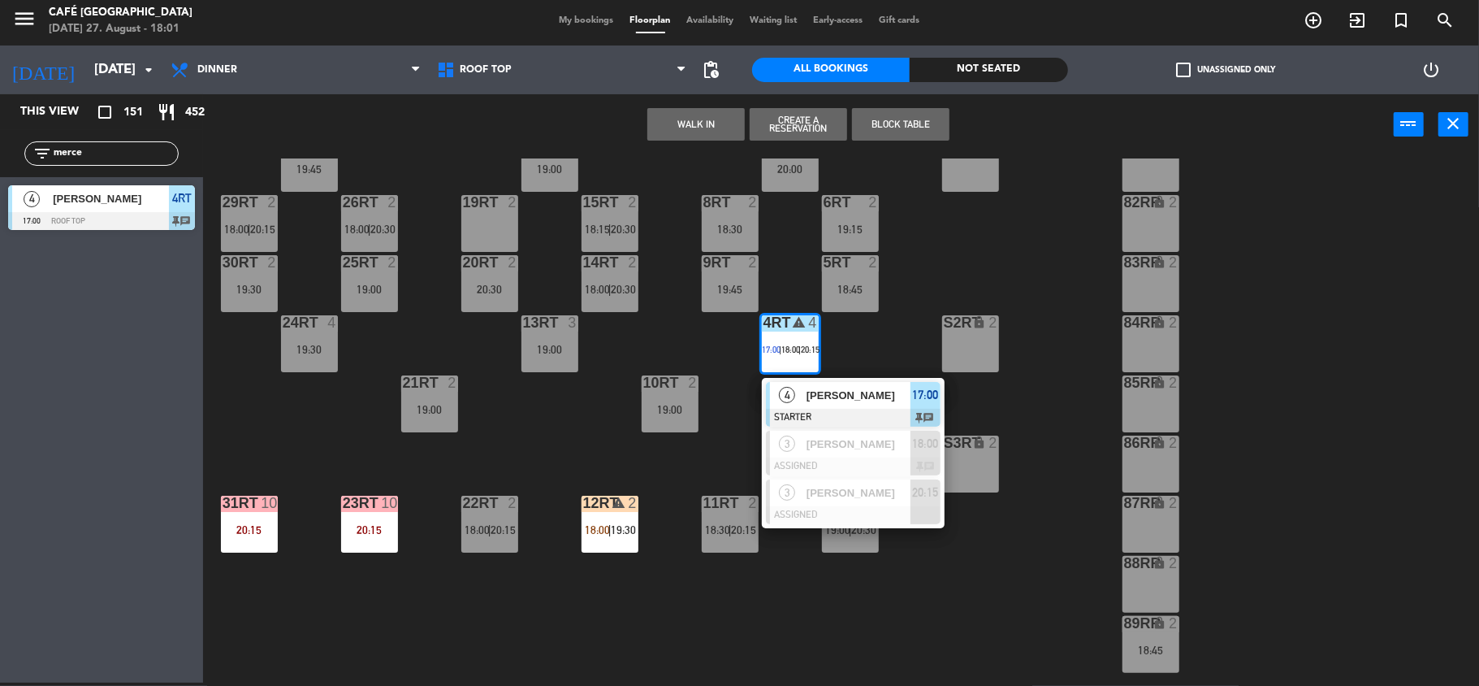
click at [807, 394] on span "[PERSON_NAME]" at bounding box center [859, 395] width 104 height 17
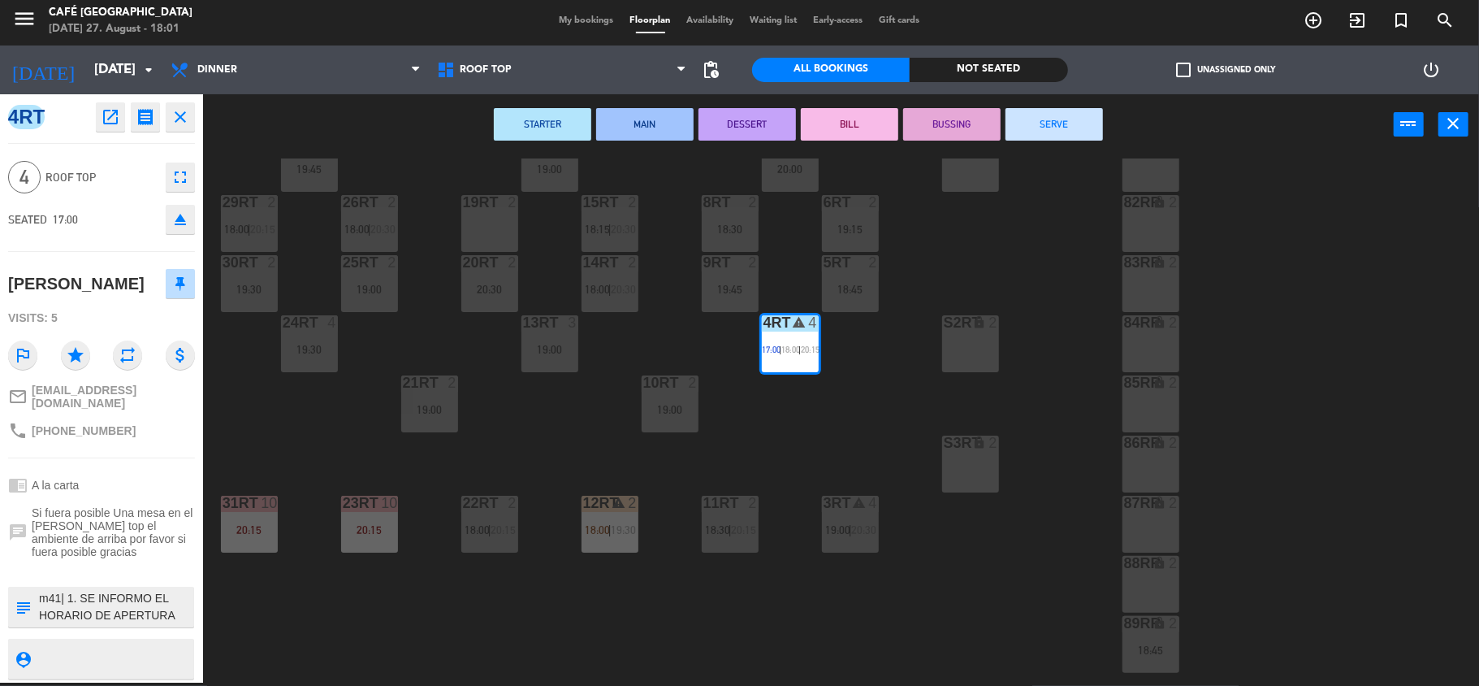
click at [1063, 128] on button "SERVE" at bounding box center [1054, 124] width 97 height 32
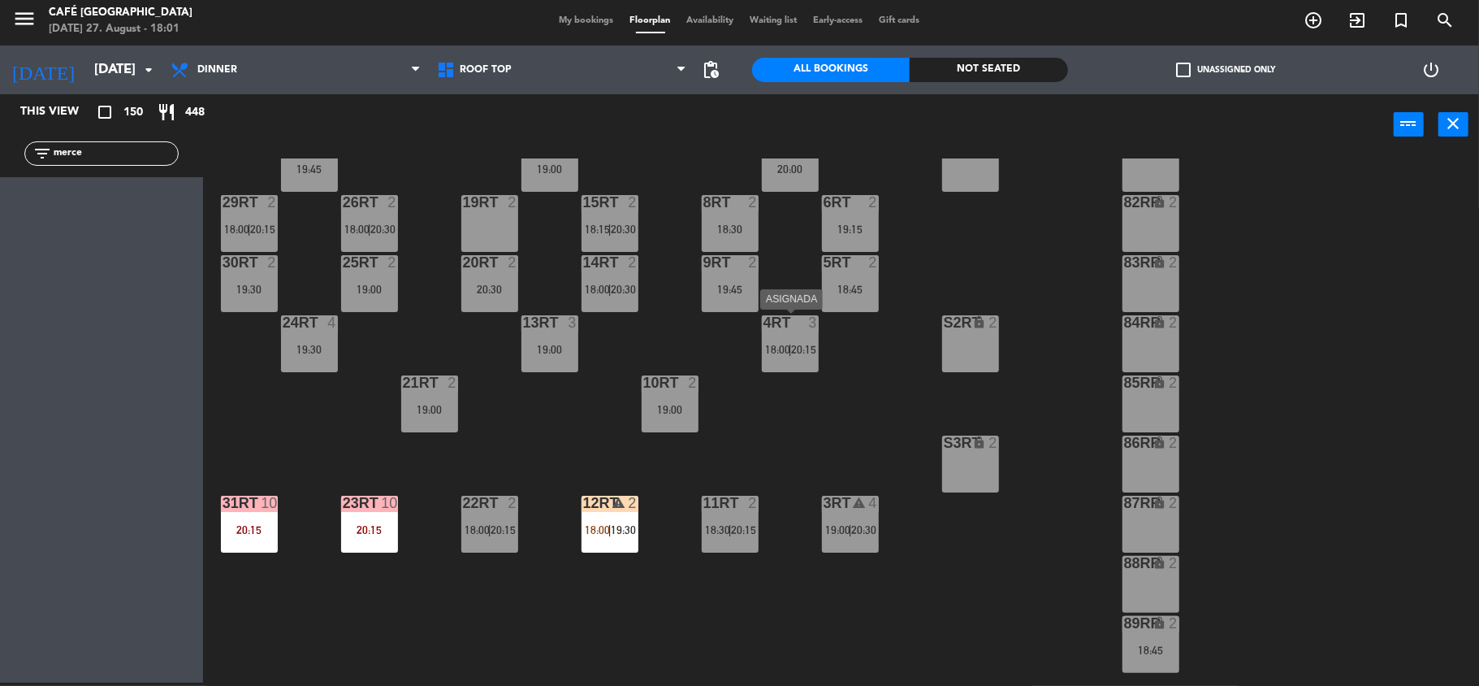
click at [794, 367] on div "4RT 3 18:00 | 20:15" at bounding box center [790, 343] width 57 height 57
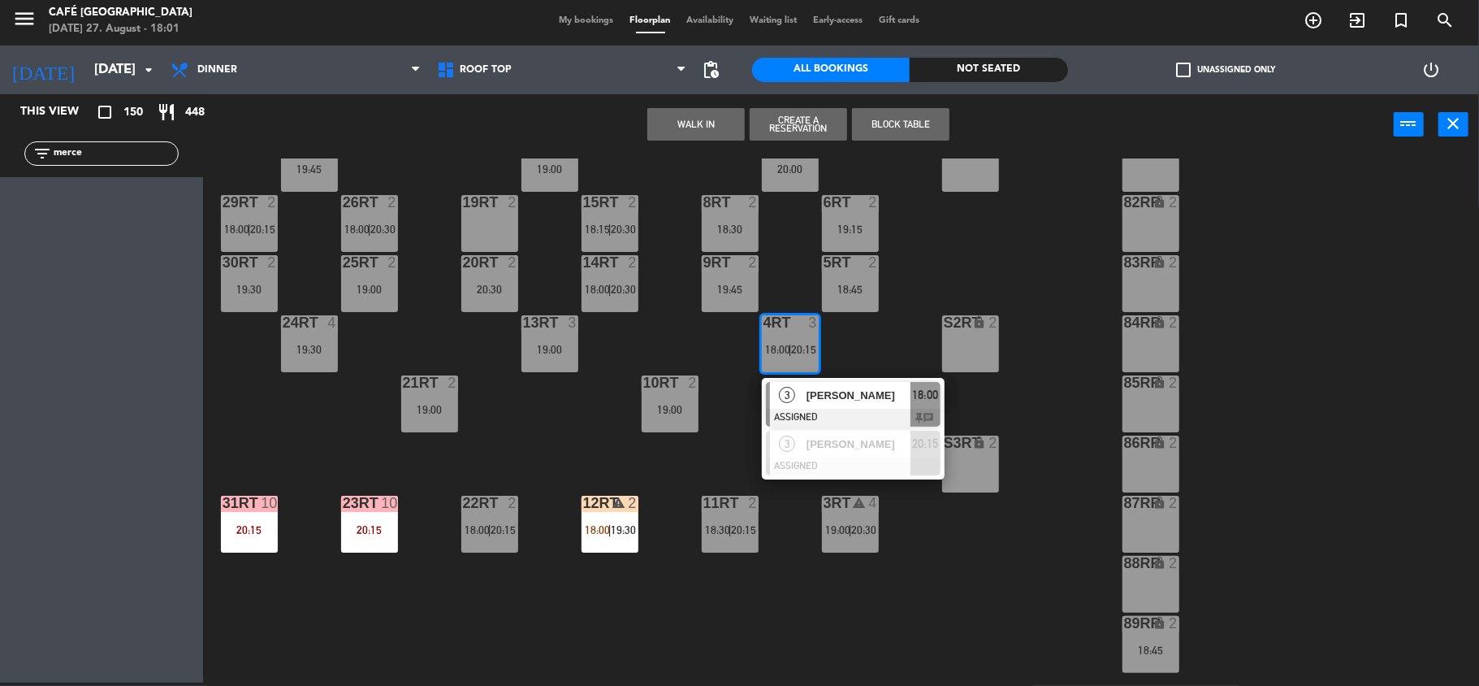
click at [120, 149] on input "merce" at bounding box center [115, 154] width 126 height 18
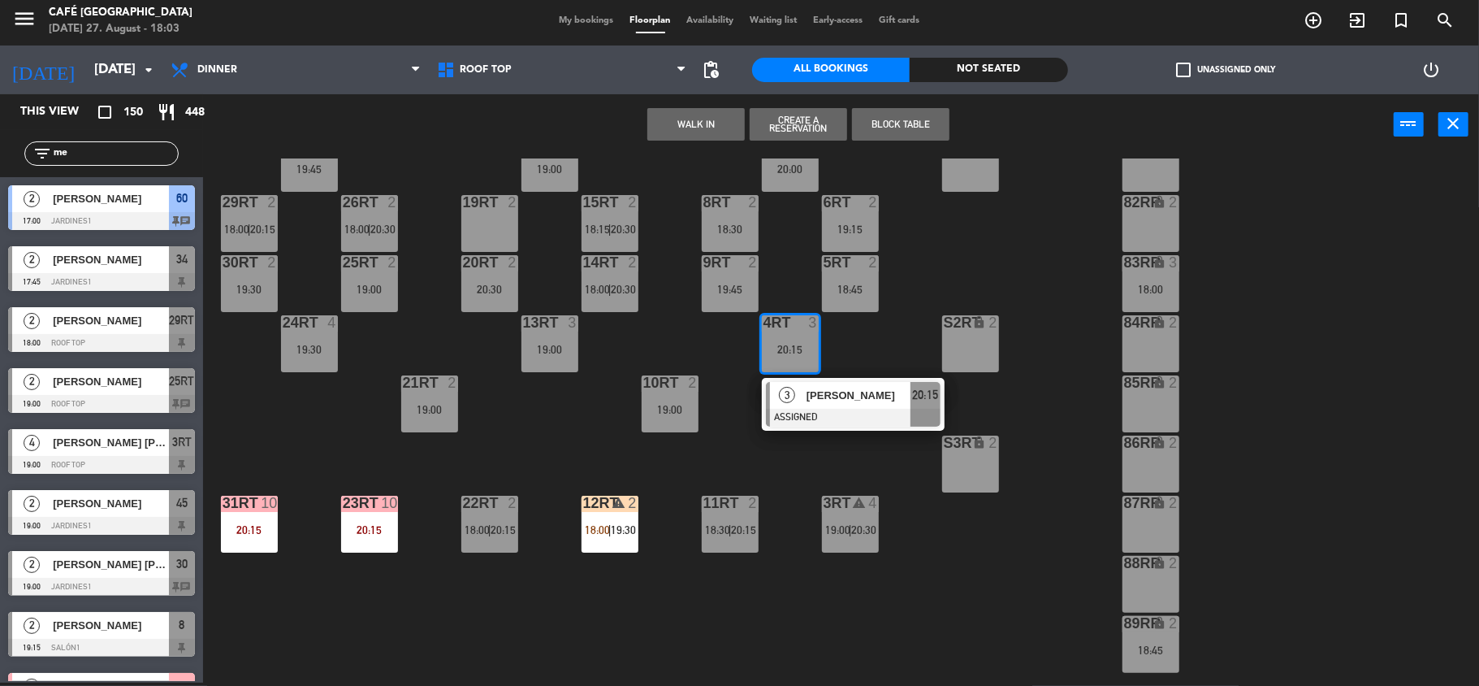
type input "m"
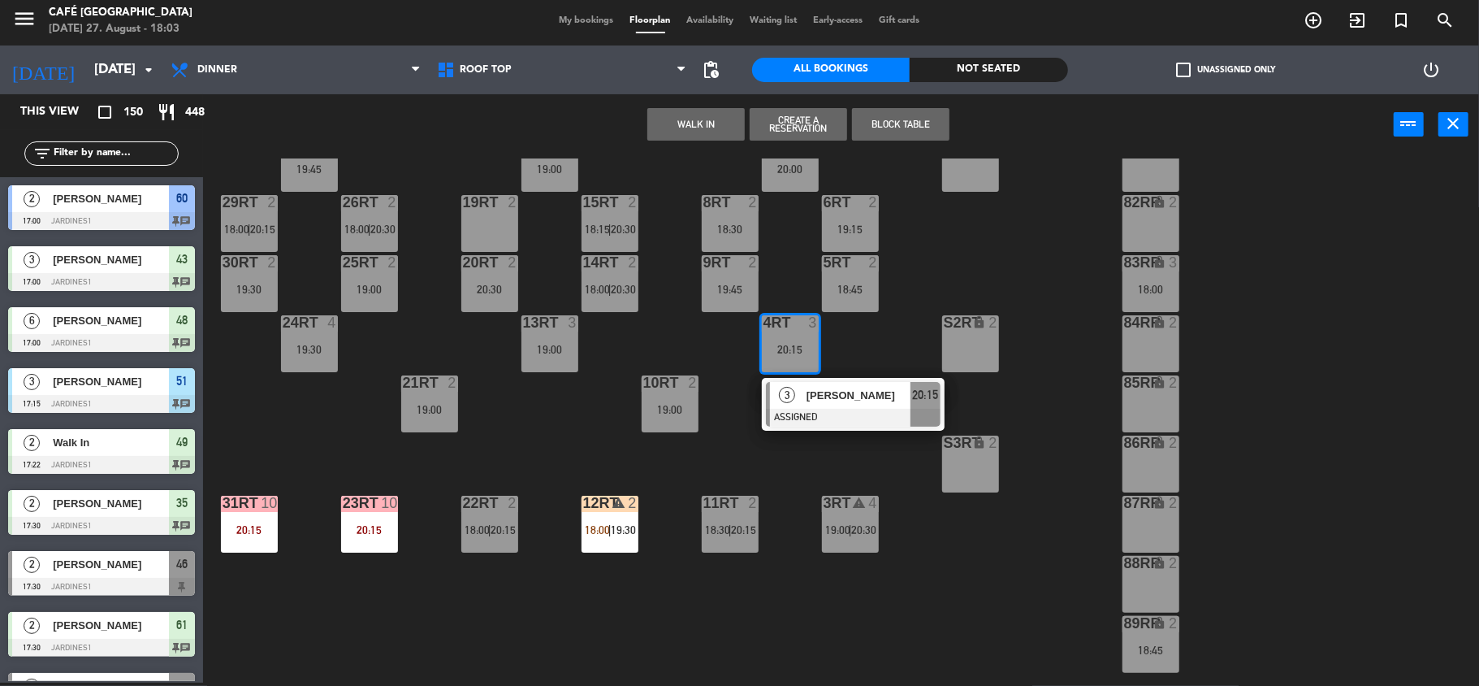
type input "x"
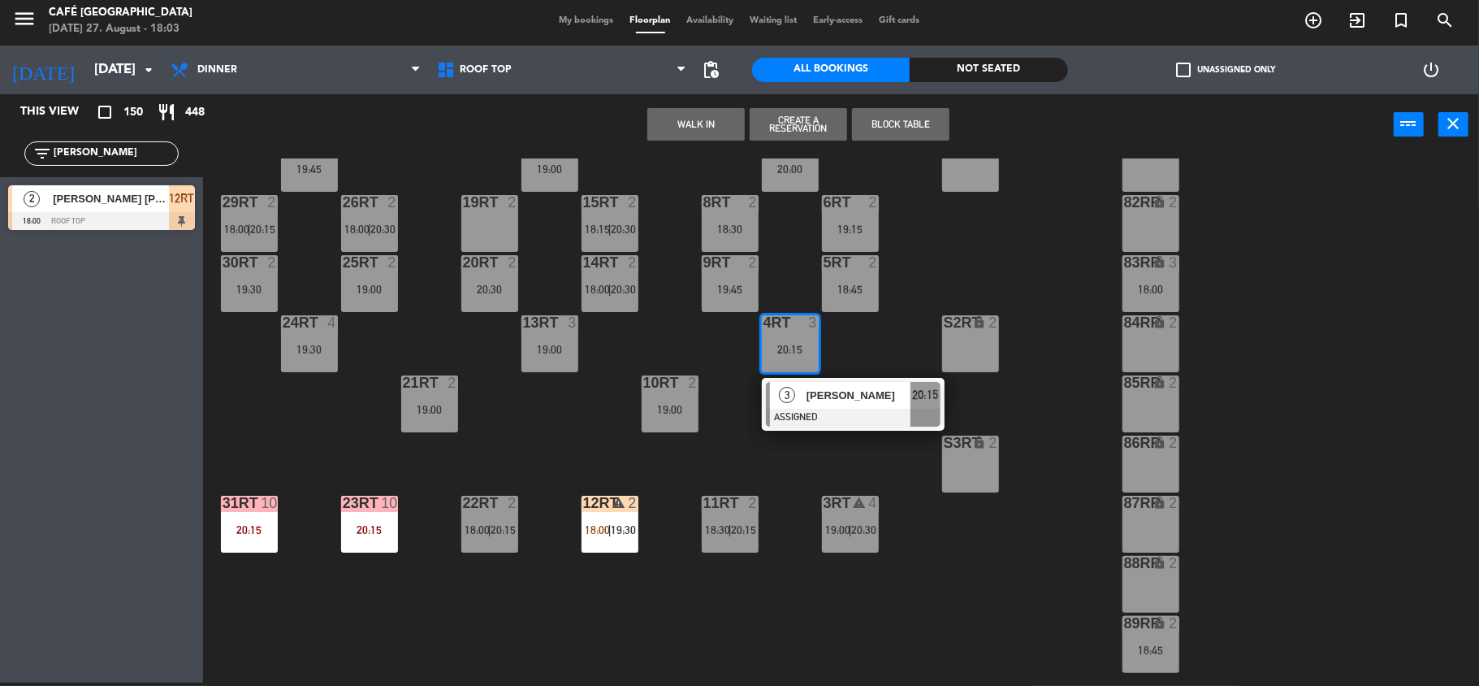
type input "[PERSON_NAME]"
click at [135, 195] on span "[PERSON_NAME] [PERSON_NAME]" at bounding box center [111, 198] width 116 height 17
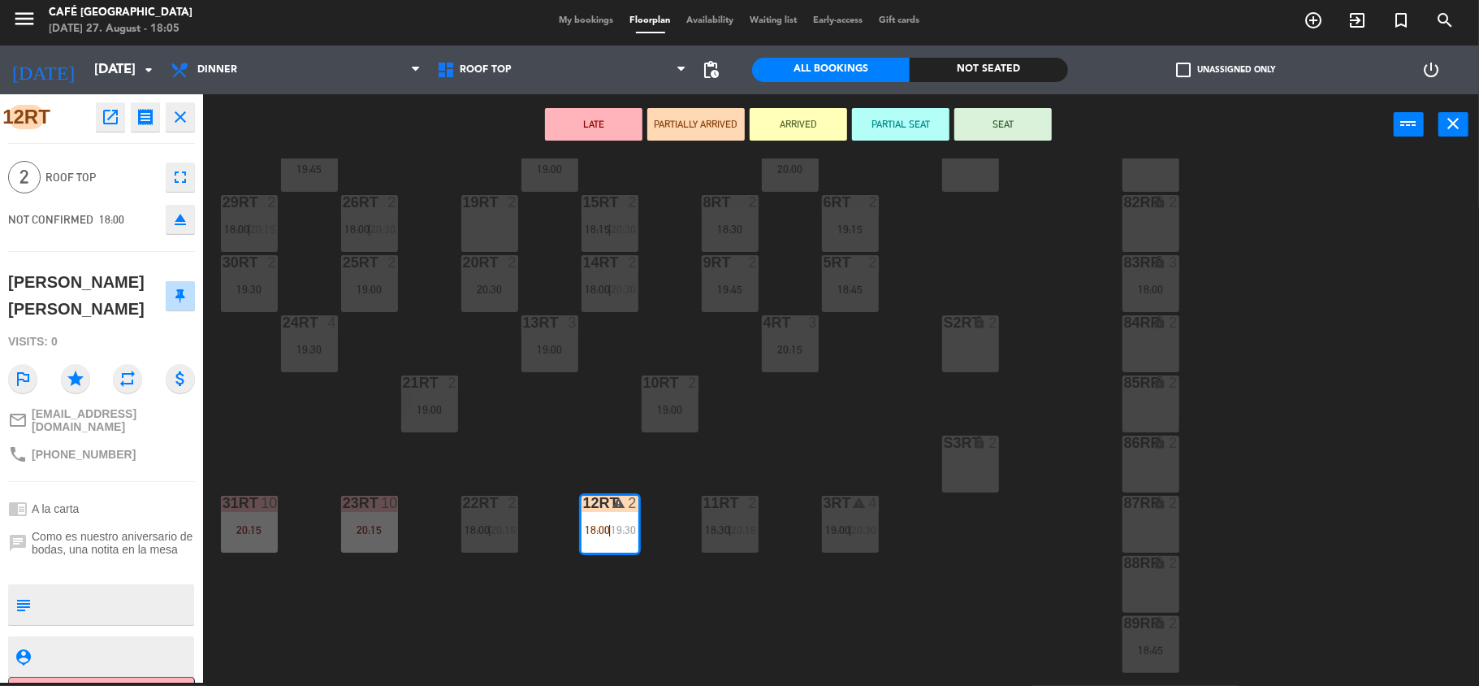
click at [810, 433] on div "18RT 6 20:15 16RT 5 19:45 28RT 2 19:45 80RR lock 2 27RT 6 19:45 7RT 5 20:00 S1R…" at bounding box center [849, 421] width 1262 height 527
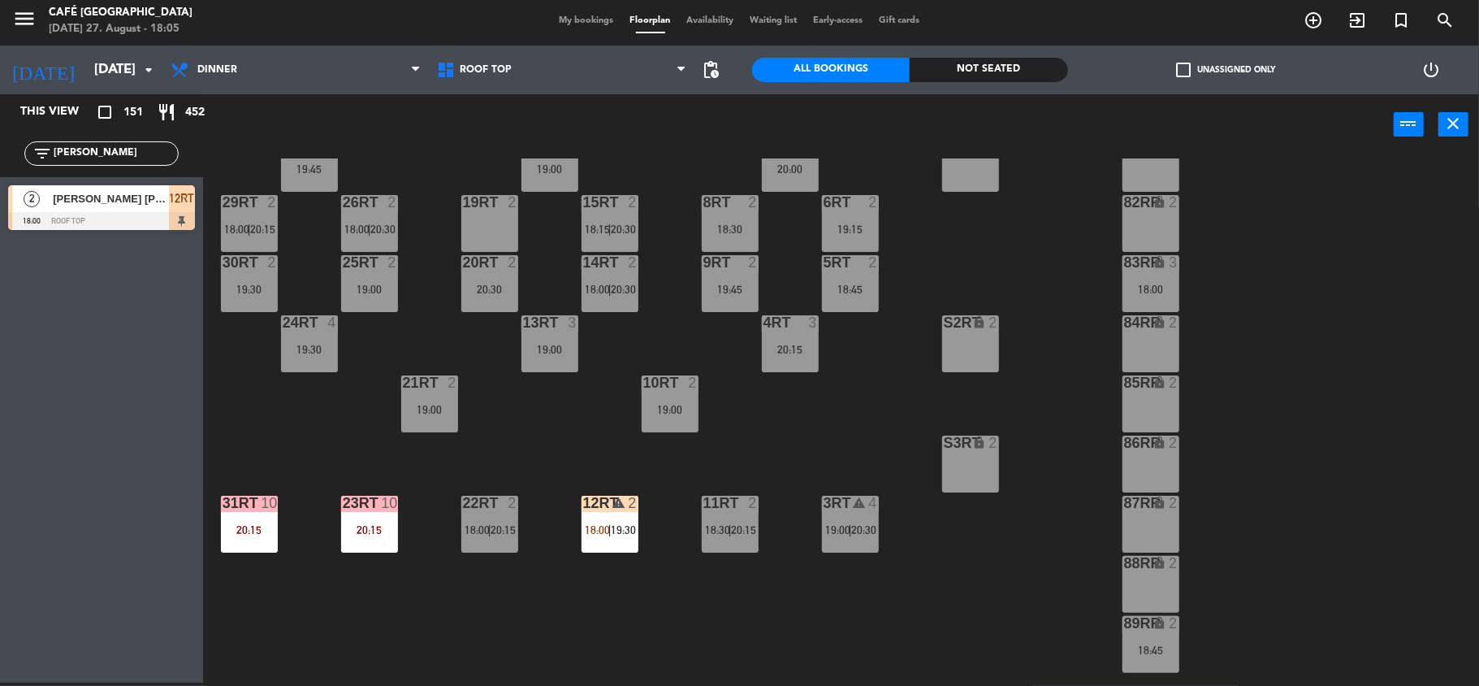
click at [602, 515] on div "12RT warning 2 18:00 | 19:30" at bounding box center [610, 524] width 57 height 57
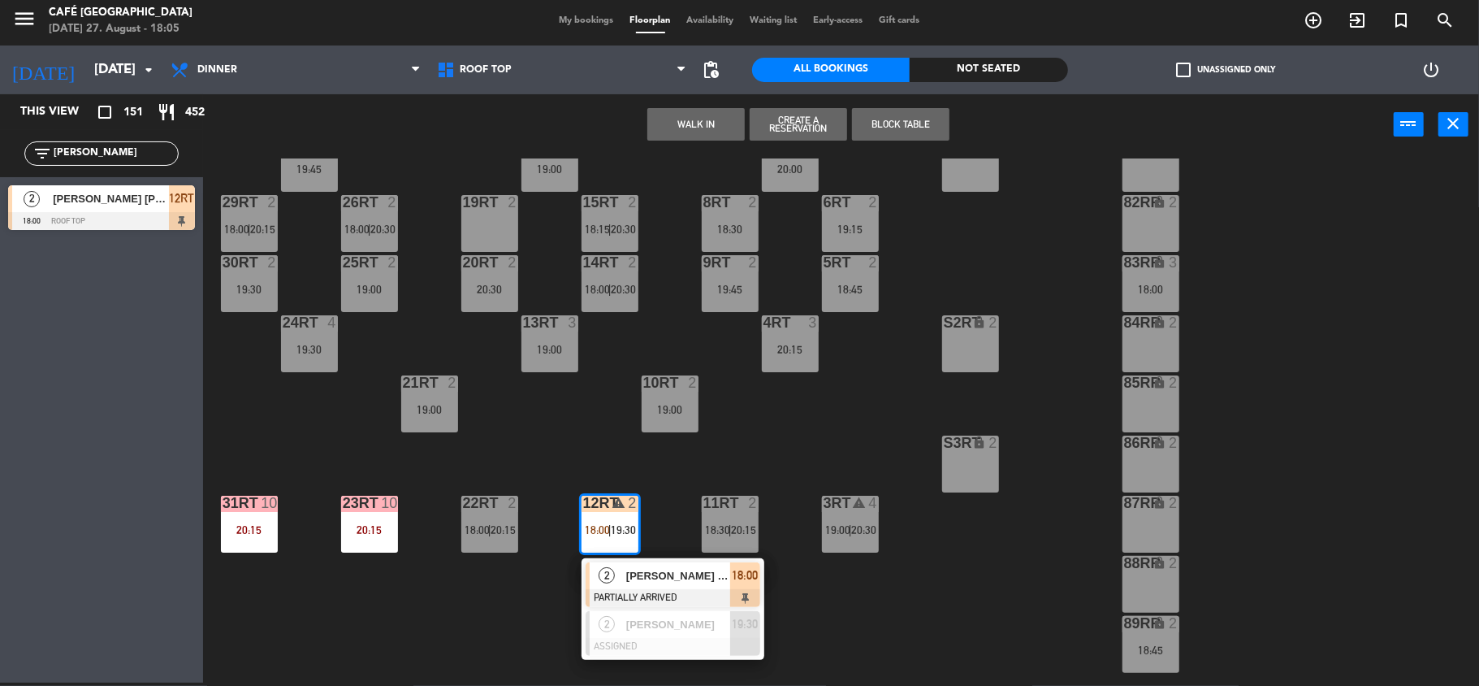
click at [709, 292] on div "19:45" at bounding box center [730, 289] width 57 height 11
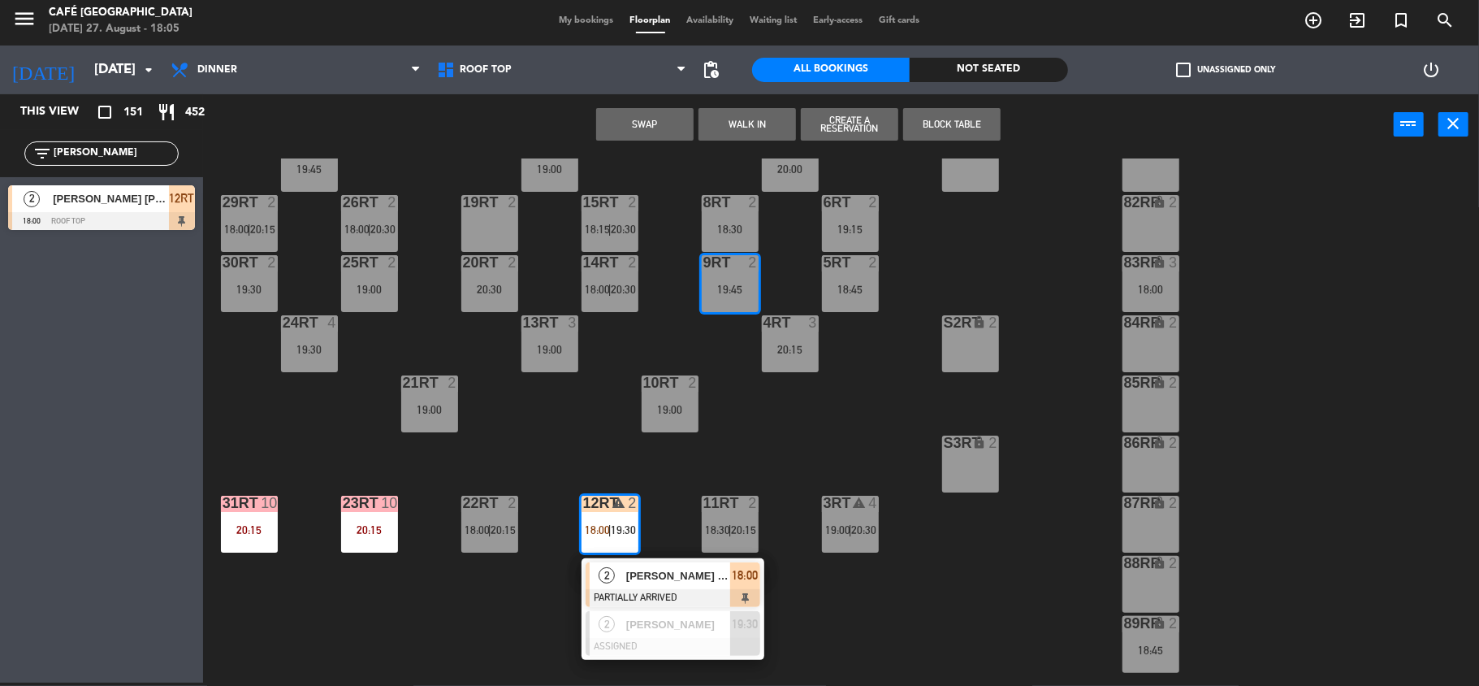
click at [654, 131] on button "Swap" at bounding box center [644, 124] width 97 height 32
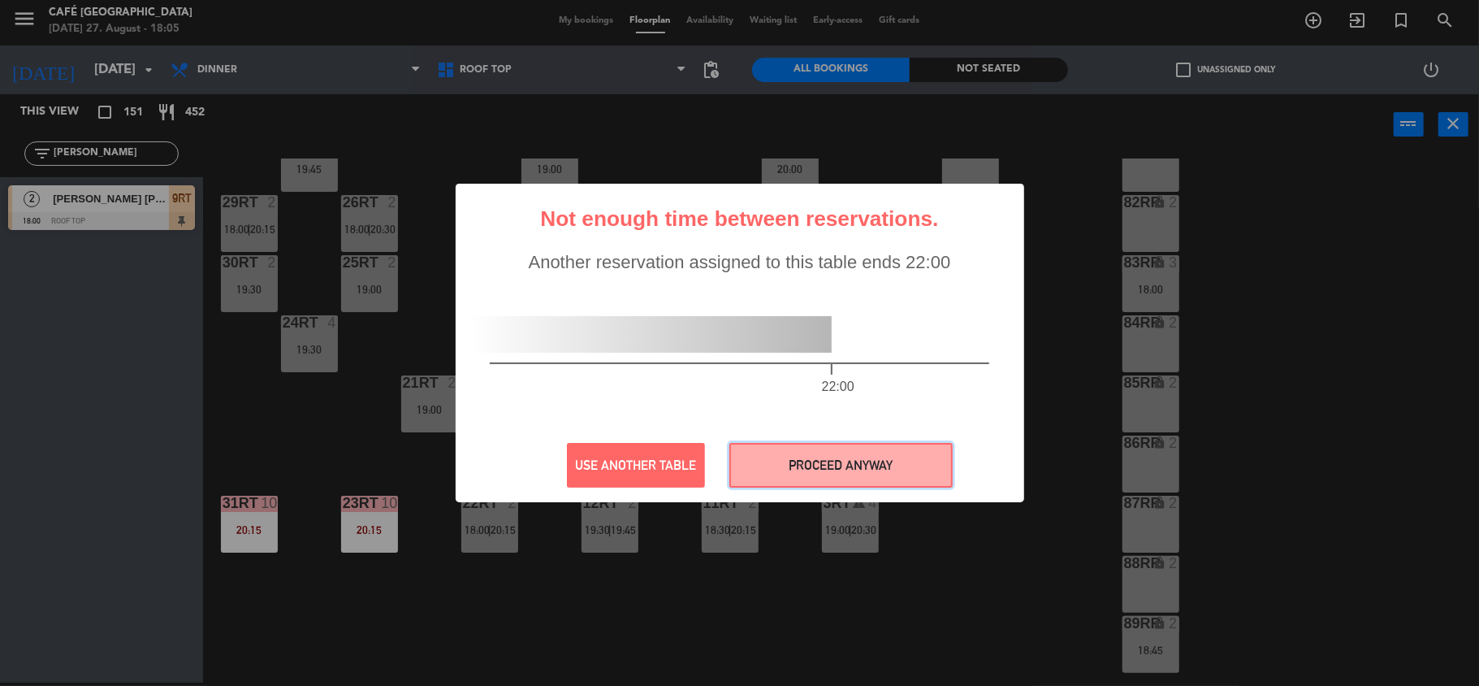
click at [807, 449] on button "PROCEED ANYWAY" at bounding box center [840, 465] width 223 height 45
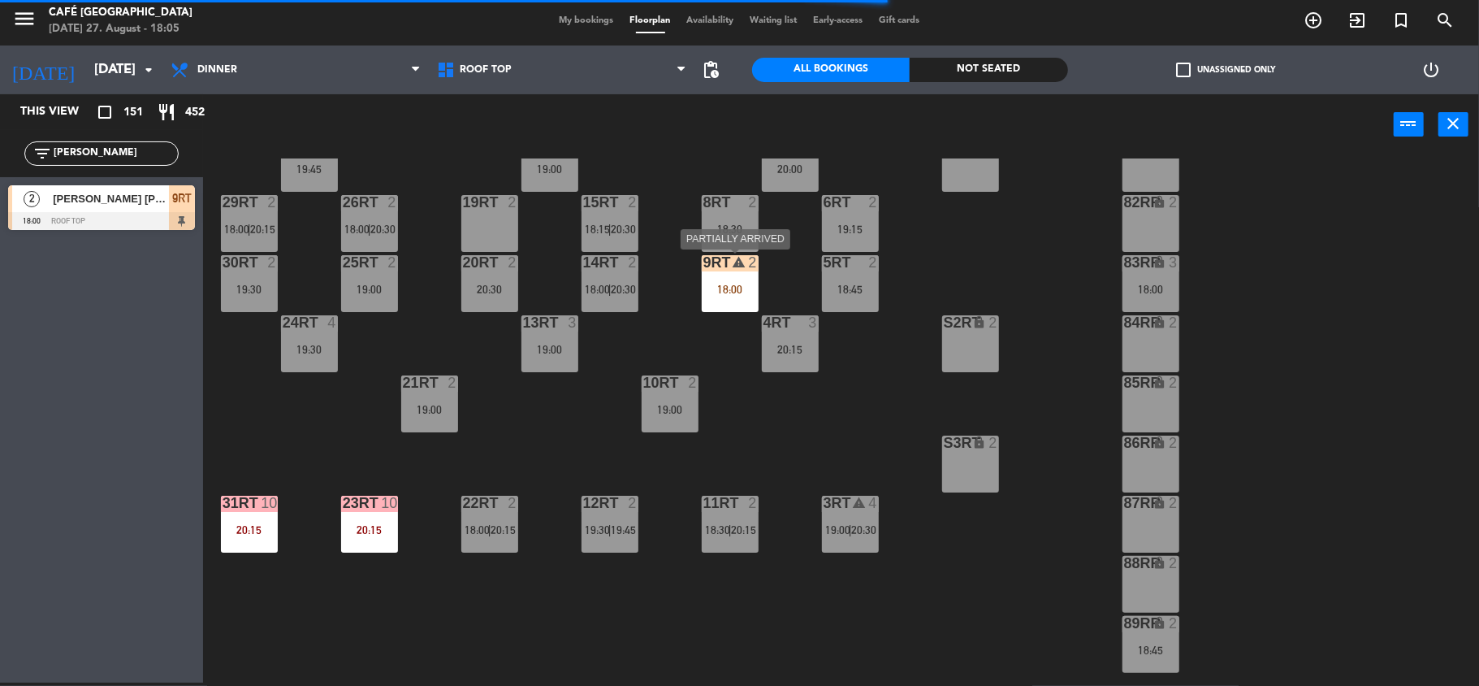
click at [731, 279] on div "9RT warning 2 18:00" at bounding box center [730, 283] width 57 height 57
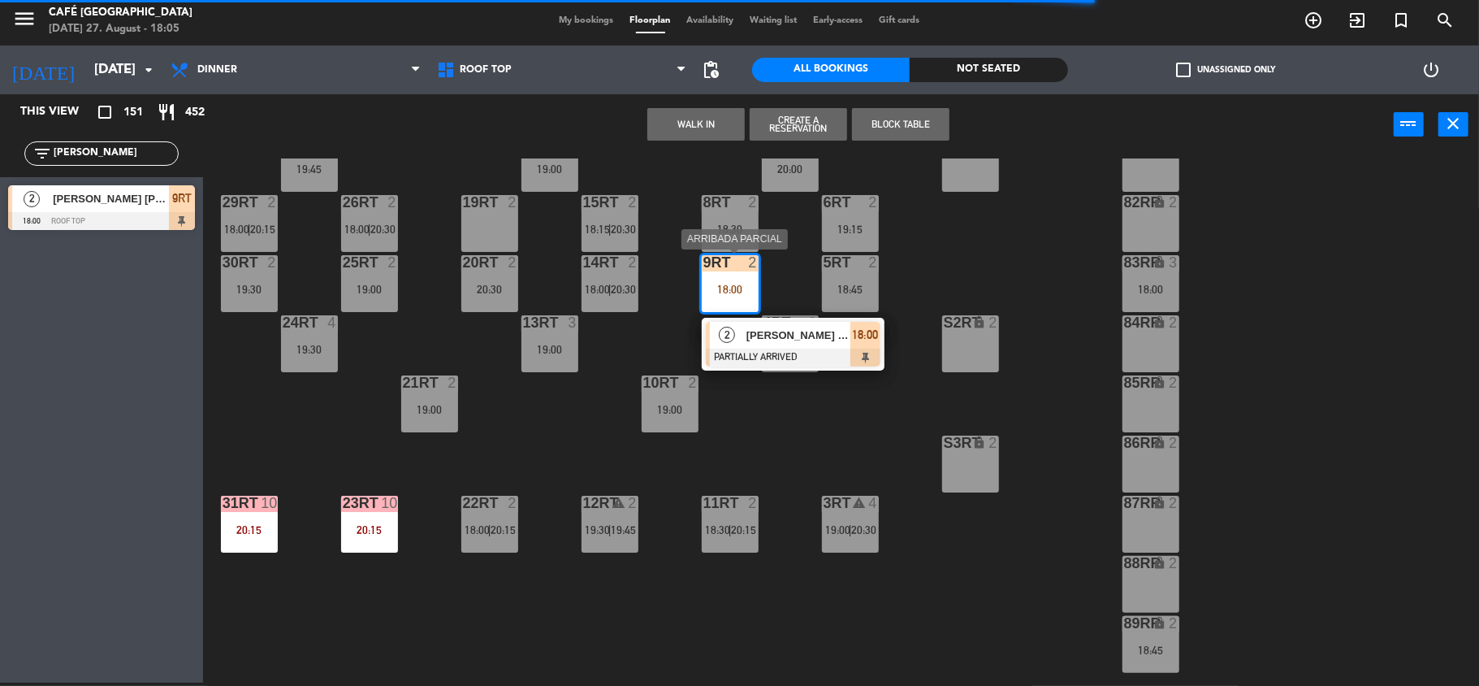
click at [819, 335] on span "[PERSON_NAME] [PERSON_NAME]" at bounding box center [799, 335] width 104 height 17
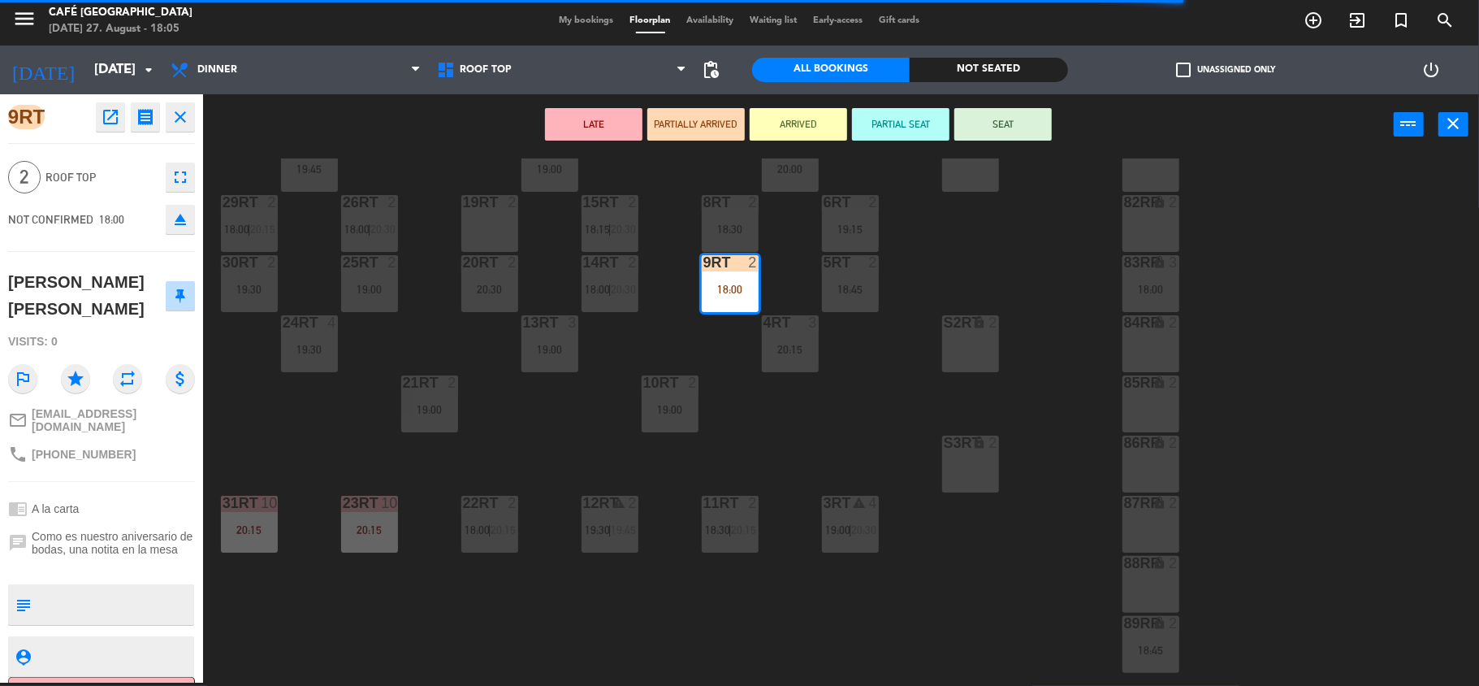
click at [1019, 134] on button "SEAT" at bounding box center [1003, 124] width 97 height 32
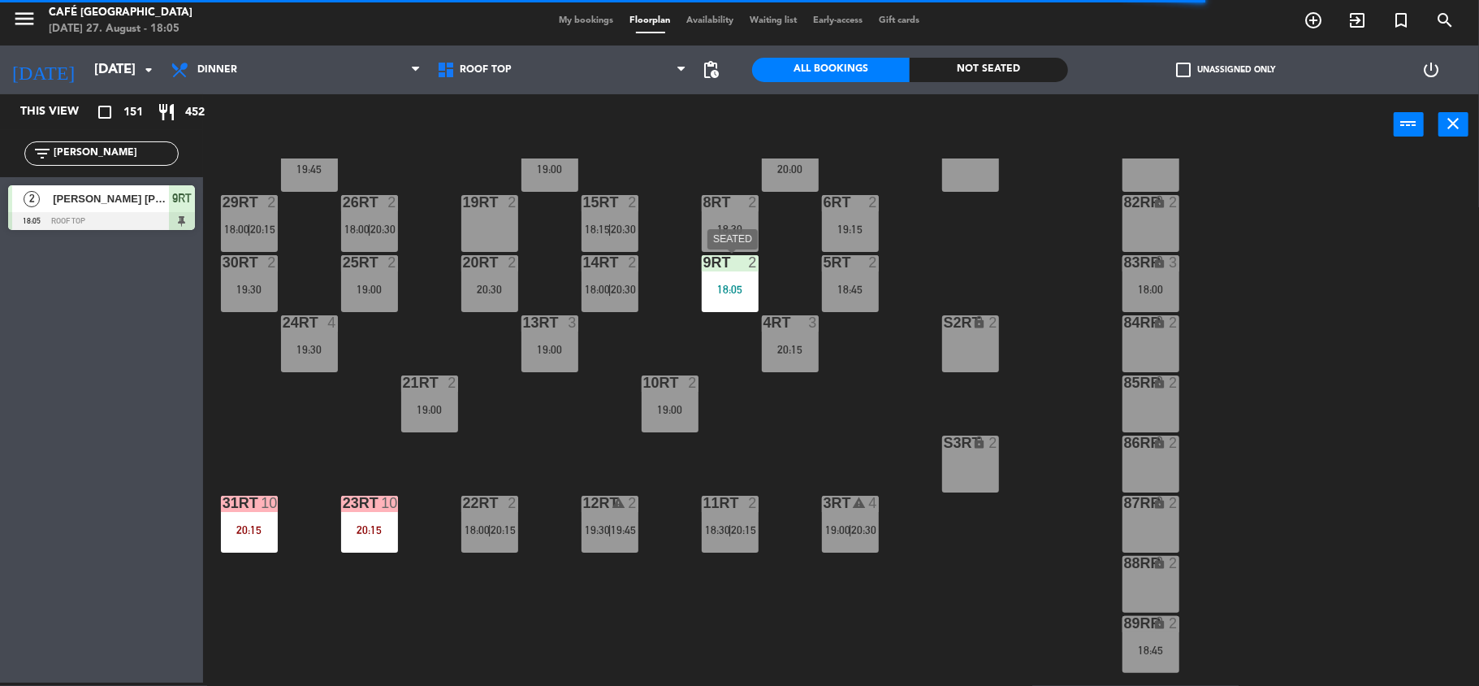
click at [733, 302] on div "9RT 2 18:05" at bounding box center [730, 283] width 57 height 57
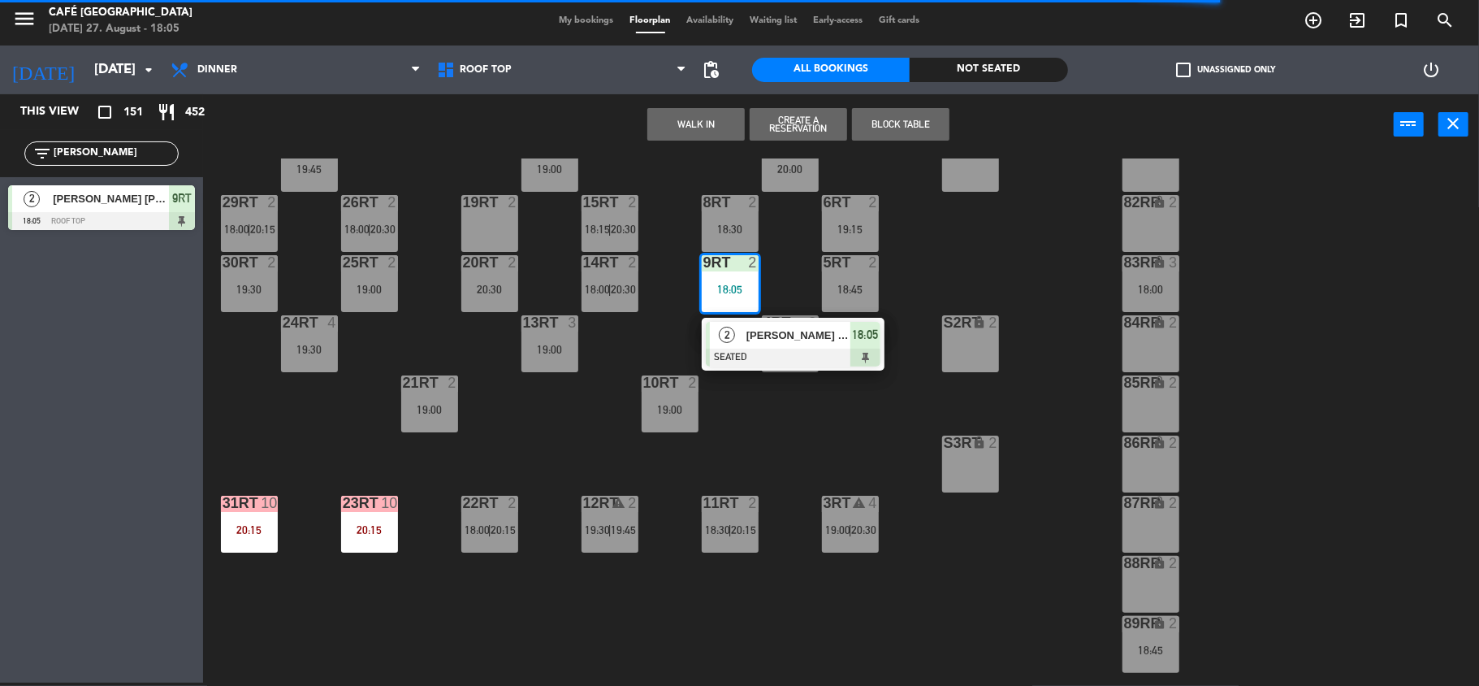
click at [733, 341] on div "2" at bounding box center [727, 335] width 35 height 27
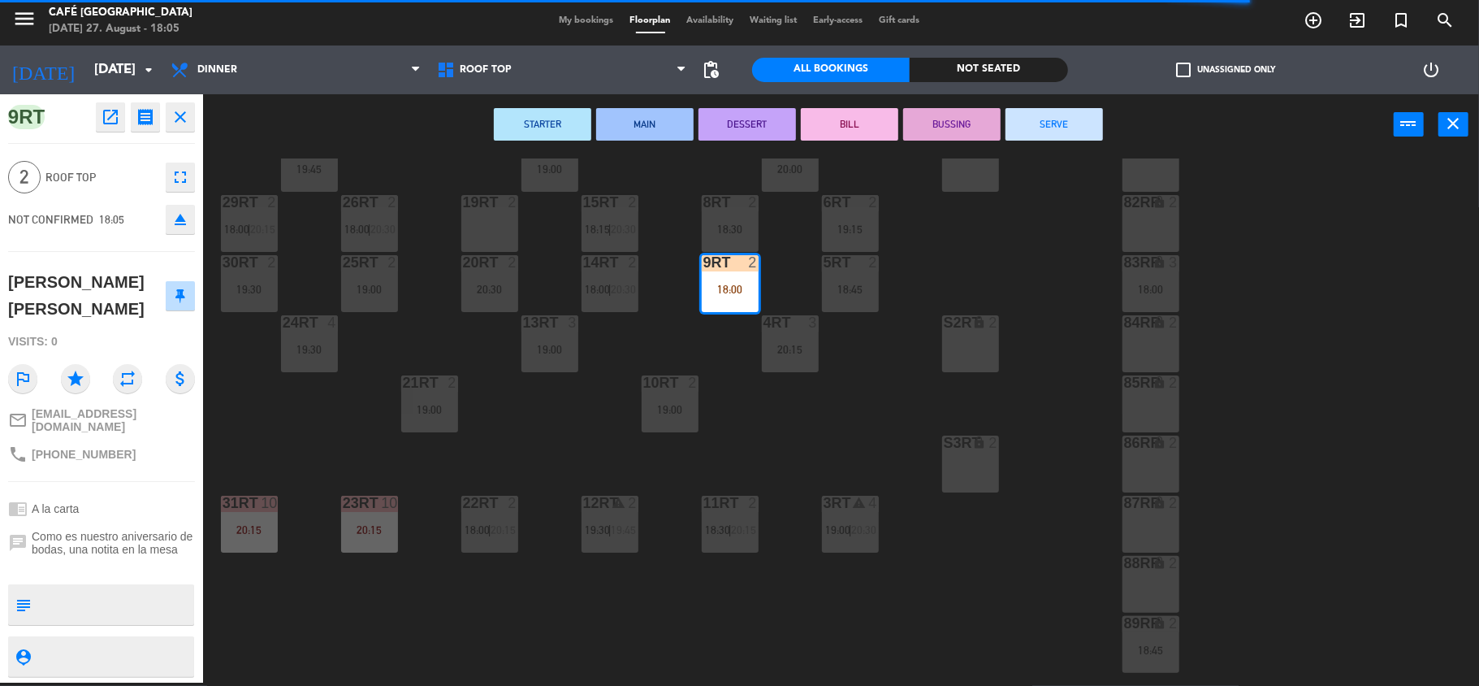
click at [170, 541] on span "Como es nuestro aniversario de bodas, una notita en la mesa" at bounding box center [113, 543] width 163 height 26
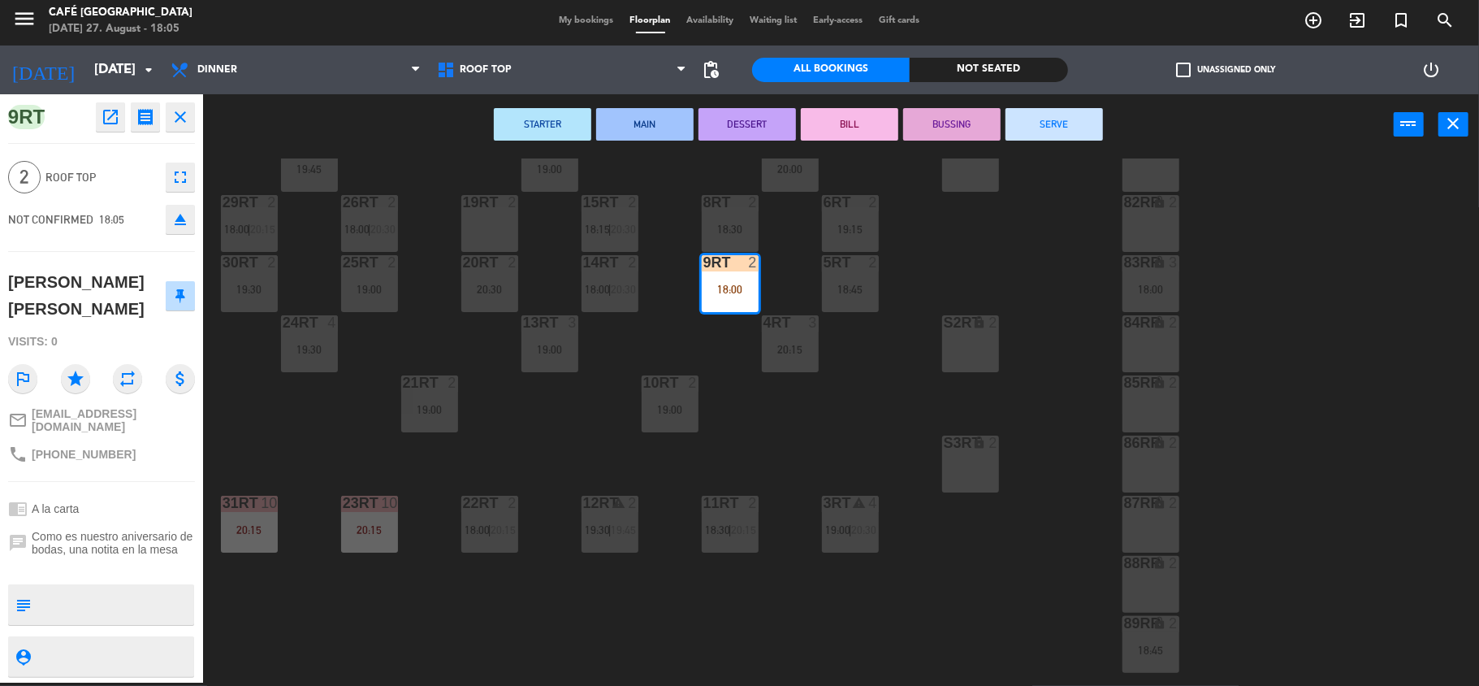
click at [180, 548] on span "Como es nuestro aniversario de bodas, una notita en la mesa" at bounding box center [113, 543] width 163 height 26
click at [169, 540] on span "Como es nuestro aniversario de bodas, una notita en la mesa" at bounding box center [113, 543] width 163 height 26
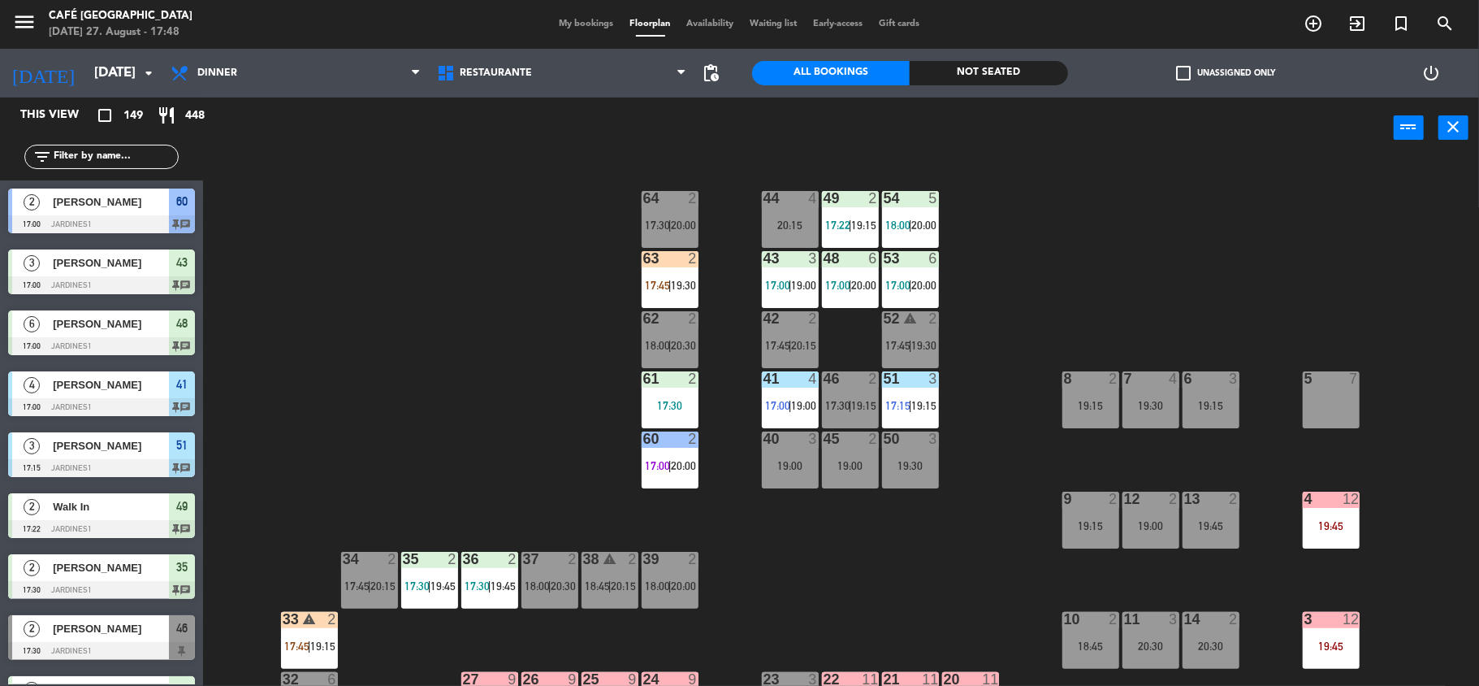
click at [582, 21] on span "My bookings" at bounding box center [587, 23] width 71 height 9
